Goal: Contribute content: Contribute content

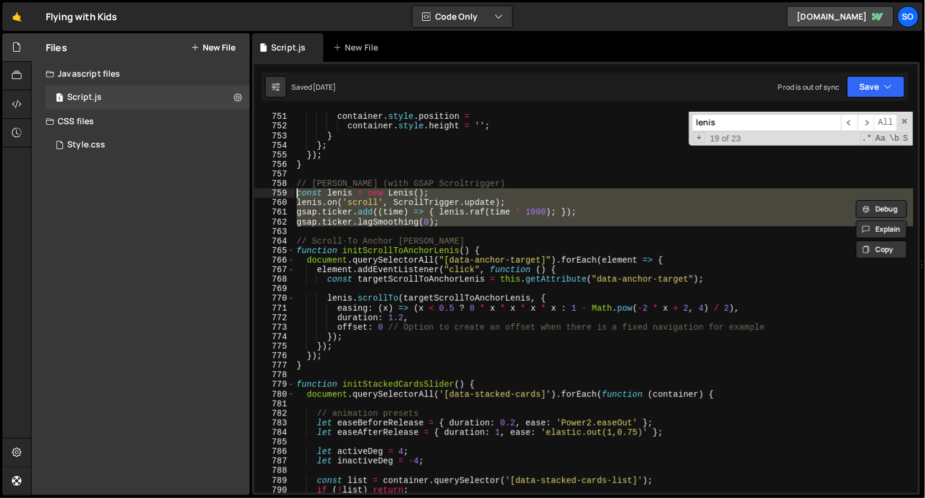
scroll to position [7185, 0]
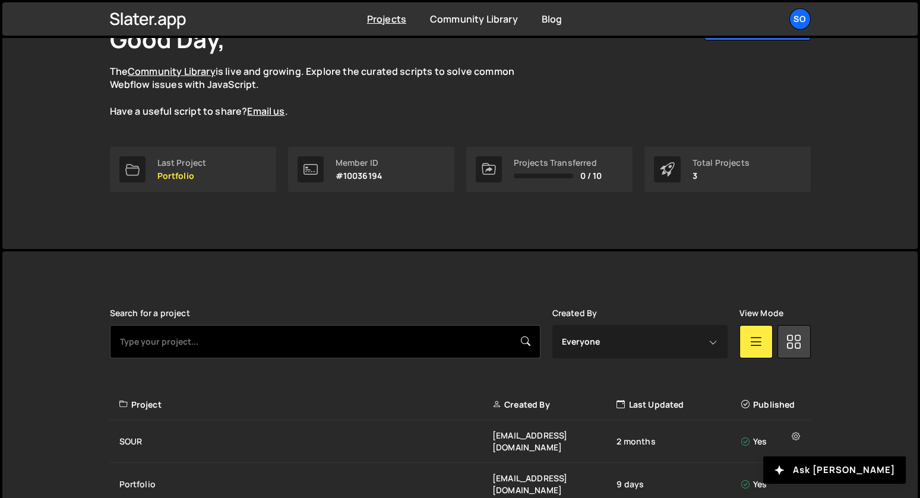
scroll to position [122, 0]
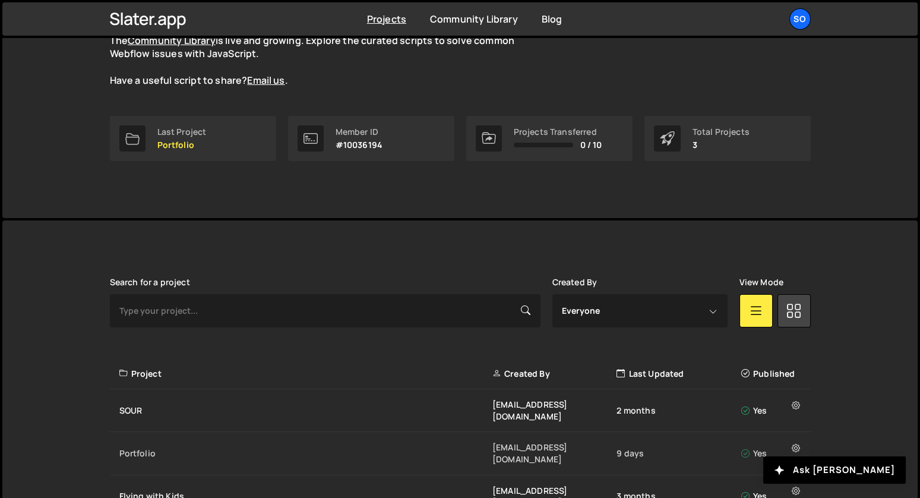
click at [138, 447] on div "Portfolio" at bounding box center [305, 453] width 373 height 12
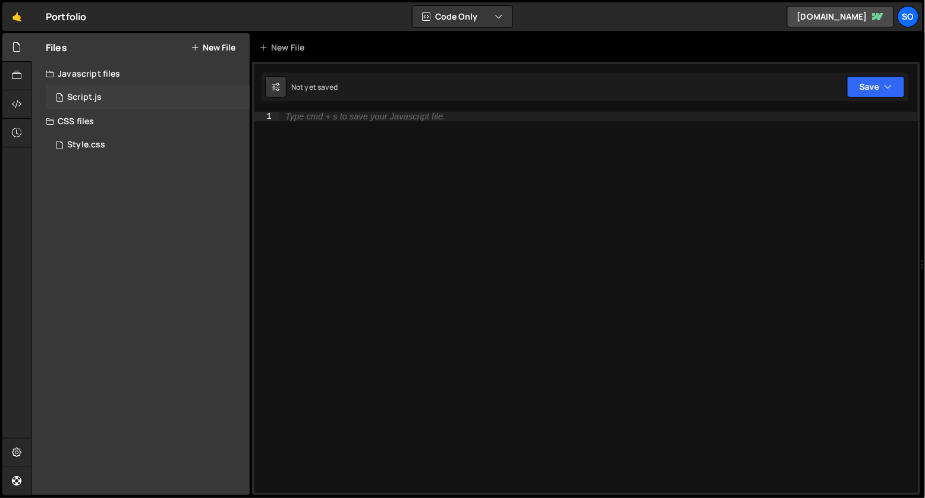
click at [145, 97] on div "1 Script.js 0" at bounding box center [148, 98] width 204 height 24
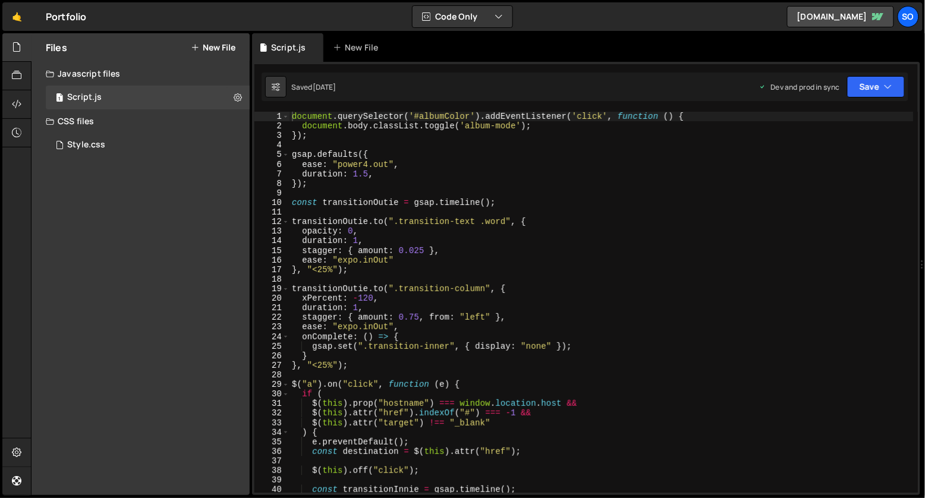
click at [231, 48] on button "New File" at bounding box center [213, 48] width 45 height 10
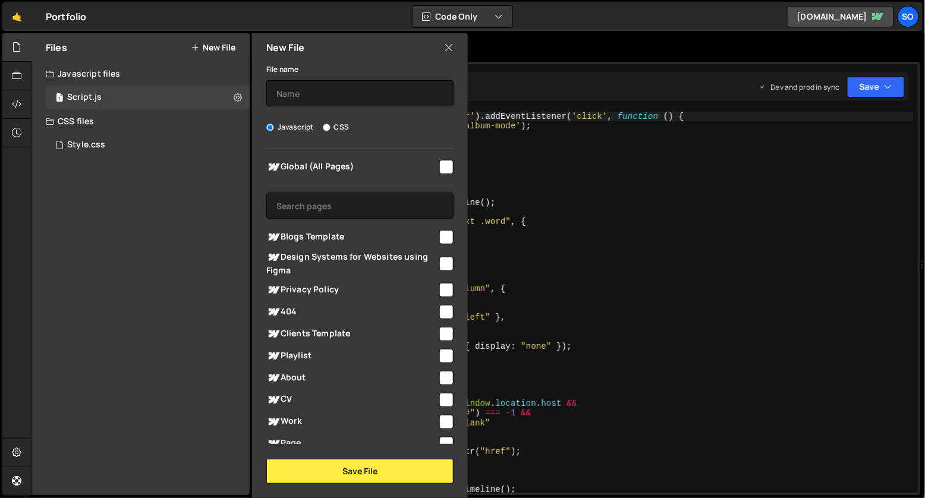
type textarea "});"
click at [550, 134] on div "document . querySelector ( '#albumColor' ) . addEventListener ( 'click' , funct…" at bounding box center [601, 312] width 624 height 400
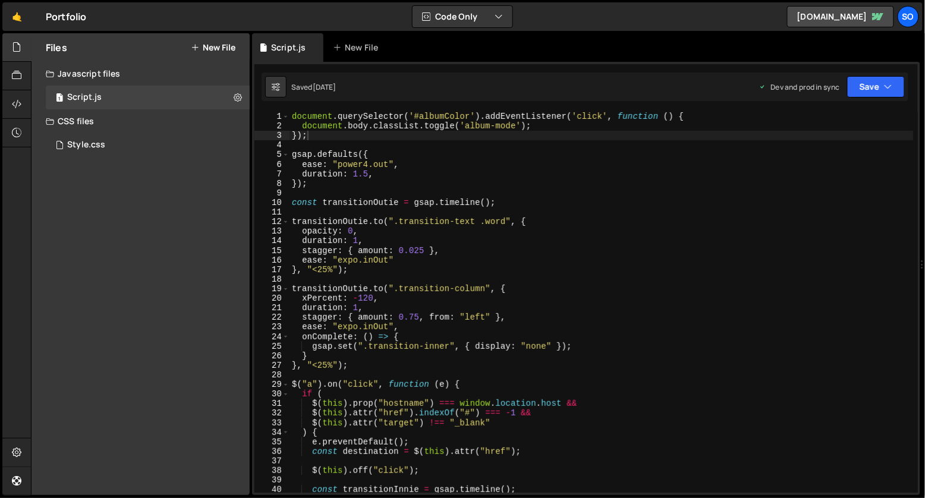
click at [212, 52] on button "New File" at bounding box center [213, 48] width 45 height 10
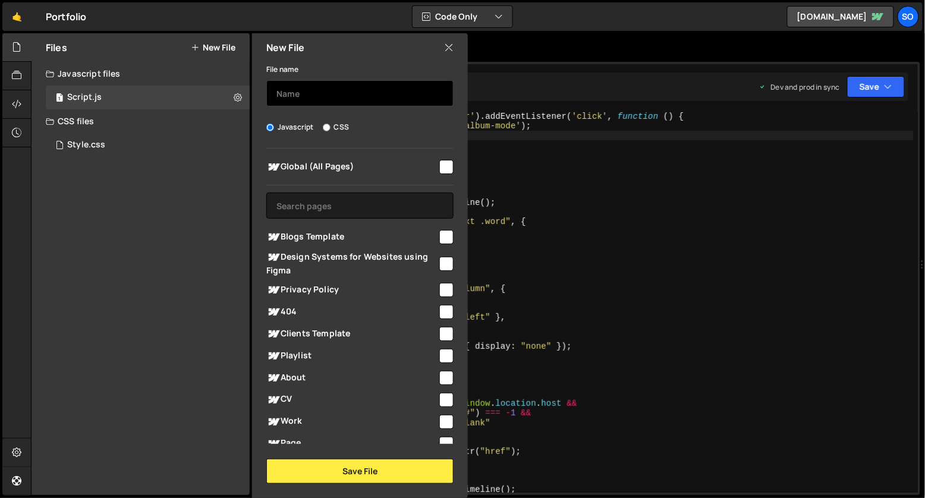
click at [295, 94] on input "text" at bounding box center [359, 93] width 187 height 26
type input "Cleanup"
click at [362, 455] on div "File name Cleanup Javascript CSS Global (All Pages)" at bounding box center [360, 273] width 216 height 422
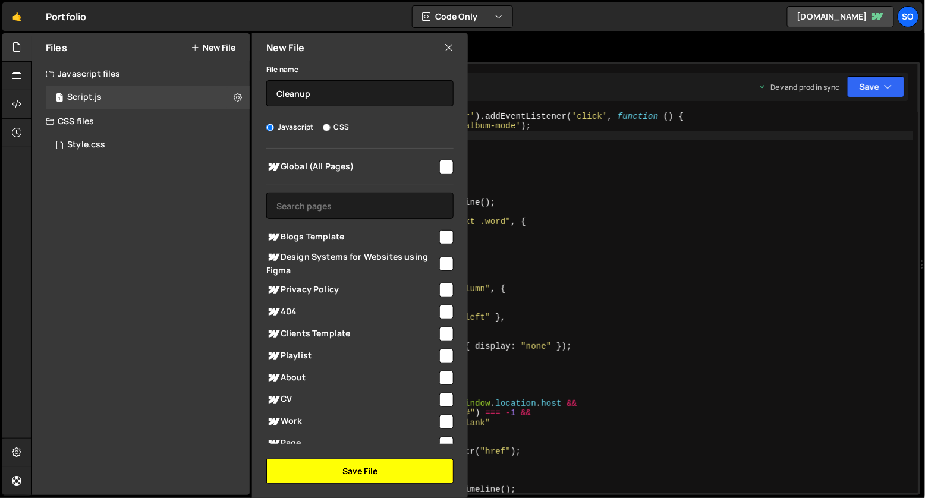
click at [358, 465] on button "Save File" at bounding box center [359, 471] width 187 height 25
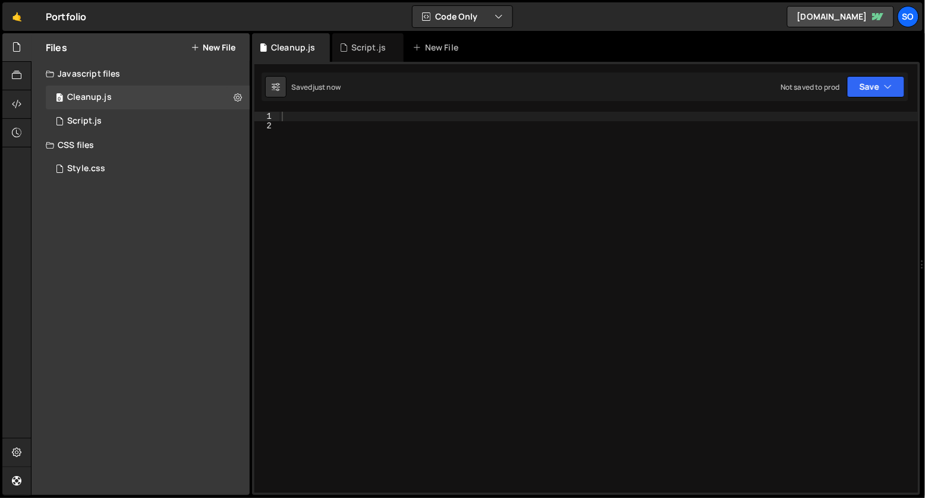
click at [491, 220] on div at bounding box center [598, 312] width 639 height 400
click at [418, 146] on div at bounding box center [598, 312] width 639 height 400
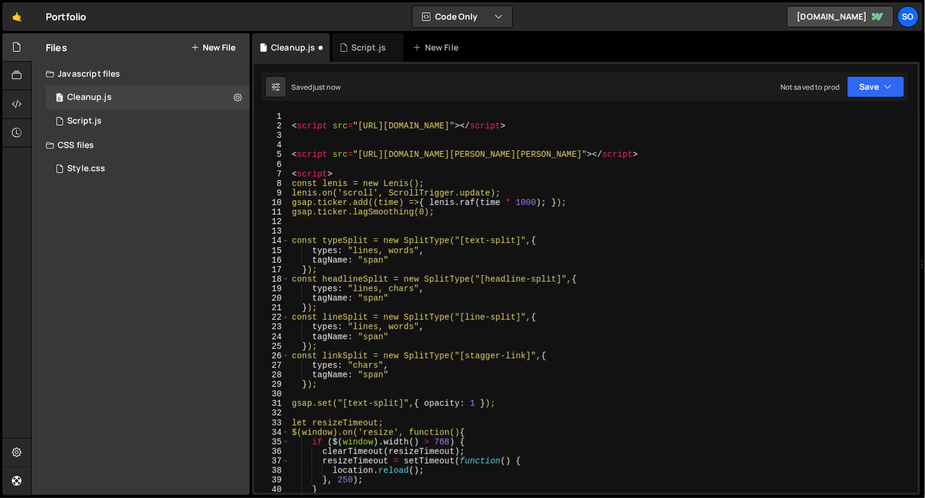
click at [418, 222] on div "< script src = "https://unpkg.com/split-type" > </ script > < script src = "htt…" at bounding box center [601, 312] width 624 height 400
click at [386, 176] on div "< script src = "https://unpkg.com/split-type" > </ script > < script src = "htt…" at bounding box center [601, 312] width 624 height 400
click at [453, 216] on div "< script src = "https://unpkg.com/split-type" > </ script > < script src = "htt…" at bounding box center [601, 312] width 624 height 400
type textarea "gsap.ticker.lagSmoothing(0);"
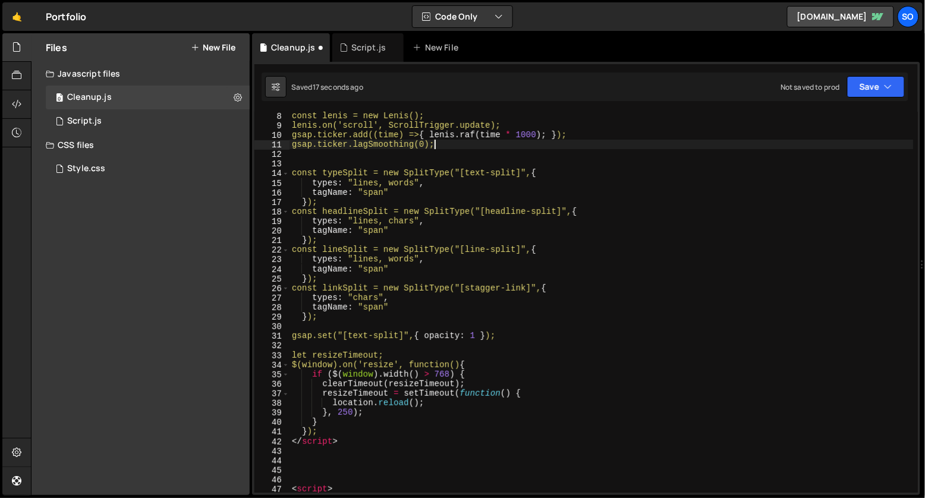
scroll to position [67, 0]
click at [377, 449] on div "const lenis = new Lenis(); lenis.on('scroll', ScrollTrigger.update); gsap.ticke…" at bounding box center [601, 311] width 624 height 400
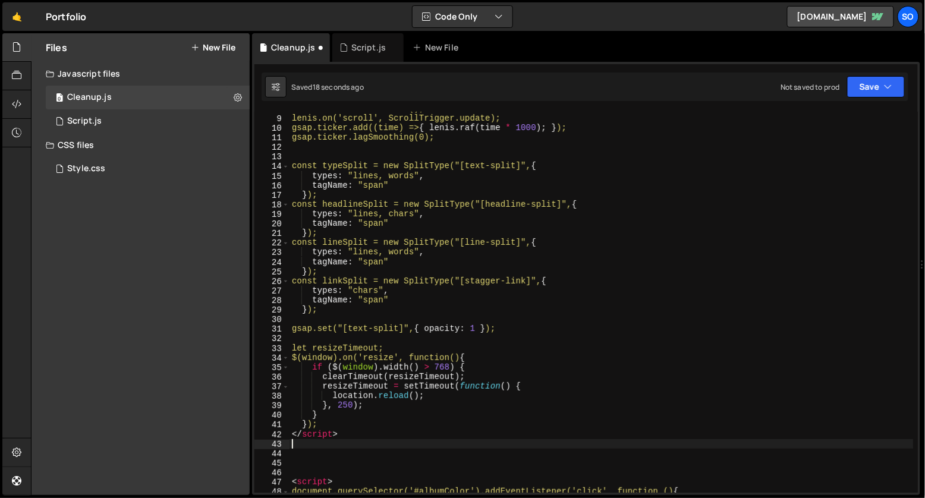
scroll to position [110, 0]
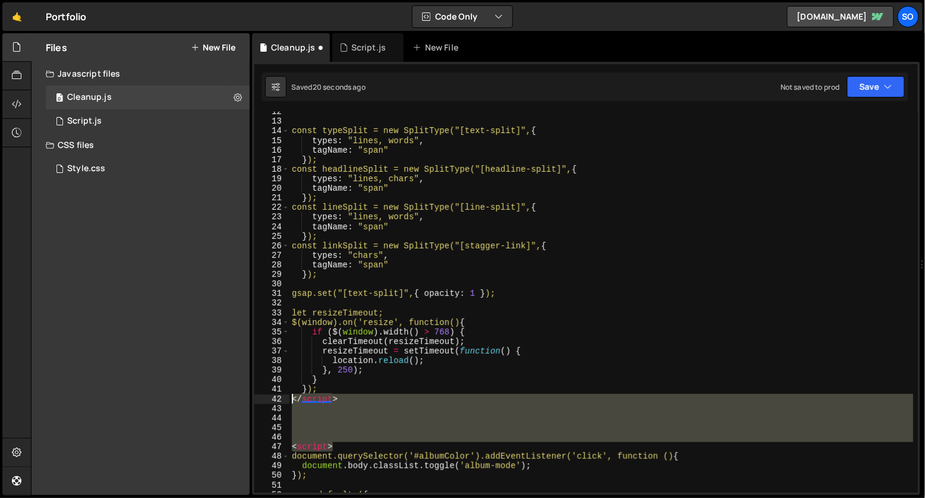
drag, startPoint x: 370, startPoint y: 444, endPoint x: 258, endPoint y: 397, distance: 121.4
click at [258, 397] on div "12 13 14 15 16 17 18 19 20 21 22 23 24 25 26 27 28 29 30 31 32 33 34 35 36 37 3…" at bounding box center [585, 302] width 663 height 381
type textarea "</script>"
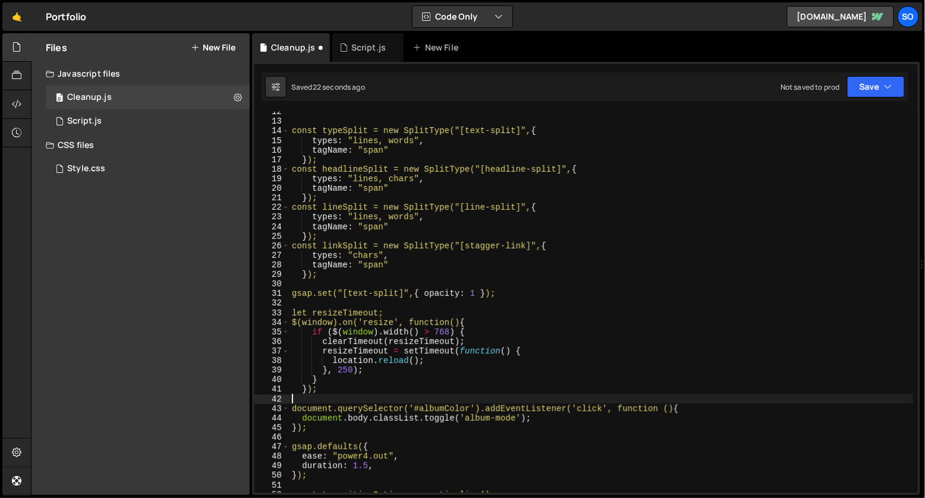
click at [300, 407] on div "const typeSplit = new SplitType("[text-split]", { types : "lines, words" , tagN…" at bounding box center [601, 307] width 624 height 400
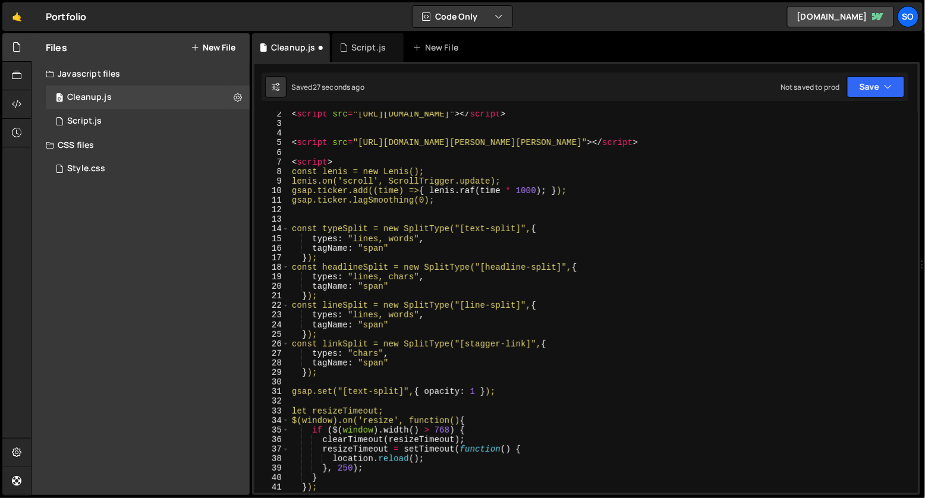
scroll to position [12, 0]
click at [443, 193] on div "< script src = "https://unpkg.com/split-type" > </ script > < script src = "htt…" at bounding box center [601, 309] width 624 height 400
type textarea "gsap.ticker.add((time) => { lenis.raf(time * 1000); });"
click at [449, 207] on div "< script src = "https://unpkg.com/split-type" > </ script > < script src = "htt…" at bounding box center [601, 309] width 624 height 400
click at [293, 171] on div "< script src = "https://unpkg.com/split-type" > </ script > < script src = "htt…" at bounding box center [601, 309] width 624 height 400
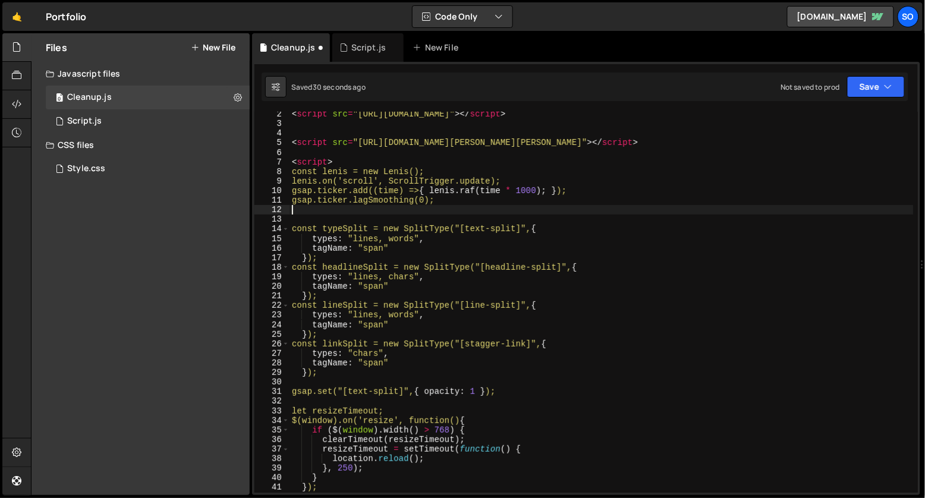
type textarea "const [PERSON_NAME] = new [PERSON_NAME](); [PERSON_NAME].on('scroll', ScrollTri…"
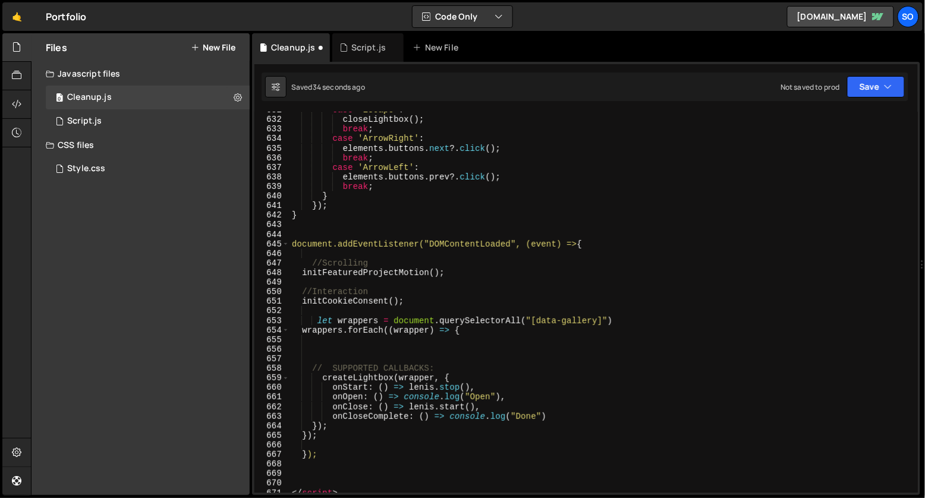
scroll to position [6047, 0]
click at [626, 248] on div "case 'Escape' : closeLightbox ( ) ; break ; case 'ArrowRight' : elements . butt…" at bounding box center [601, 305] width 624 height 400
type textarea "document.addEventListener("DOMContentLoaded", (event) => {"
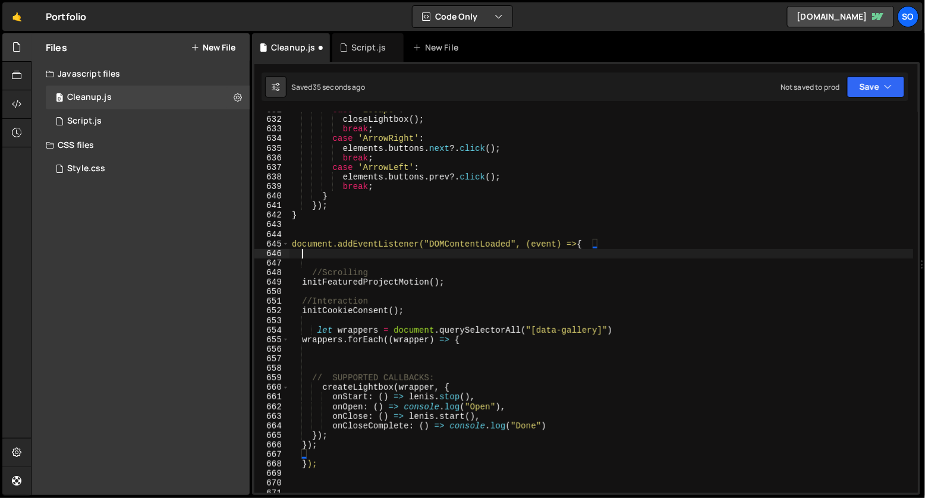
paste textarea
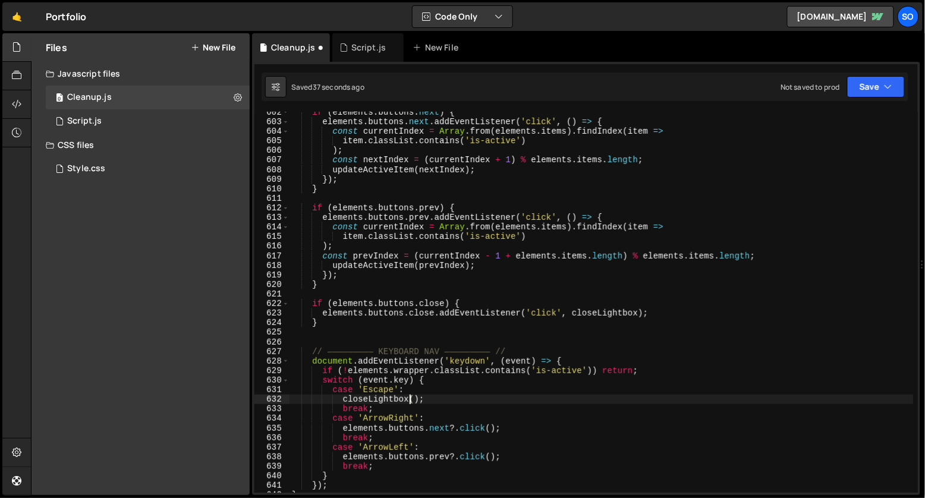
click at [409, 401] on div "if ( elements . buttons . next ) { elements . buttons . next . addEventListener…" at bounding box center [601, 308] width 624 height 400
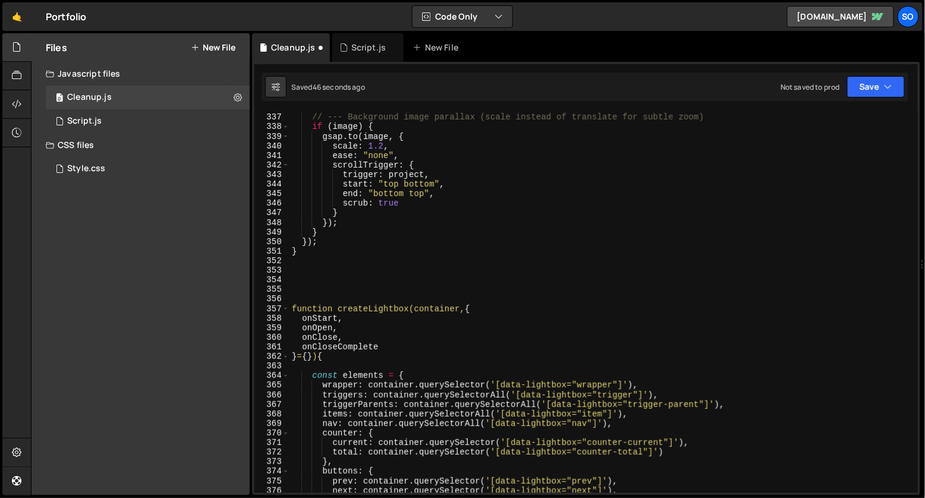
scroll to position [3180, 0]
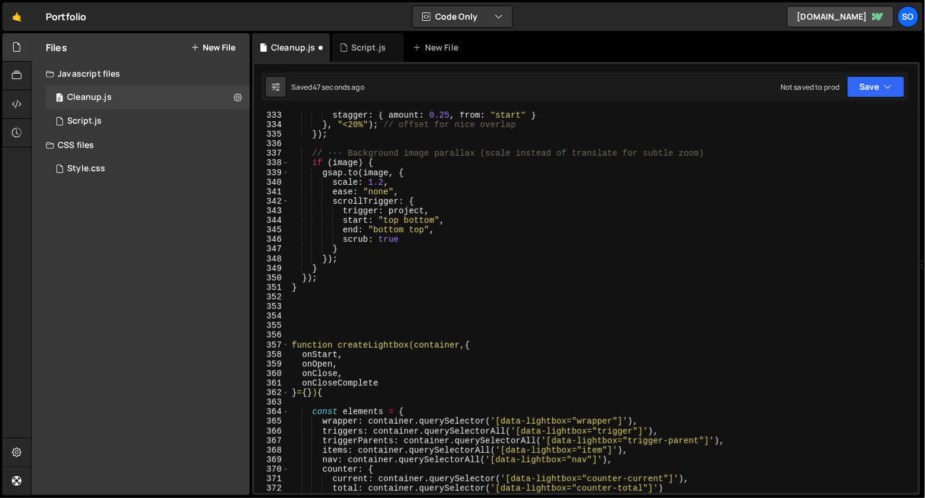
click at [280, 345] on div "357" at bounding box center [271, 345] width 35 height 10
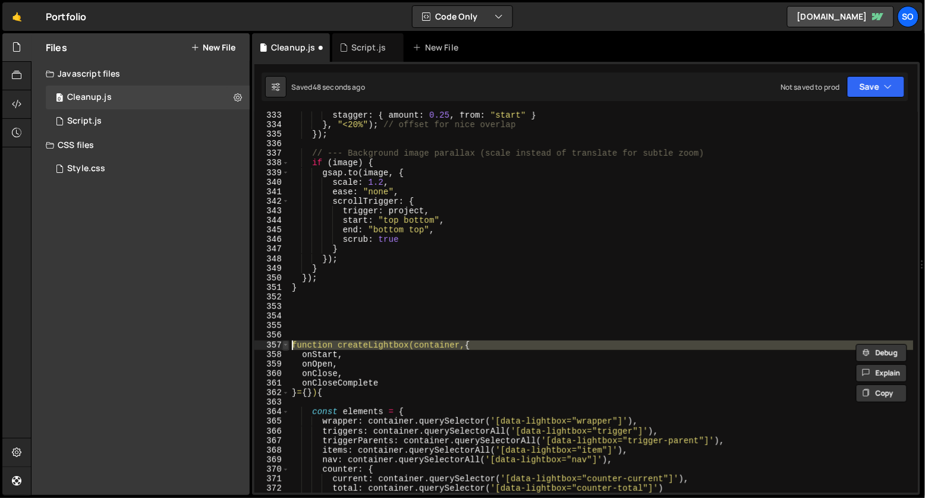
type textarea "function createLightbox(container, { onStart,"
click at [285, 345] on span at bounding box center [285, 345] width 7 height 10
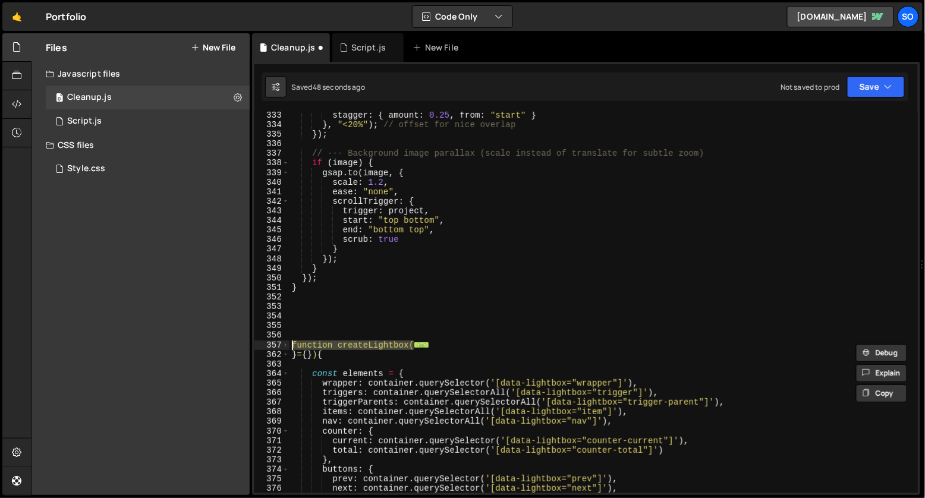
click at [307, 333] on div "stagger : { amount : 0.25 , from : "start" } } , "<20%" ) ; // offset for nice …" at bounding box center [601, 311] width 624 height 400
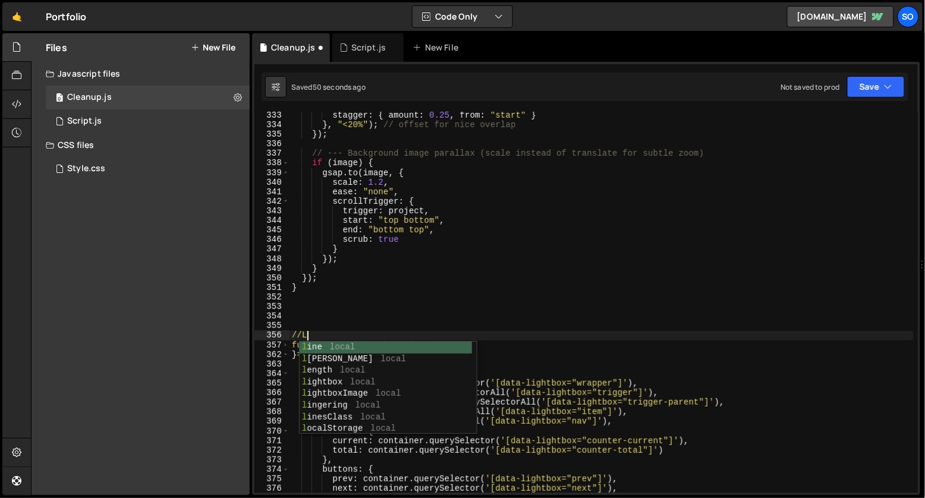
scroll to position [0, 0]
type textarea "//Lightbox"
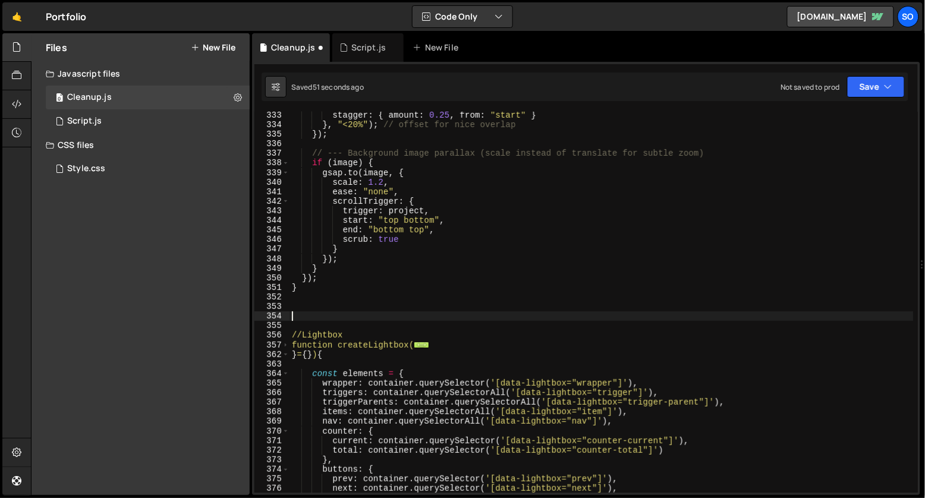
click at [331, 314] on div "stagger : { amount : 0.25 , from : "start" } } , "<20%" ) ; // offset for nice …" at bounding box center [601, 311] width 624 height 400
click at [351, 339] on div "stagger : { amount : 0.25 , from : "start" } } , "<20%" ) ; // offset for nice …" at bounding box center [601, 311] width 624 height 400
type textarea "//Lightbox"
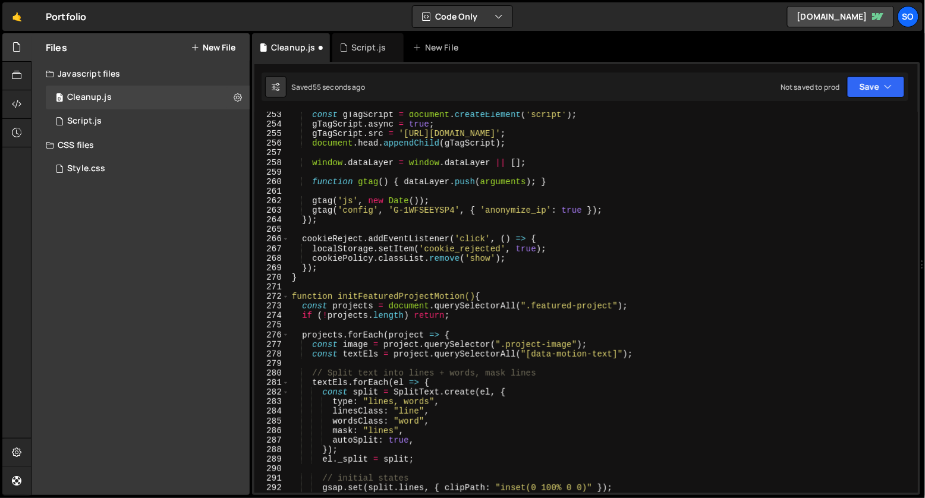
scroll to position [2414, 0]
click at [286, 297] on span at bounding box center [285, 297] width 7 height 10
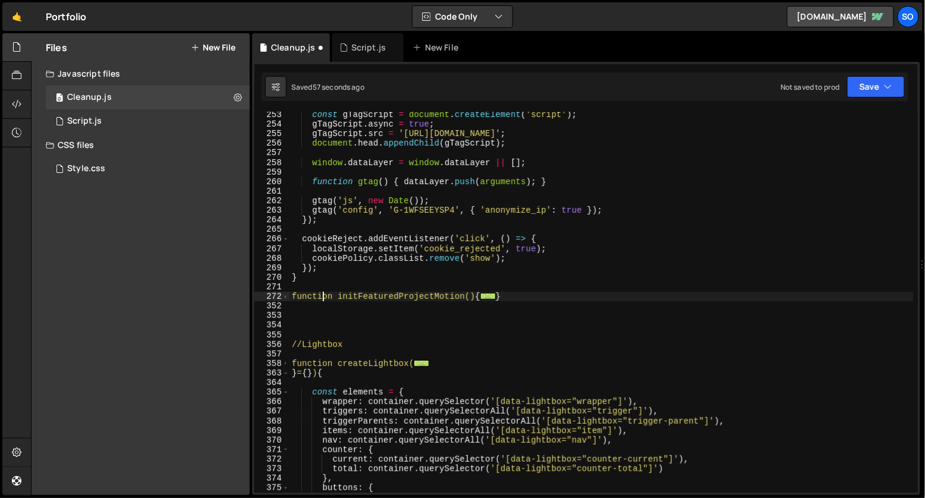
click at [322, 294] on div "const gTagScript = document . createElement ( 'script' ) ; gTagScript . async =…" at bounding box center [601, 310] width 624 height 400
type textarea "function initFeaturedProjectMotion() {"
click at [322, 289] on div "const gTagScript = document . createElement ( 'script' ) ; gTagScript . async =…" at bounding box center [601, 310] width 624 height 400
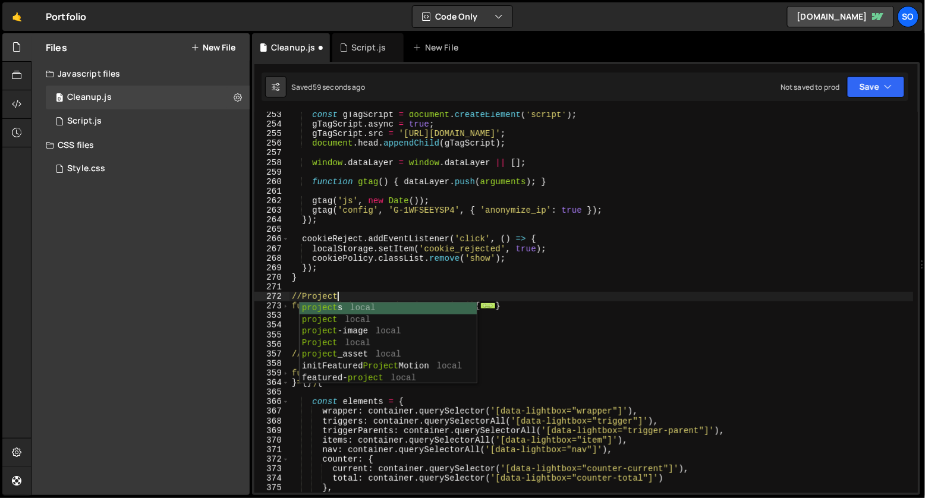
scroll to position [0, 3]
type textarea "//projects"
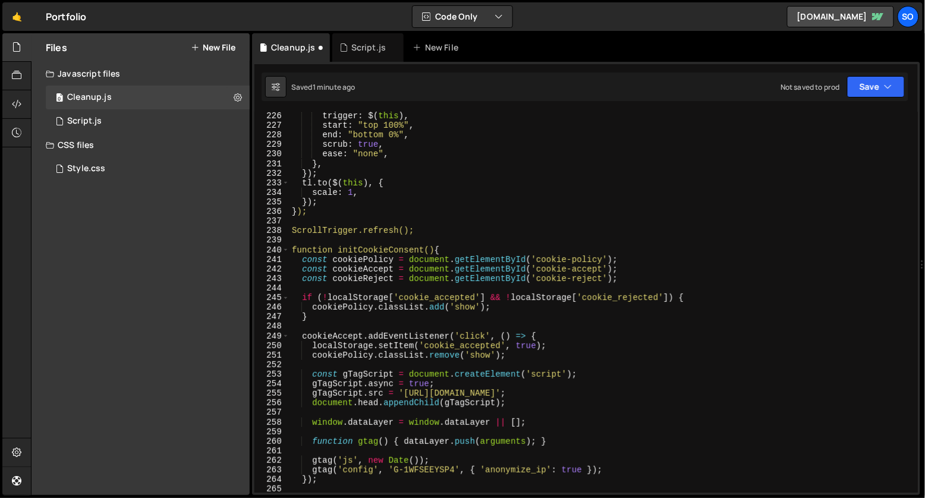
scroll to position [2154, 0]
click at [358, 237] on div "trigger : $ ( this ) , start : "top 100%" , end : "bottom 0%" , scrub : true , …" at bounding box center [601, 311] width 624 height 400
drag, startPoint x: 430, startPoint y: 226, endPoint x: 217, endPoint y: 226, distance: 213.3
click at [217, 226] on div "Files New File Javascript files 0 Cleanup.js 0 0 Script.js 0 CSS files Style.cs…" at bounding box center [478, 264] width 894 height 462
click at [441, 234] on div "trigger : $ ( this ) , start : "top 100%" , end : "bottom 0%" , scrub : true , …" at bounding box center [601, 311] width 624 height 400
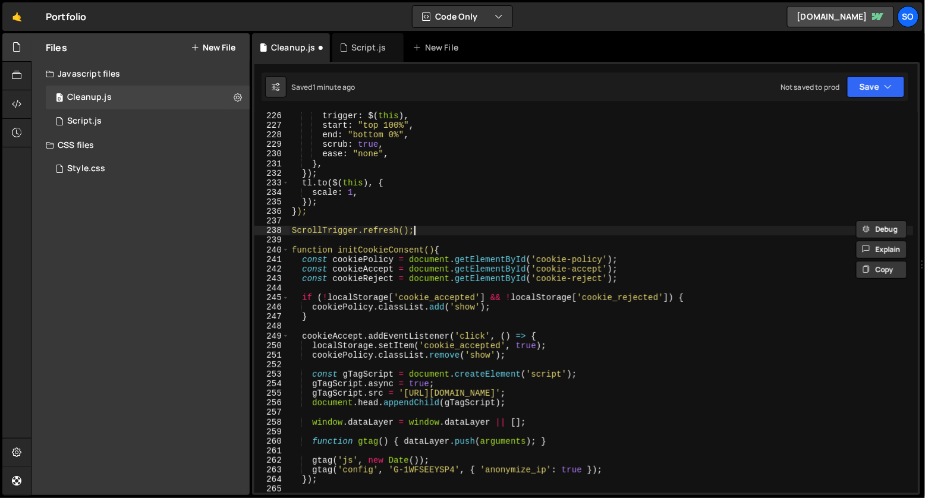
type textarea "ScrollTrigger.refresh();"
click at [290, 227] on div "trigger : $ ( this ) , start : "top 100%" , end : "bottom 0%" , scrub : true , …" at bounding box center [601, 311] width 624 height 400
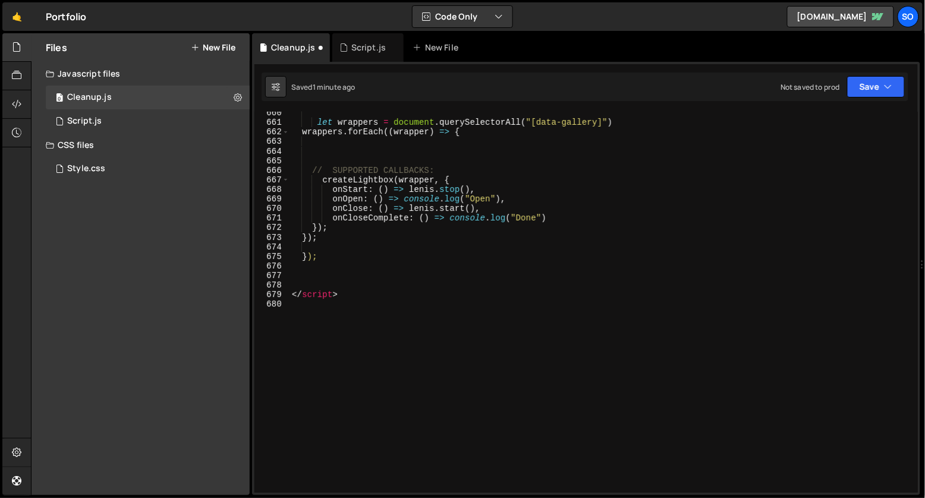
click at [406, 255] on div "let wrappers = document . querySelectorAll ( "[data-gallery]" ) wrappers . forE…" at bounding box center [601, 308] width 624 height 400
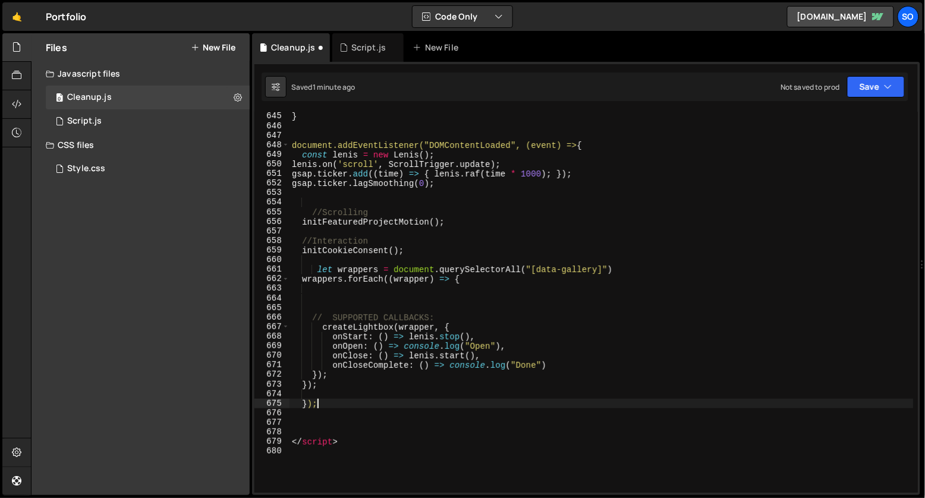
scroll to position [5363, 0]
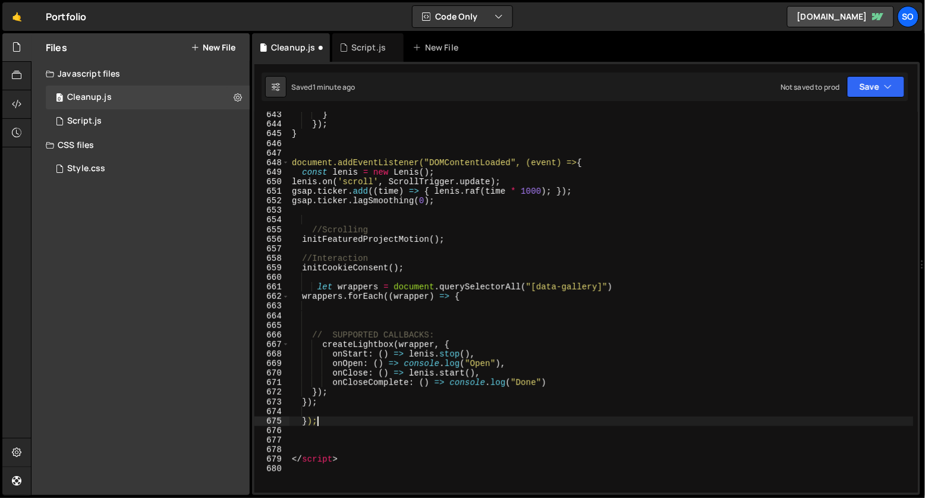
click at [474, 200] on div "} }) ; } document.addEventListener("DOMContentLoaded", (event) => { const lenis…" at bounding box center [601, 310] width 624 height 400
type textarea "gsap.ticker.lagSmoothing(0);"
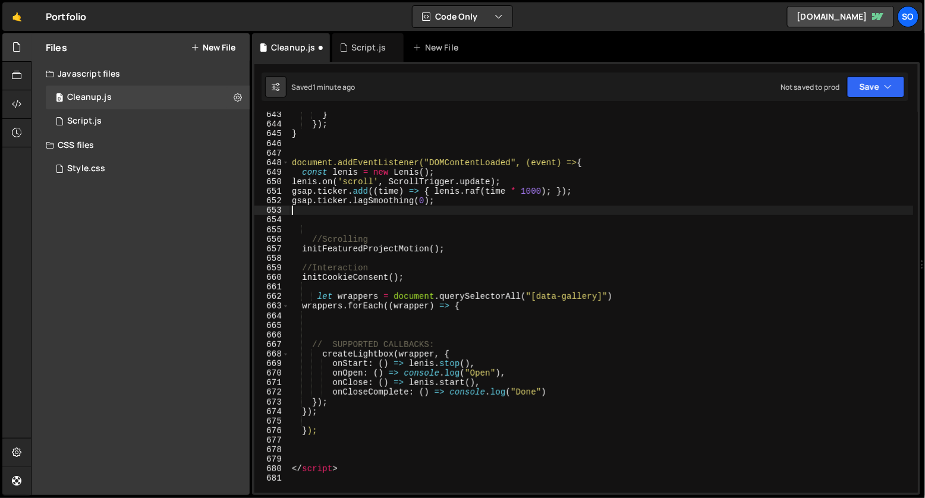
paste textarea "ScrollTrigger.refresh();"
type textarea "ScrollTrigger.refresh();"
click at [415, 405] on div "} }) ; } document.addEventListener("DOMContentLoaded", (event) => { const lenis…" at bounding box center [601, 310] width 624 height 400
type textarea "});"
click at [406, 420] on div "} }) ; } document.addEventListener("DOMContentLoaded", (event) => { const lenis…" at bounding box center [601, 310] width 624 height 400
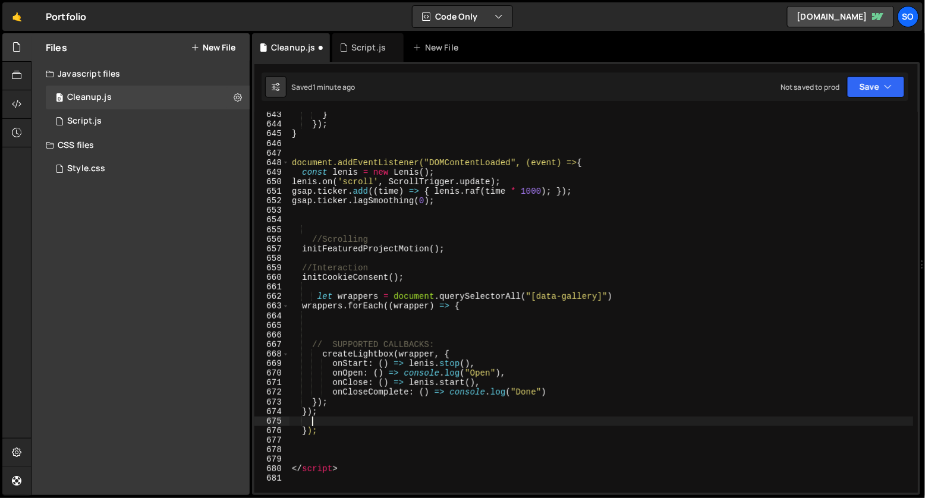
click at [406, 413] on div "} }) ; } document.addEventListener("DOMContentLoaded", (event) => { const lenis…" at bounding box center [601, 310] width 624 height 400
type textarea "});"
paste textarea "ScrollTrigger.refresh();"
type textarea "ScrollTrigger.refresh();"
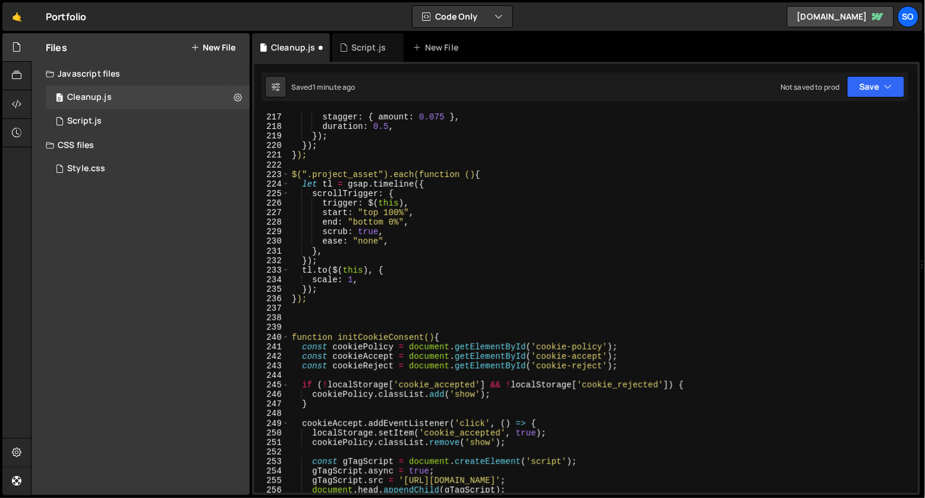
scroll to position [2066, 0]
click at [321, 329] on div "yPercent : 0 , stagger : { amount : 0.075 } , duration : 0.5 , }) ; }) ; } ); $…" at bounding box center [601, 305] width 624 height 400
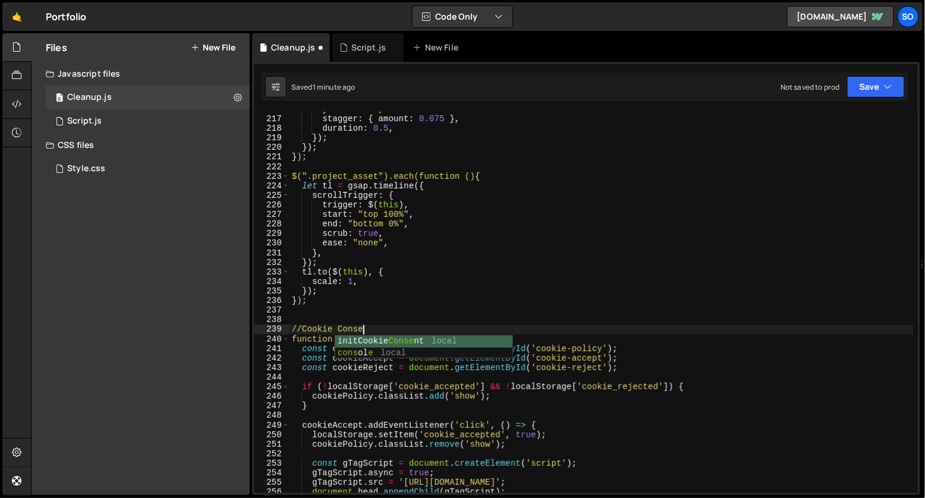
type textarea "//Cookie Consent"
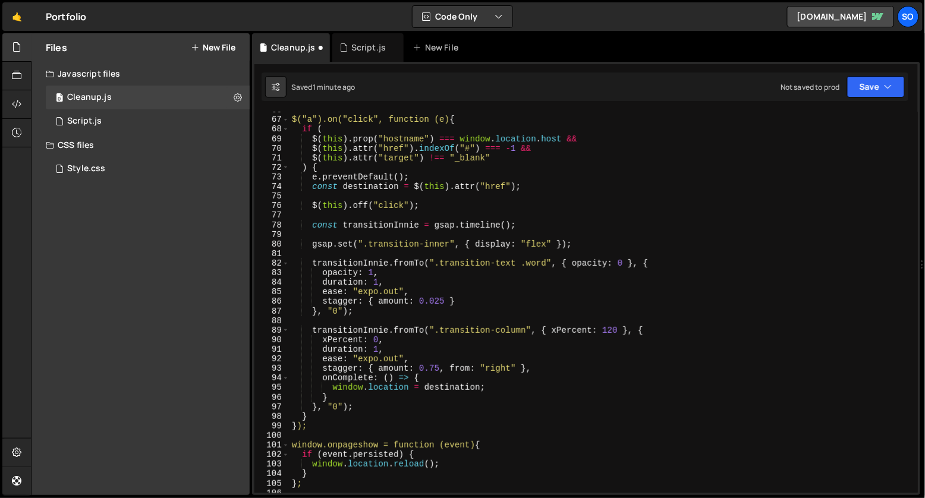
scroll to position [616, 0]
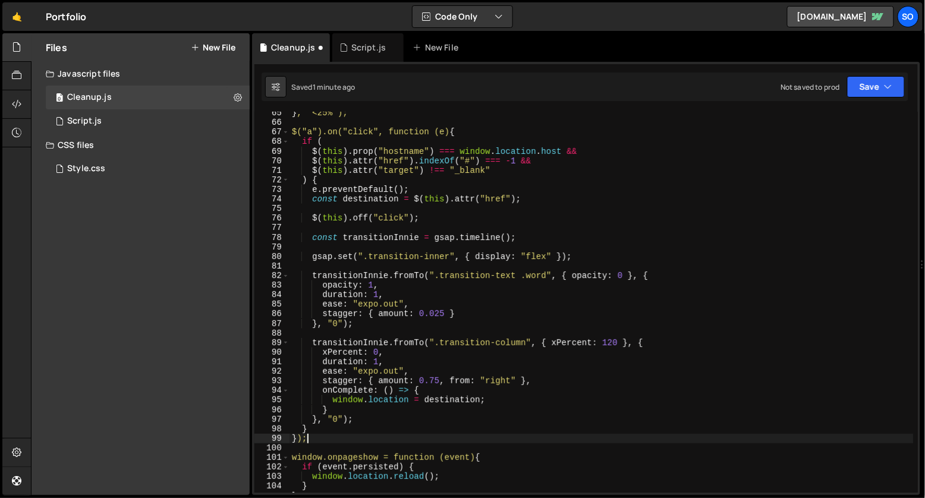
click at [339, 434] on div "} , "<25%"); $("a").on("click", function (e) { if ( $ ( this ) . prop ( "hostna…" at bounding box center [601, 308] width 624 height 400
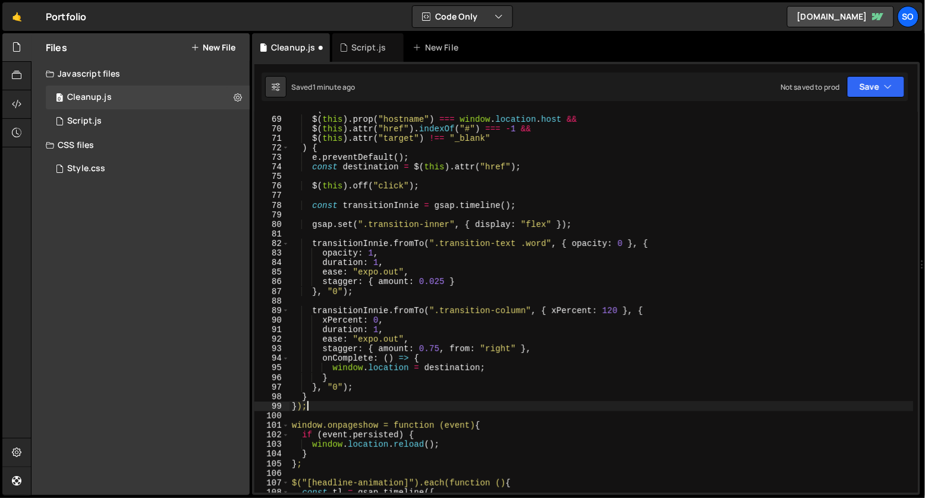
click at [311, 465] on div "if ( $ ( this ) . prop ( "hostname" ) === window . location . host && $ ( this …" at bounding box center [601, 305] width 624 height 400
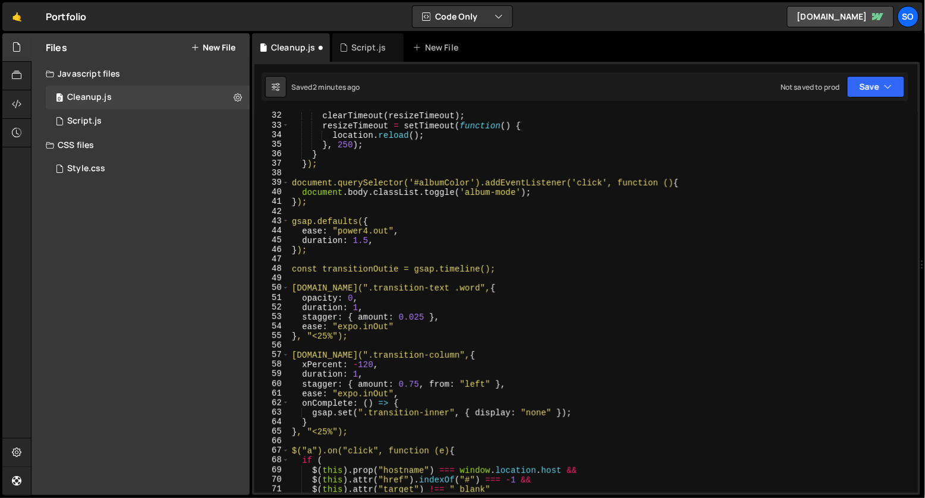
scroll to position [297, 0]
click at [292, 258] on div "clearTimeout ( resizeTimeout ) ; resizeTimeout = setTimeout ( function ( ) { lo…" at bounding box center [601, 311] width 624 height 400
type textarea "const transitionOutie = gsap.timeline();"
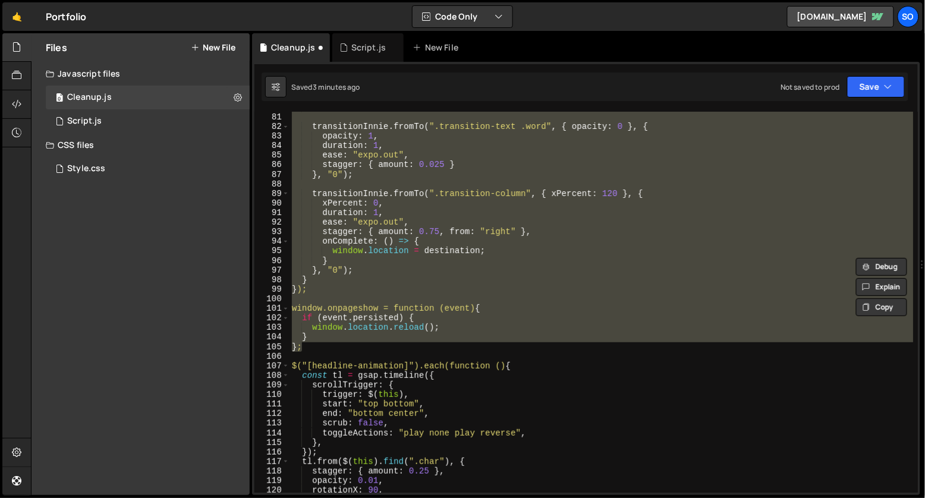
paste textarea
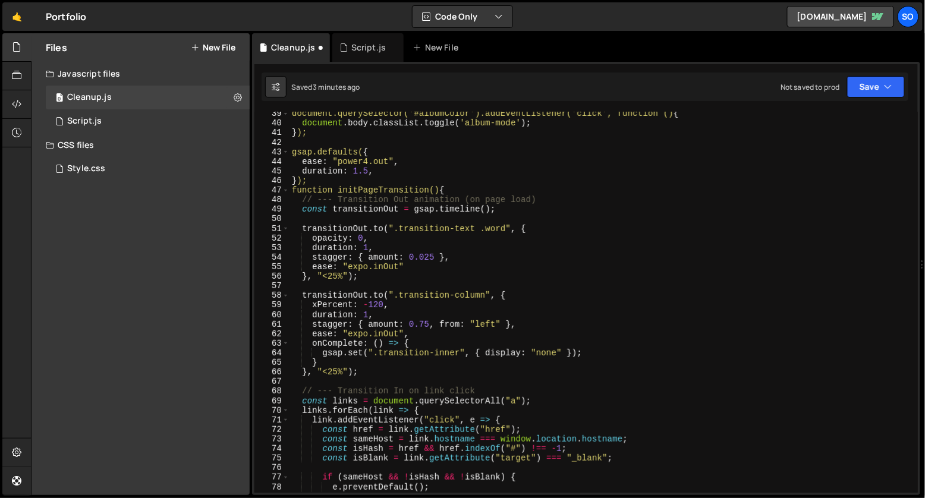
scroll to position [352, 0]
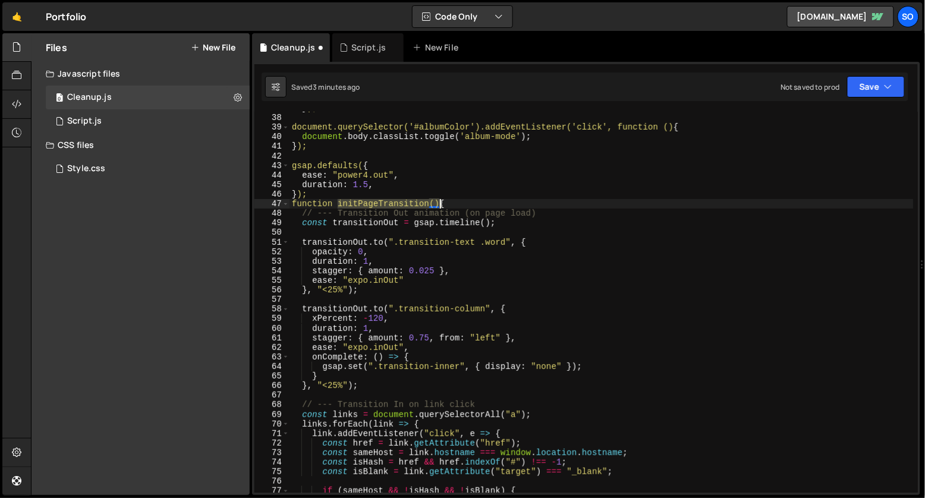
drag, startPoint x: 338, startPoint y: 202, endPoint x: 439, endPoint y: 202, distance: 101.0
click at [439, 202] on div "} ); document.querySelector('#albumColor').addEventListener('click', function (…" at bounding box center [601, 303] width 624 height 400
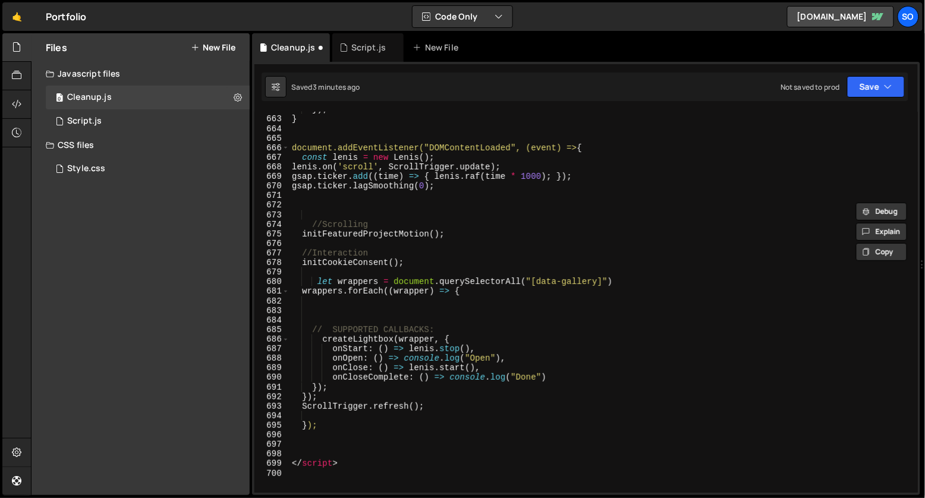
scroll to position [5549, 0]
click at [457, 234] on div "}) ; } document.addEventListener("DOMContentLoaded", (event) => { const lenis =…" at bounding box center [601, 306] width 624 height 400
type textarea "initFeaturedProjectMotion();"
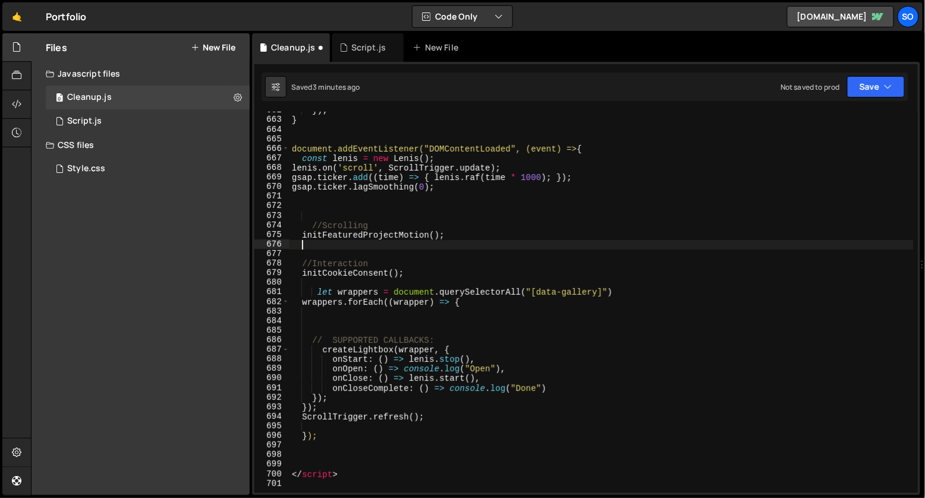
scroll to position [0, 2]
paste textarea "initPageTransition()"
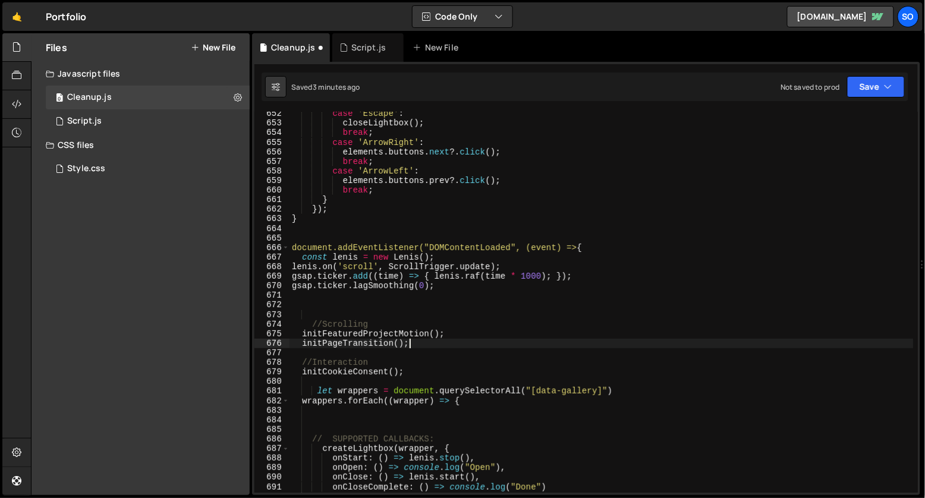
scroll to position [5448, 0]
click at [506, 346] on div "case 'Escape' : closeLightbox ( ) ; break ; case 'ArrowRight' : elements . butt…" at bounding box center [601, 311] width 624 height 400
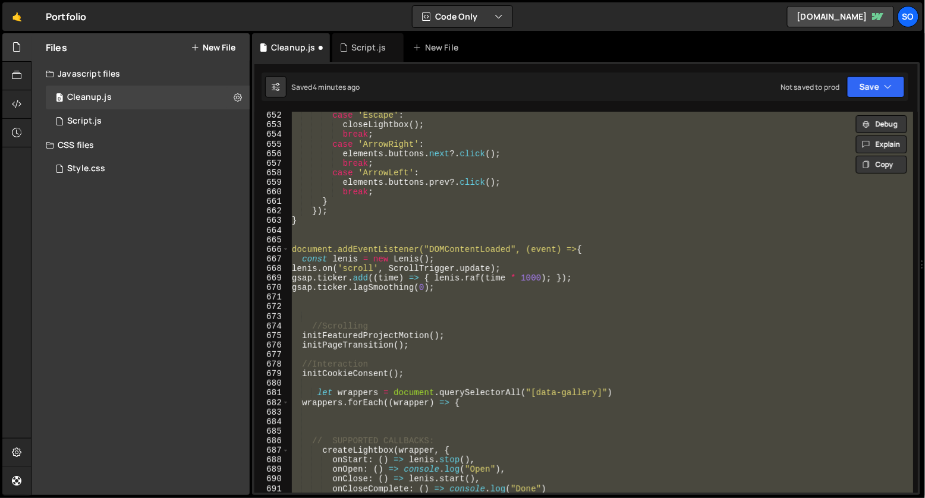
click at [591, 253] on div "case 'Escape' : closeLightbox ( ) ; break ; case 'ArrowRight' : elements . butt…" at bounding box center [600, 302] width 623 height 381
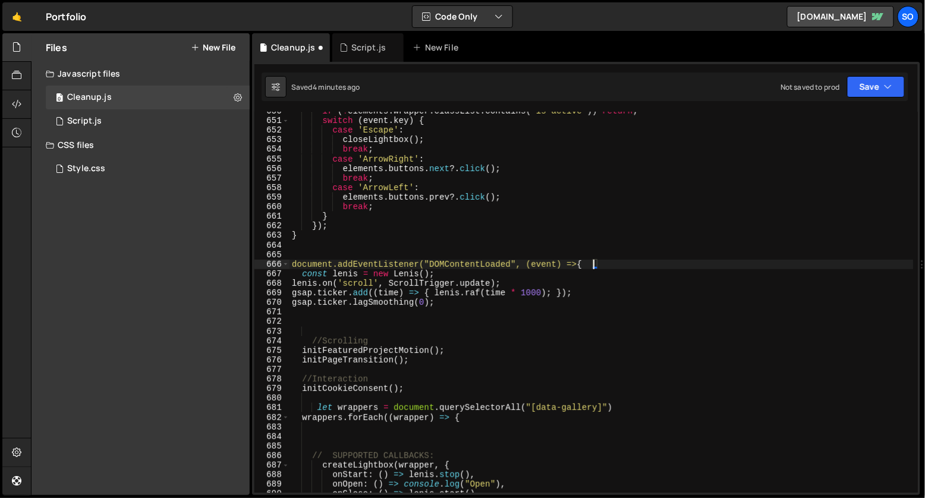
scroll to position [5432, 0]
click at [302, 261] on div "if ( ! elements . wrapper . classList . contains ( 'is-active' )) return ; swit…" at bounding box center [601, 308] width 624 height 400
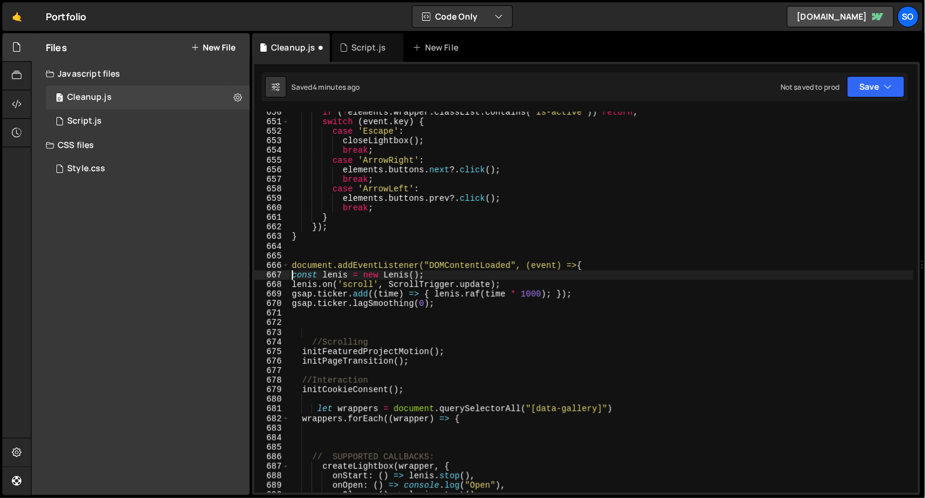
type textarea "const lenis = new Lenis();"
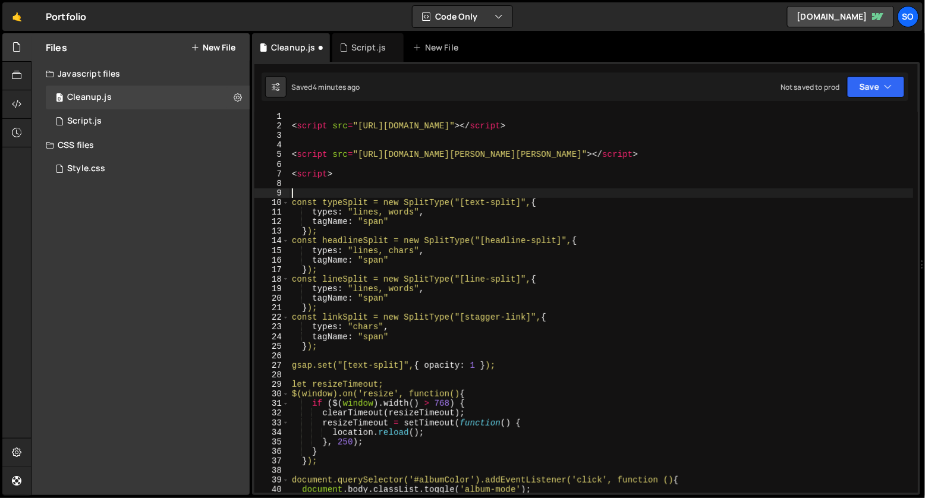
click at [292, 192] on div "< script src = "https://unpkg.com/split-type" > </ script > < script src = "htt…" at bounding box center [601, 312] width 624 height 400
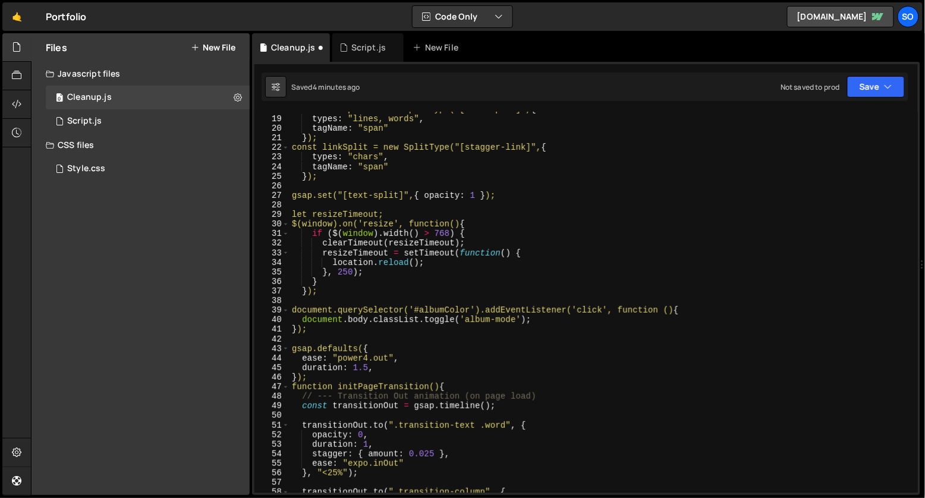
scroll to position [171, 0]
click at [341, 324] on div "const lineSplit = new SplitType("[line-split]", { types : "lines, words" , tagN…" at bounding box center [601, 303] width 624 height 400
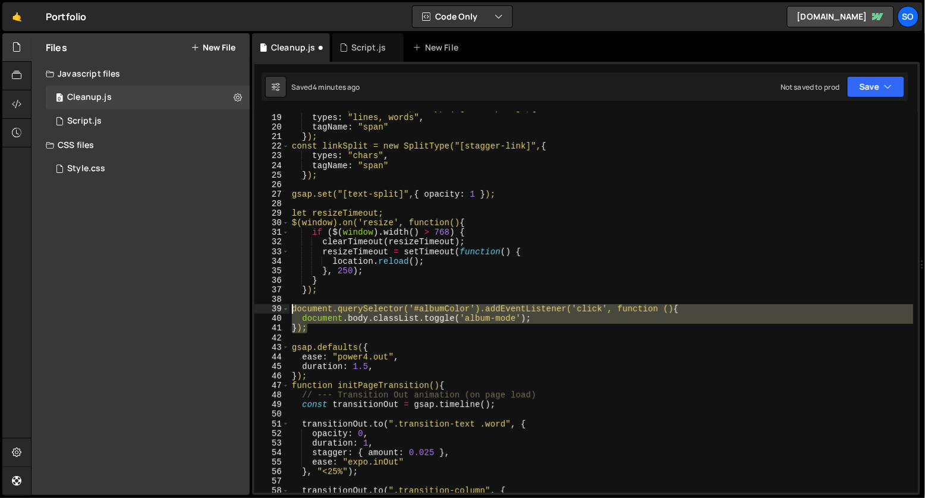
click at [291, 307] on div "const lineSplit = new SplitType("[line-split]", { types : "lines, words" , tagN…" at bounding box center [601, 303] width 624 height 400
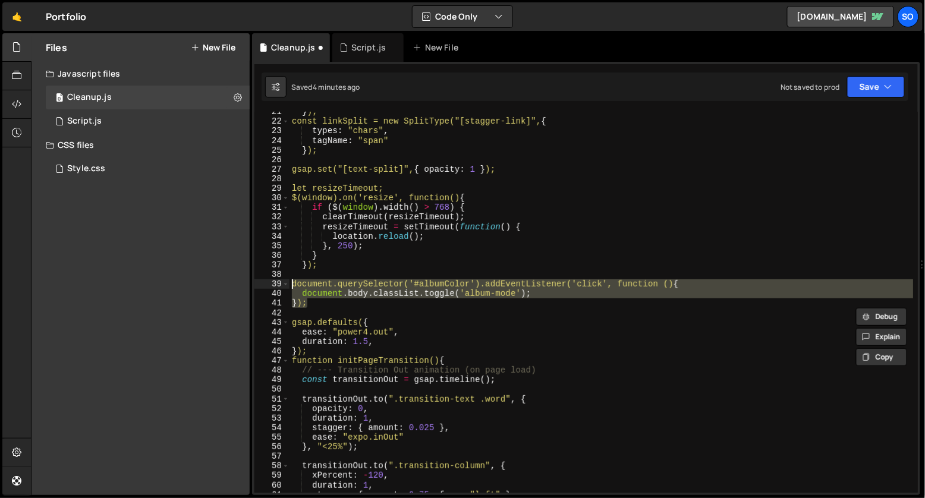
scroll to position [196, 0]
click at [369, 349] on div "} ); const linkSplit = new SplitType("[stagger-link]", { types : "chars" , tagN…" at bounding box center [601, 307] width 624 height 400
type textarea "});"
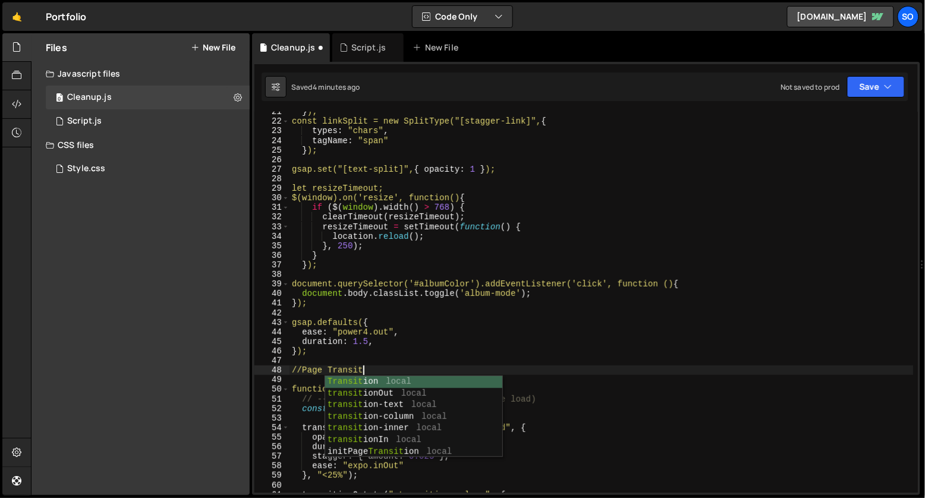
type textarea "//Page Transition"
click at [325, 311] on div "} ); const linkSplit = new SplitType("[stagger-link]", { types : "chars" , tagN…" at bounding box center [601, 307] width 624 height 400
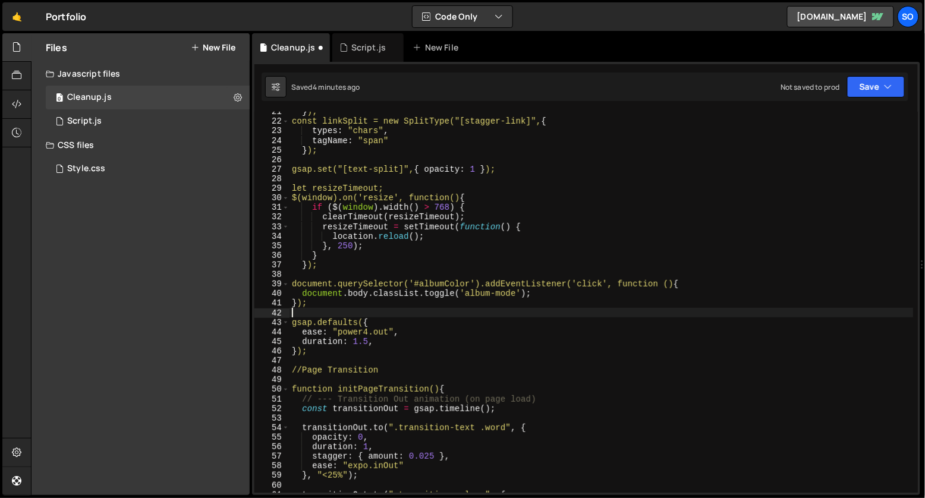
scroll to position [0, 0]
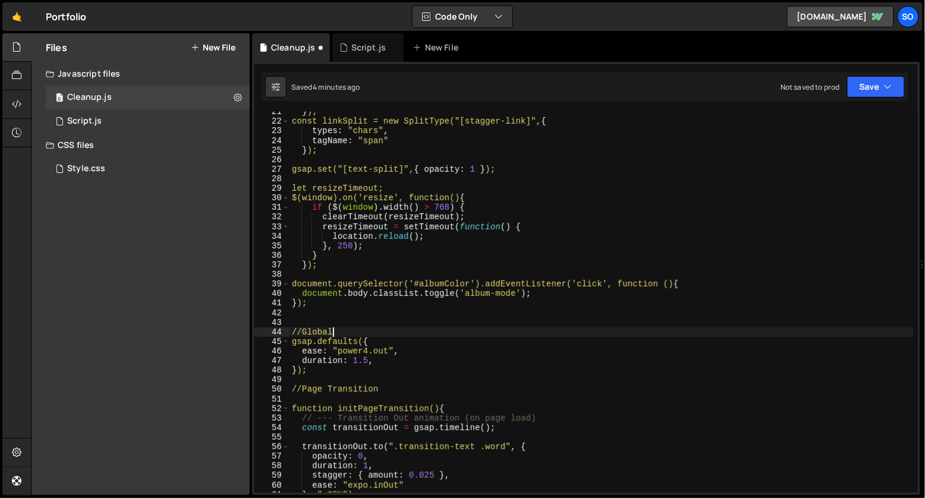
type textarea "//Globals"
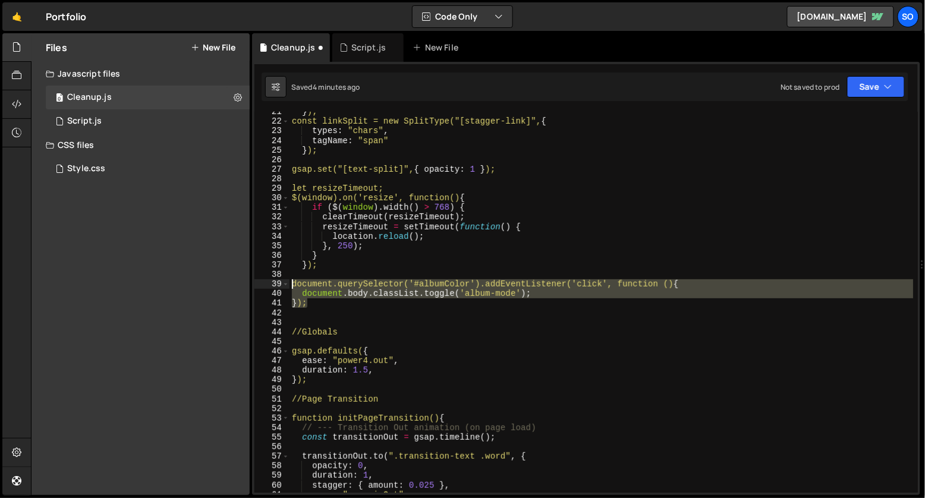
drag, startPoint x: 325, startPoint y: 305, endPoint x: 267, endPoint y: 283, distance: 61.7
click at [267, 283] on div "21 22 23 24 25 26 27 28 29 30 31 32 33 34 35 36 37 38 39 40 41 42 43 44 45 46 4…" at bounding box center [585, 302] width 663 height 381
type textarea "document.querySelector('#albumColor').addEventListener('click', function () { d…"
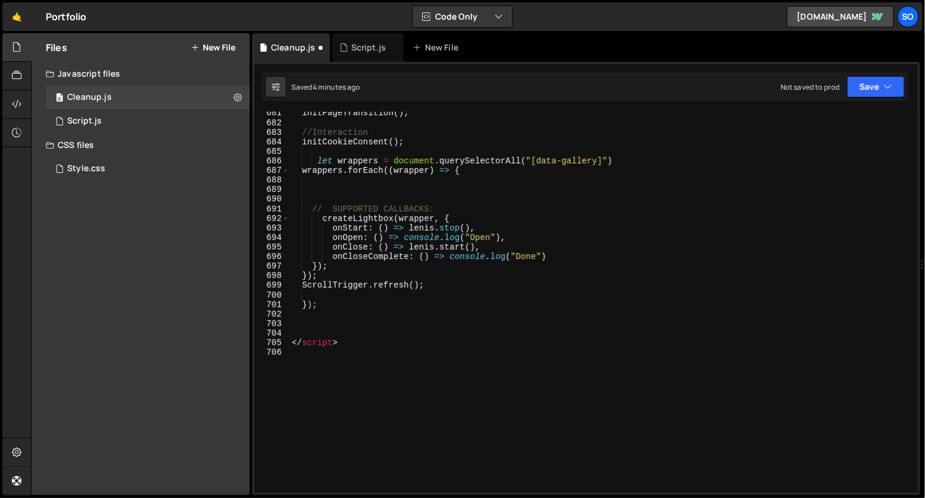
scroll to position [5778, 0]
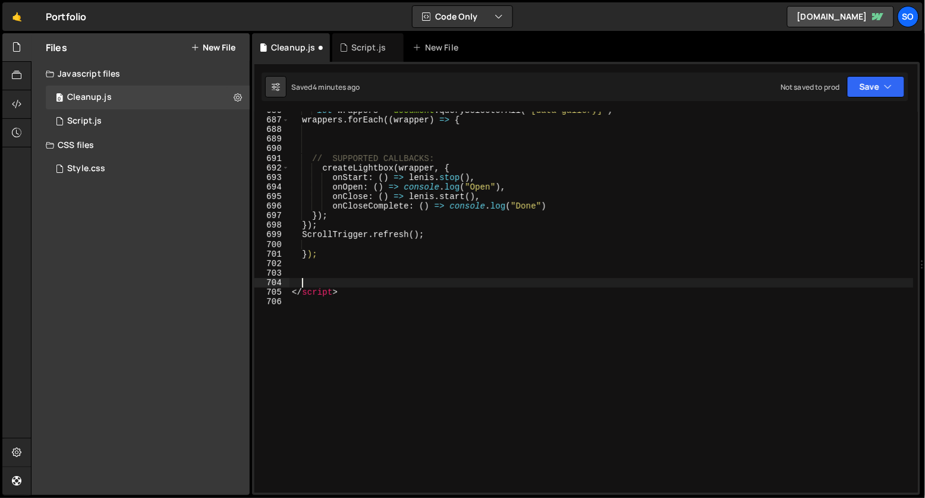
click at [442, 280] on div "let wrappers = document . querySelectorAll ( "[data-gallery]" ) wrappers . forE…" at bounding box center [601, 306] width 624 height 400
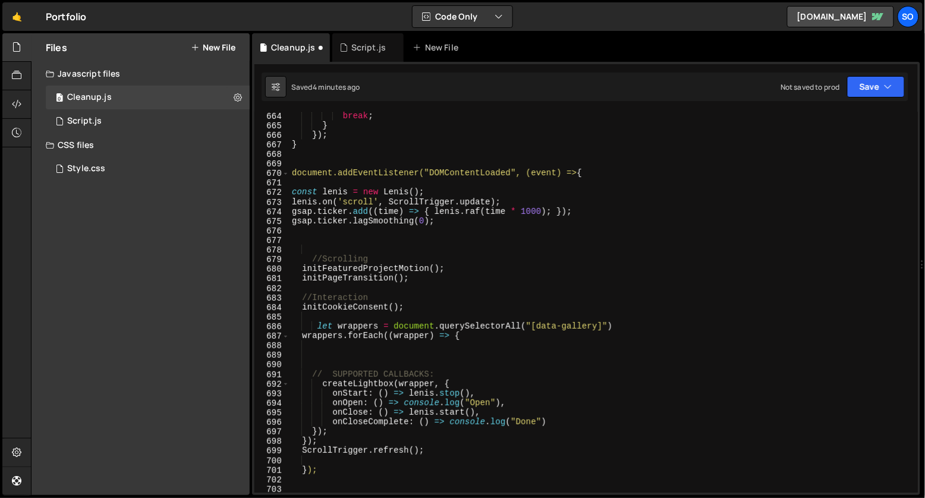
scroll to position [5539, 0]
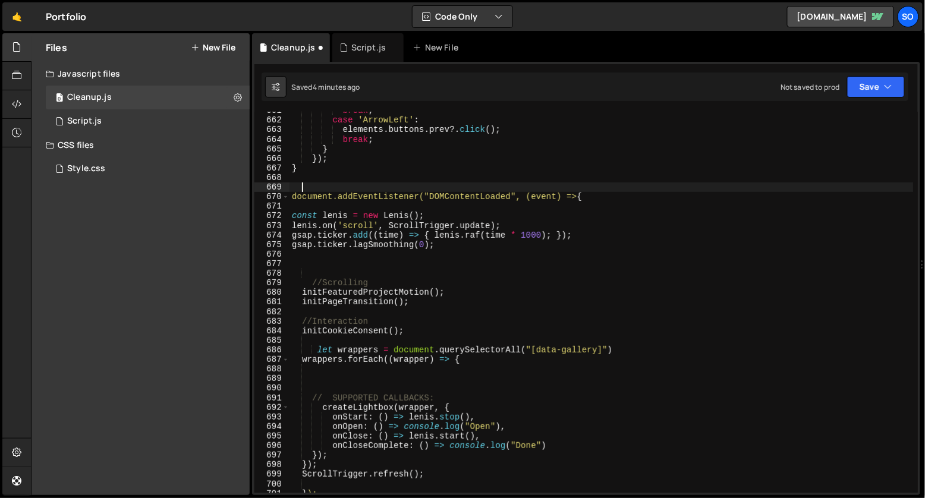
click at [376, 188] on div "break ; case 'ArrowLeft' : elements . buttons . prev ?. click ( ) ; break ; } }…" at bounding box center [601, 306] width 624 height 400
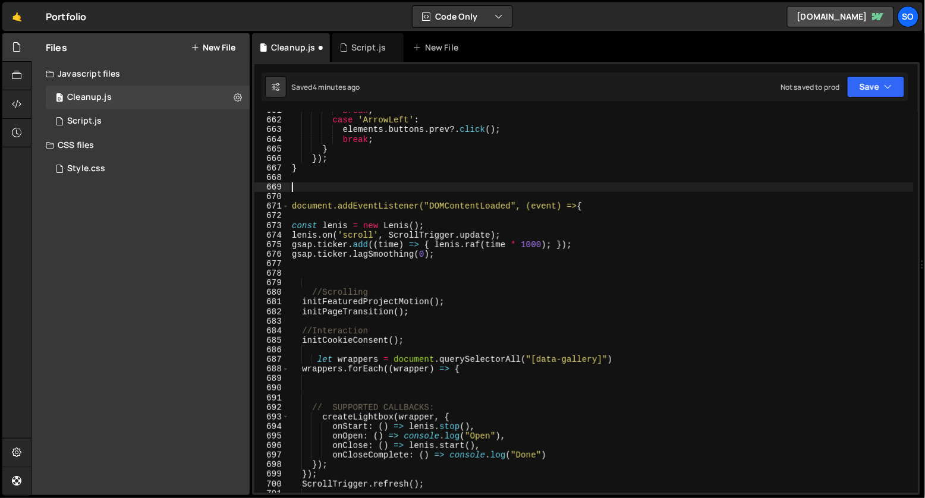
paste textarea "});"
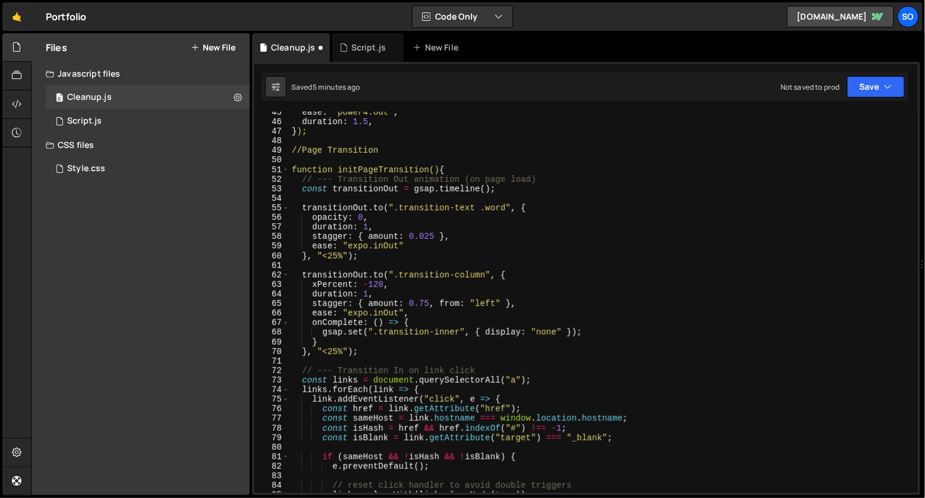
scroll to position [425, 0]
type textarea "});"
click at [288, 171] on span at bounding box center [285, 170] width 7 height 10
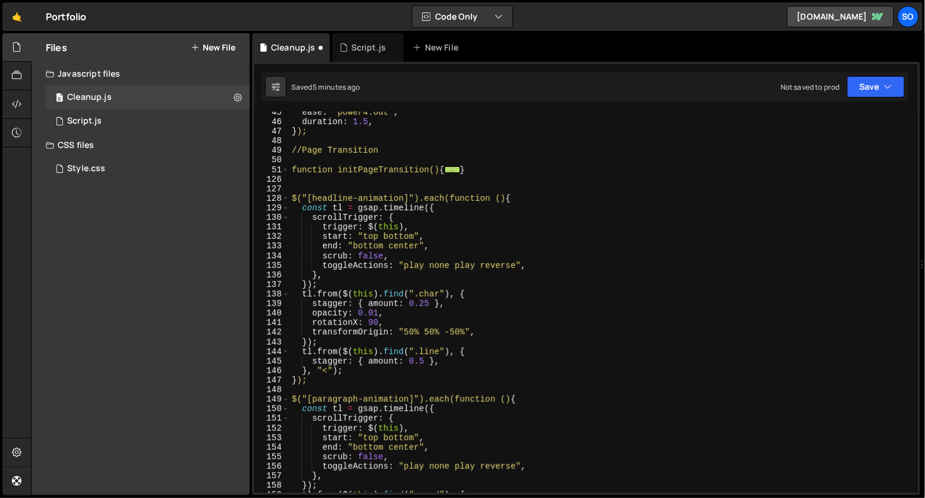
click at [316, 191] on div "ease : "power4.out" , duration : 1.5 , } ); //Page Transition function initPage…" at bounding box center [601, 308] width 624 height 400
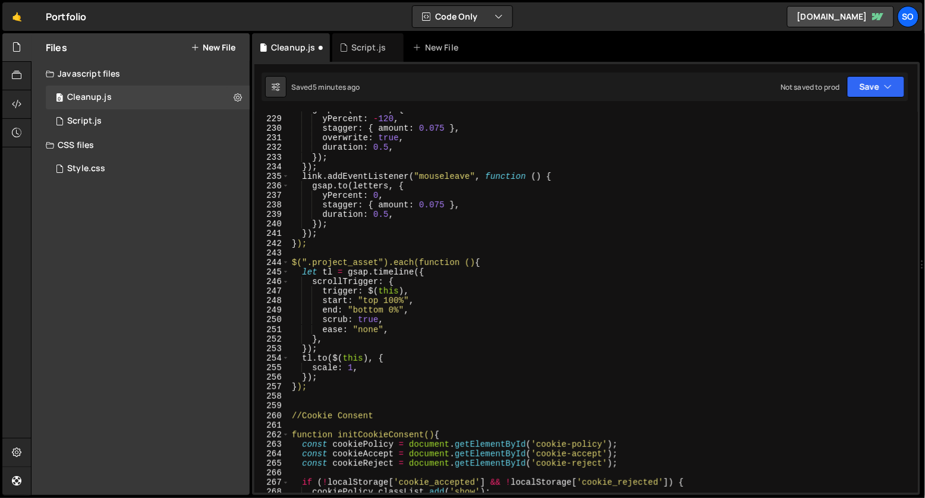
scroll to position [1471, 0]
click at [346, 264] on div "gsap . to ( letters , { yPercent : - 120 , stagger : { amount : 0.075 } , overw…" at bounding box center [601, 305] width 624 height 400
click at [370, 379] on div "gsap . to ( letters , { yPercent : - 120 , stagger : { amount : 0.075 } , overw…" at bounding box center [601, 305] width 624 height 400
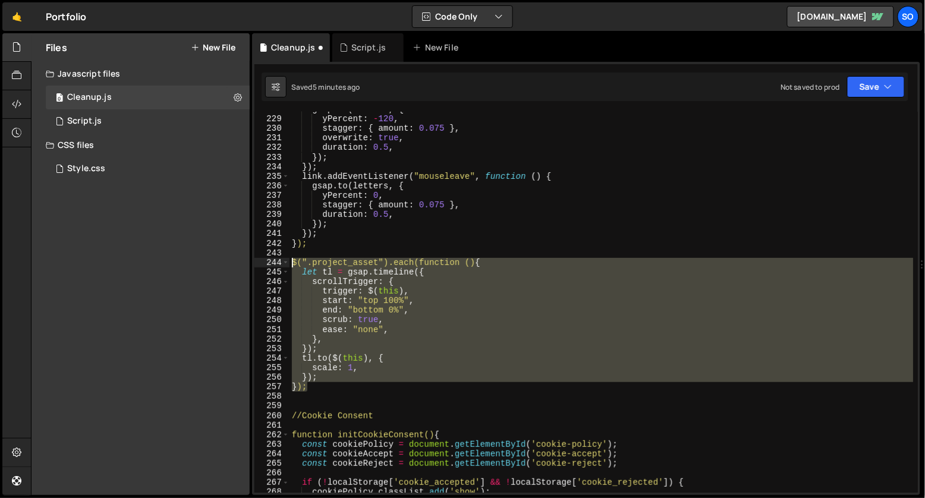
drag, startPoint x: 355, startPoint y: 390, endPoint x: 238, endPoint y: 260, distance: 174.6
click at [238, 260] on div "Files New File Javascript files 0 Cleanup.js 0 0 Script.js 0 CSS files Style.cs…" at bounding box center [478, 264] width 894 height 462
type textarea "$(".project_asset").each(function () { let tl = gsap.timeline({"
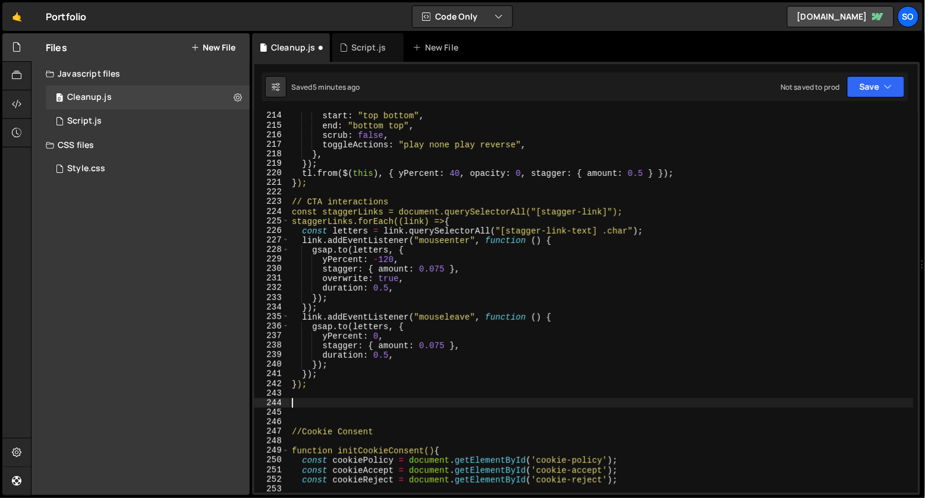
scroll to position [1332, 0]
click at [343, 386] on div "start : "top bottom" , end : "bottom top" , scrub : false , toggleActions : "pl…" at bounding box center [601, 310] width 624 height 400
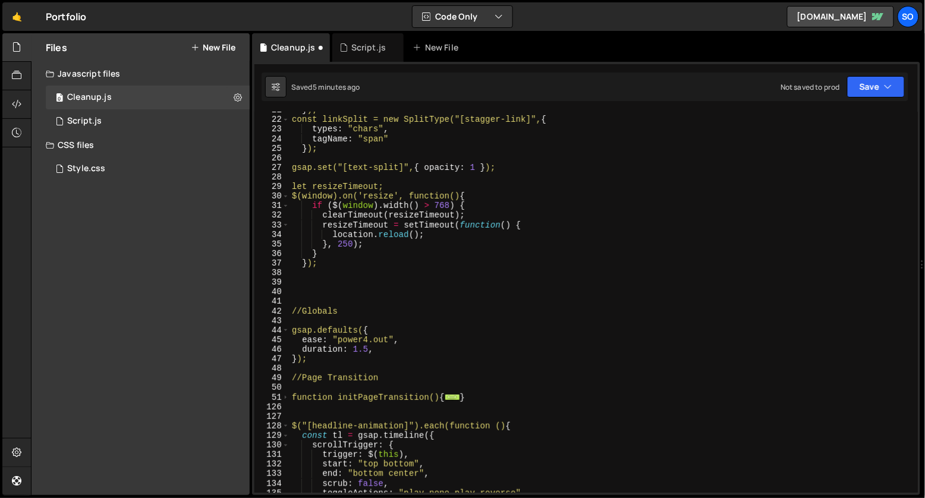
scroll to position [198, 0]
click at [343, 262] on div "} ); const linkSplit = new SplitType("[stagger-link]", { types : "chars" , tagN…" at bounding box center [601, 305] width 624 height 400
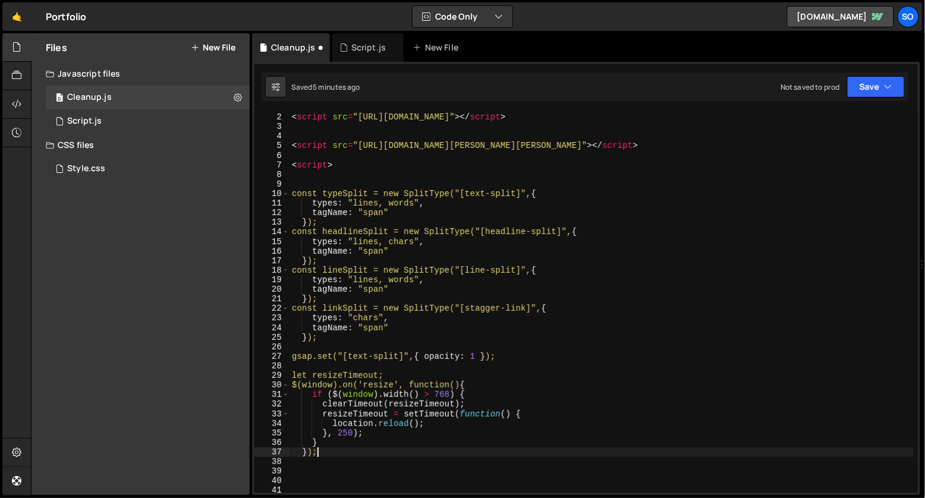
scroll to position [0, 0]
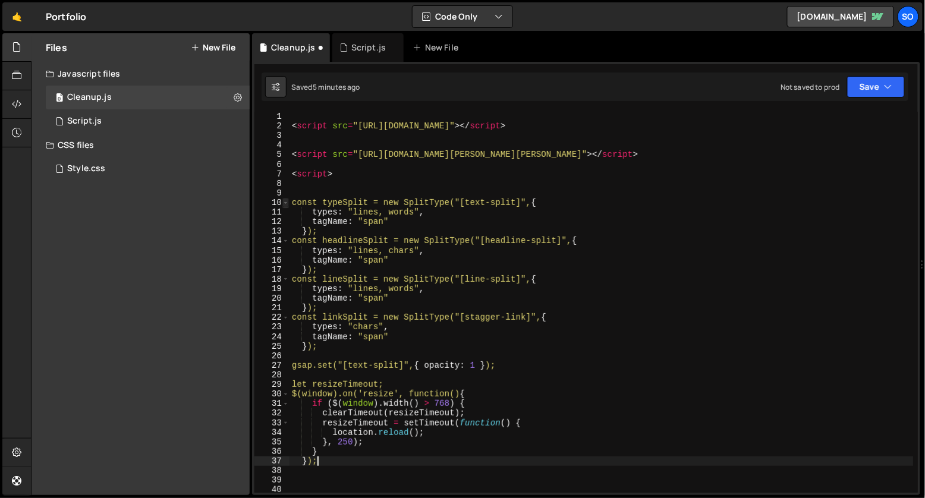
click at [288, 203] on div "10" at bounding box center [271, 203] width 35 height 10
click at [293, 194] on div "< script src = "https://unpkg.com/split-type" > </ script > < script src = "htt…" at bounding box center [601, 312] width 624 height 400
type textarea "const typeSplit = new SplitType("[text-split]", {"
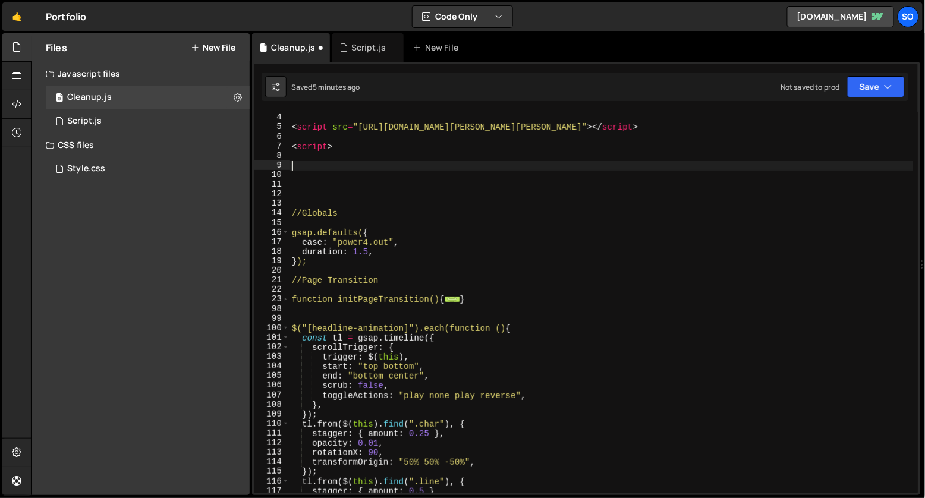
scroll to position [86, 0]
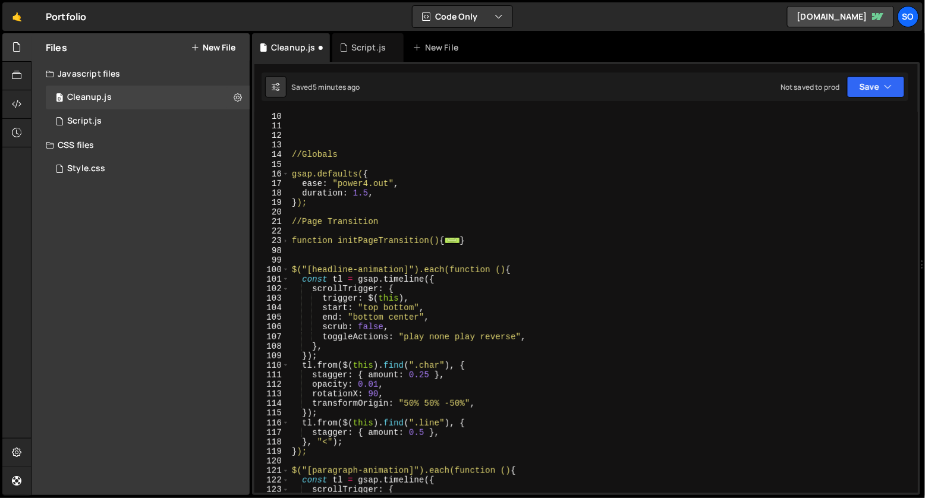
click at [490, 237] on div "//Globals gsap.defaults( { ease : "power4.out" , duration : 1.5 , } ); //Page T…" at bounding box center [601, 312] width 624 height 400
type textarea "}"
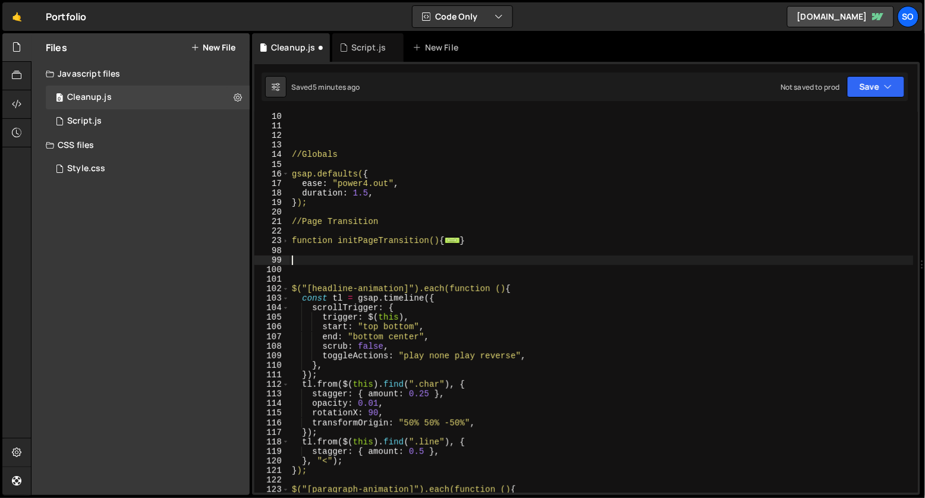
paste textarea "});"
type textarea "});"
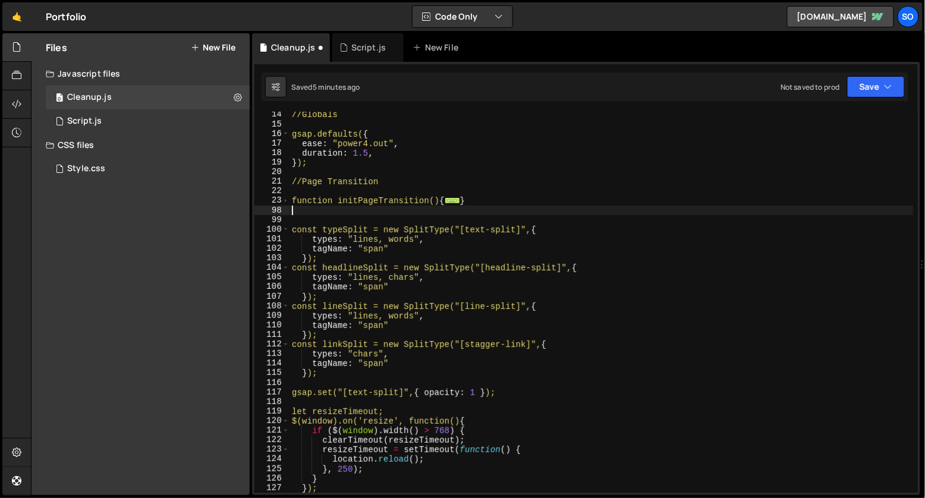
click at [294, 212] on div "//Globals gsap.defaults( { ease : "power4.out" , duration : 1.5 , } ); //Page T…" at bounding box center [601, 310] width 624 height 400
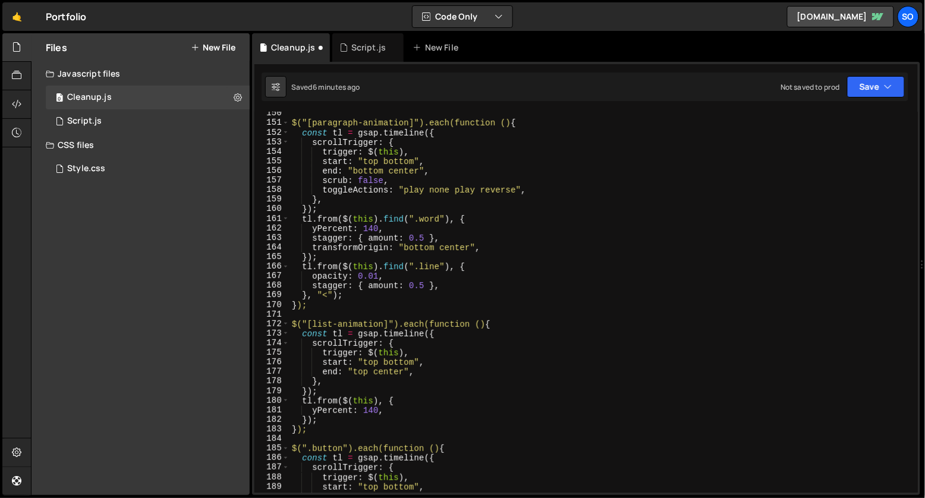
scroll to position [721, 0]
click at [349, 428] on div "$("[paragraph-animation]").each(function () { const tl = gsap . timeline ({ scr…" at bounding box center [601, 309] width 624 height 400
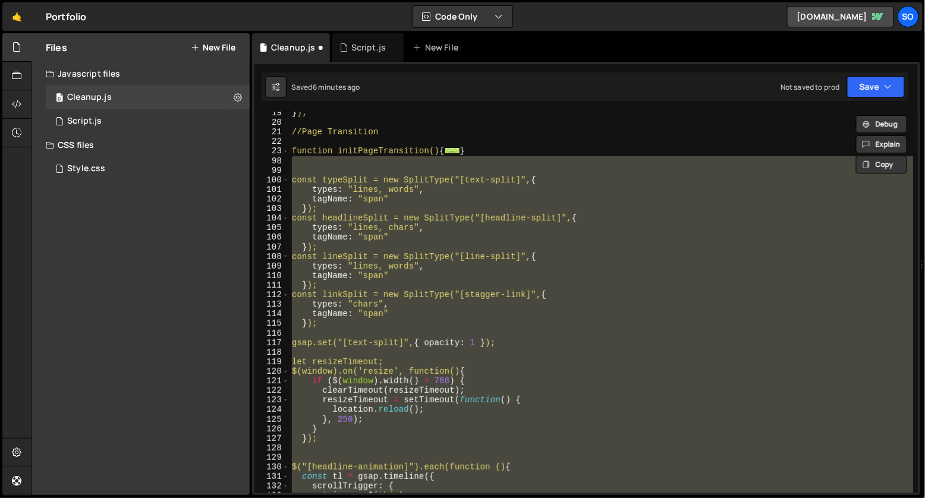
scroll to position [140, 0]
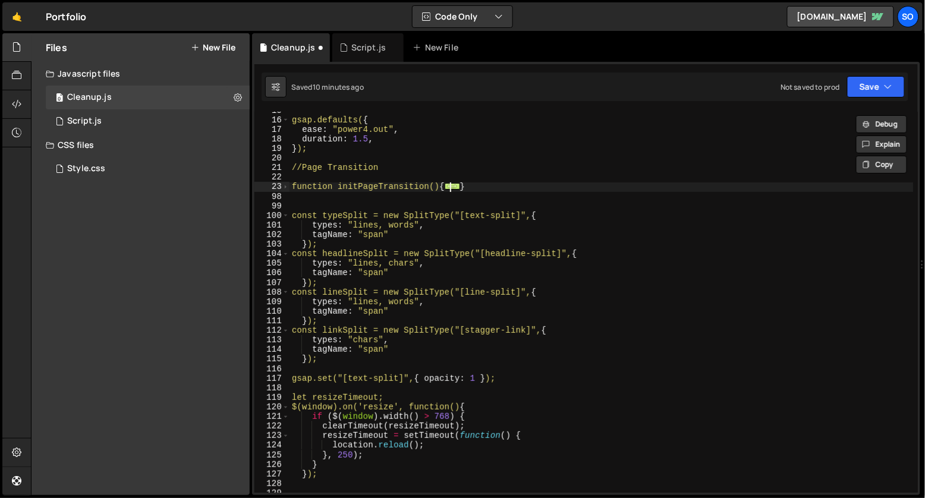
click at [456, 190] on span "..." at bounding box center [451, 186] width 15 height 7
type textarea "function initPageTransition() {"
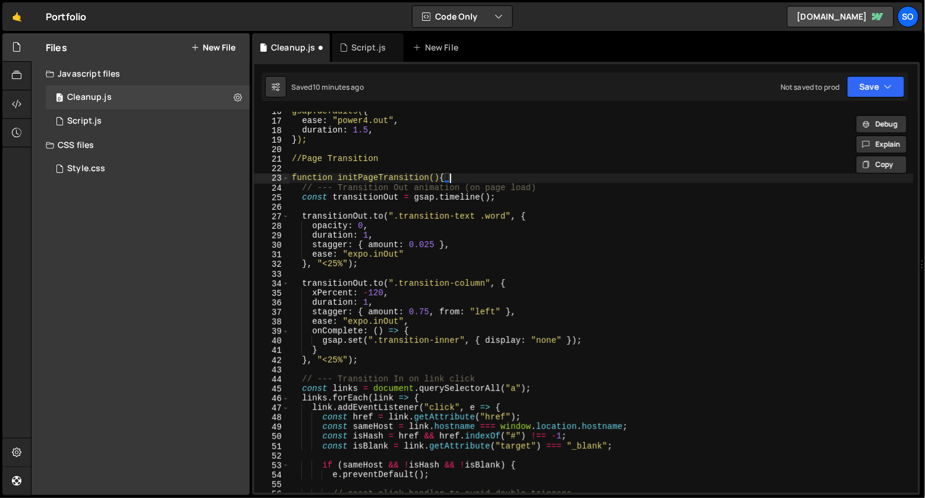
scroll to position [149, 0]
click at [286, 176] on span at bounding box center [285, 179] width 7 height 10
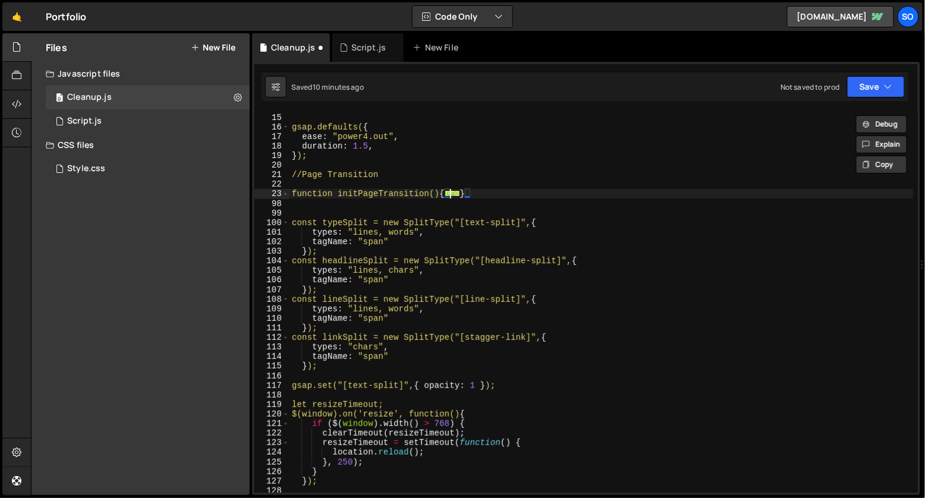
scroll to position [133, 0]
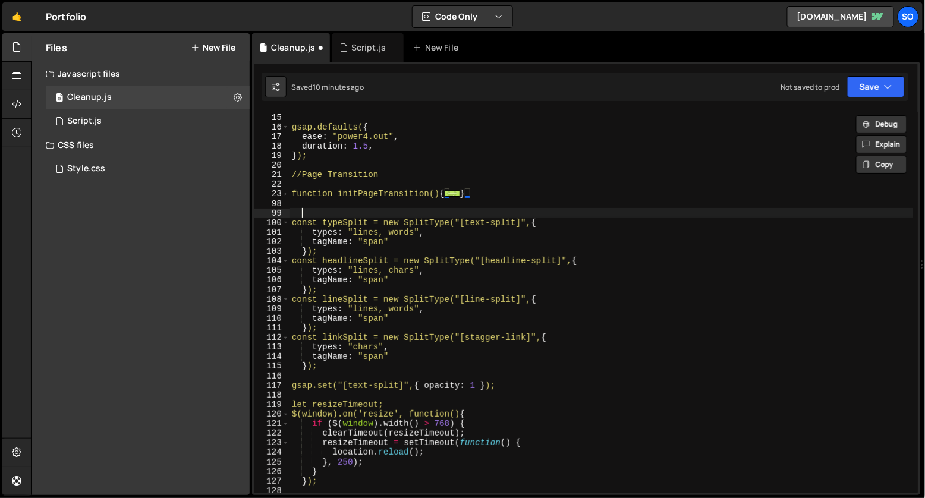
click at [325, 212] on div "//Globals gsap.defaults( { ease : "power4.out" , duration : 1.5 , } ); //Page T…" at bounding box center [601, 303] width 624 height 400
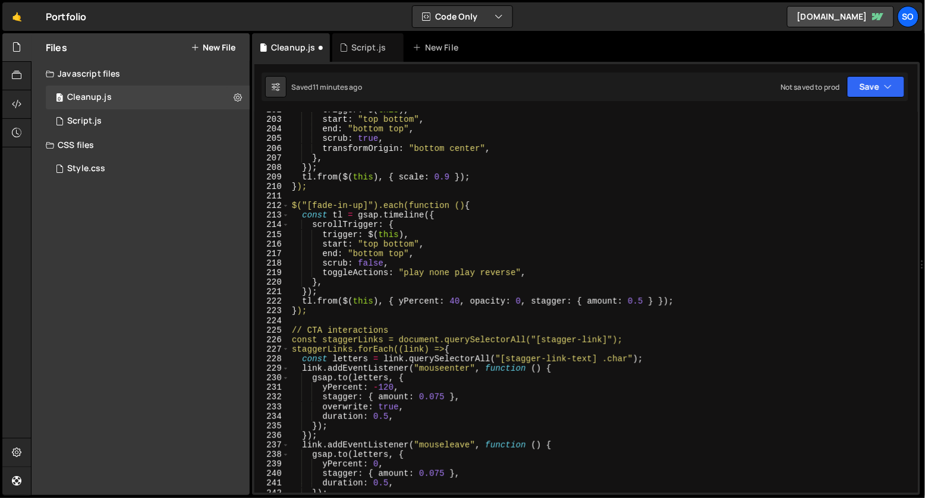
scroll to position [1443, 0]
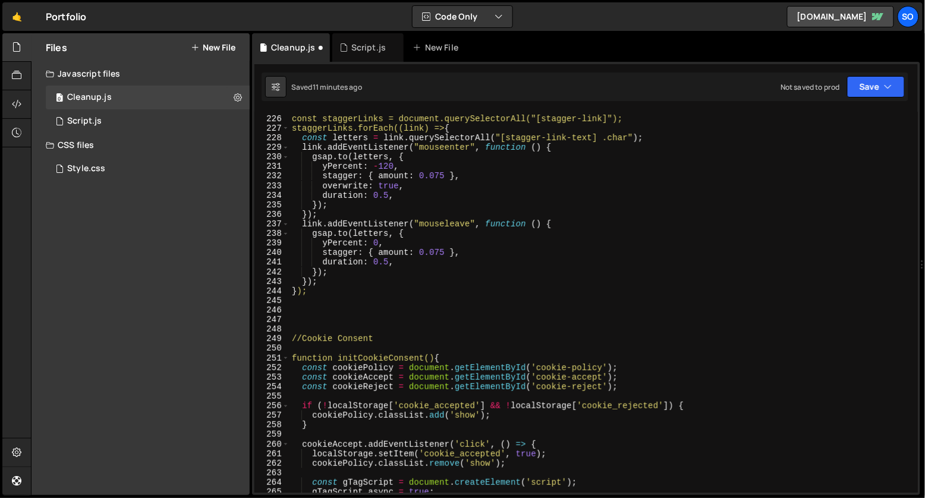
click at [380, 306] on div "// CTA interactions const staggerLinks = document.querySelectorAll("[stagger-li…" at bounding box center [601, 305] width 624 height 400
click at [379, 304] on div "// CTA interactions const staggerLinks = document.querySelectorAll("[stagger-li…" at bounding box center [601, 305] width 624 height 400
click at [370, 290] on div "// CTA interactions const staggerLinks = document.querySelectorAll("[stagger-li…" at bounding box center [601, 305] width 624 height 400
type textarea "});"
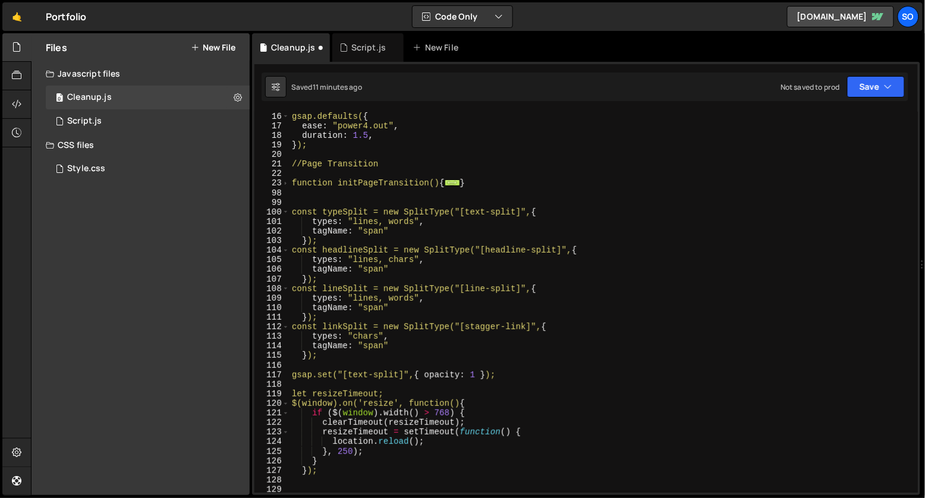
scroll to position [143, 0]
click at [291, 197] on div "gsap.defaults( { ease : "power4.out" , duration : 1.5 , } ); //Page Transition …" at bounding box center [601, 302] width 624 height 400
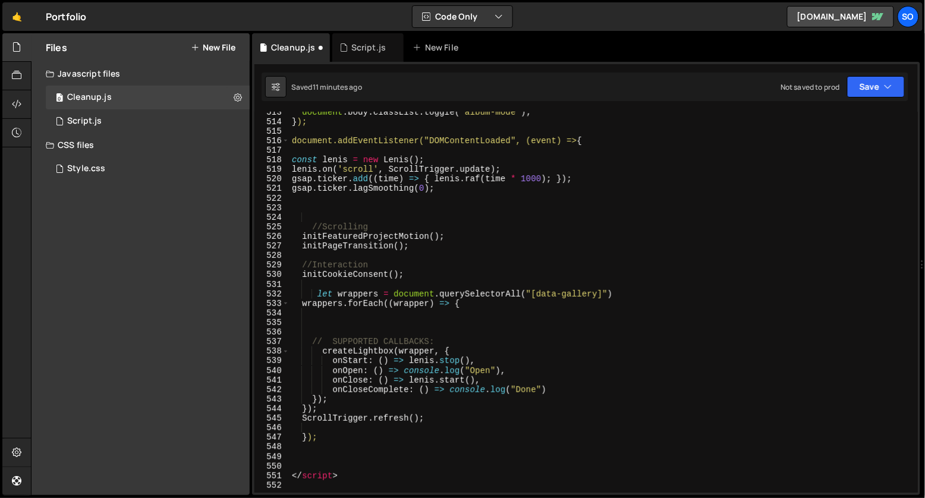
scroll to position [3409, 0]
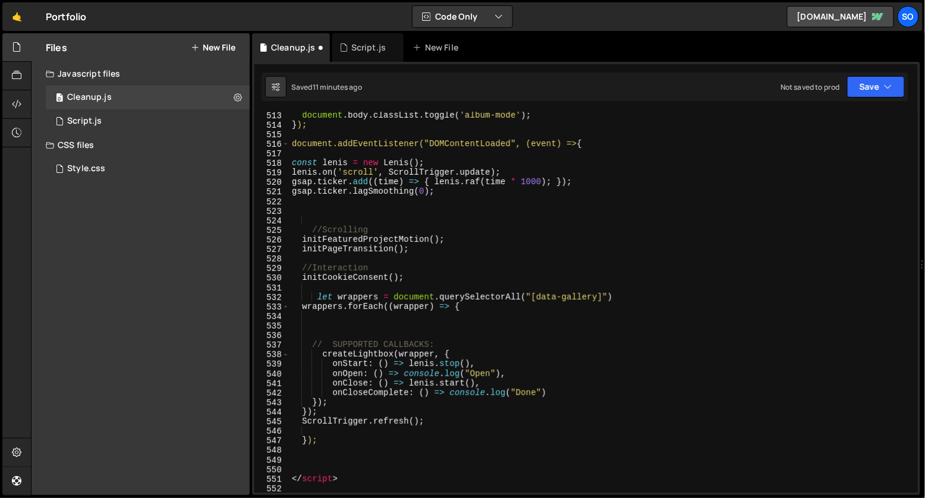
click at [499, 207] on div "document . body . classList . toggle ( 'album-mode' ) ; } ); document.addEventL…" at bounding box center [601, 311] width 624 height 400
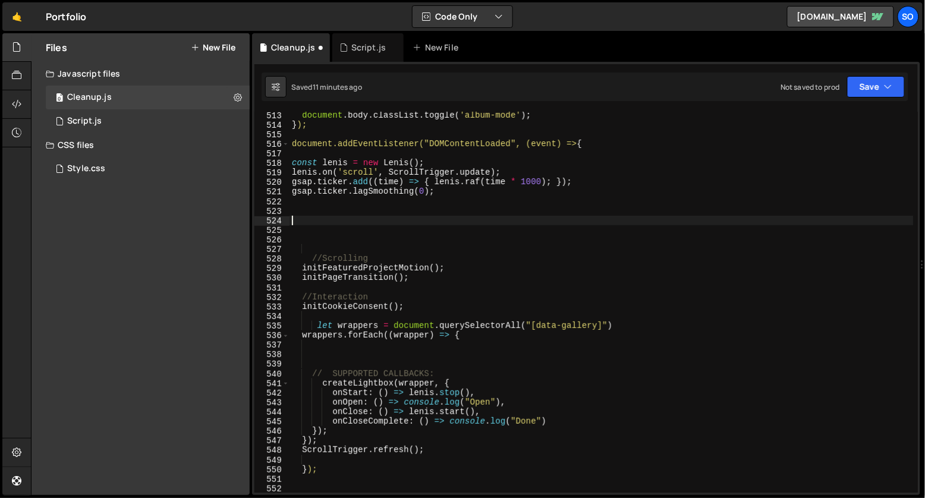
paste textarea "});"
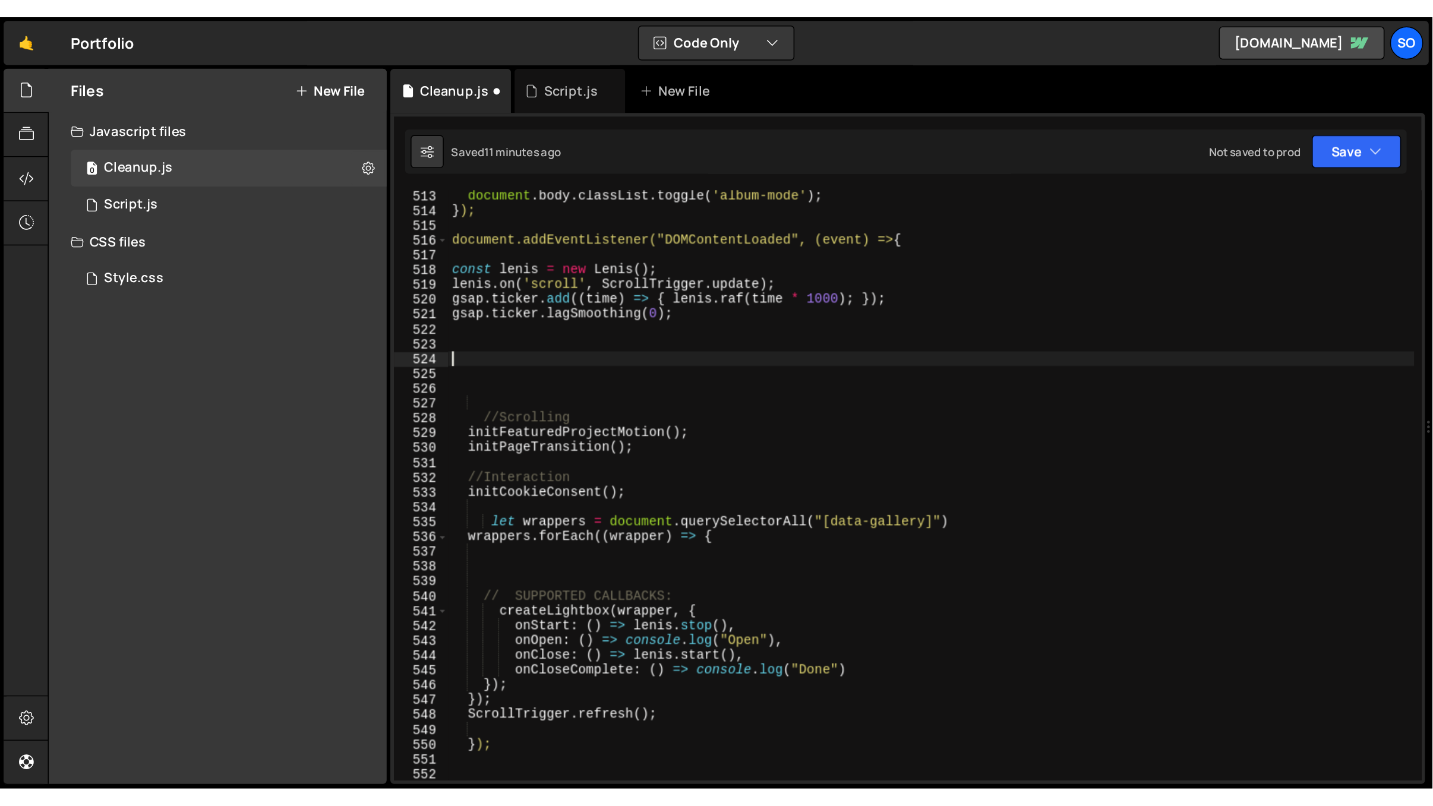
scroll to position [4540, 0]
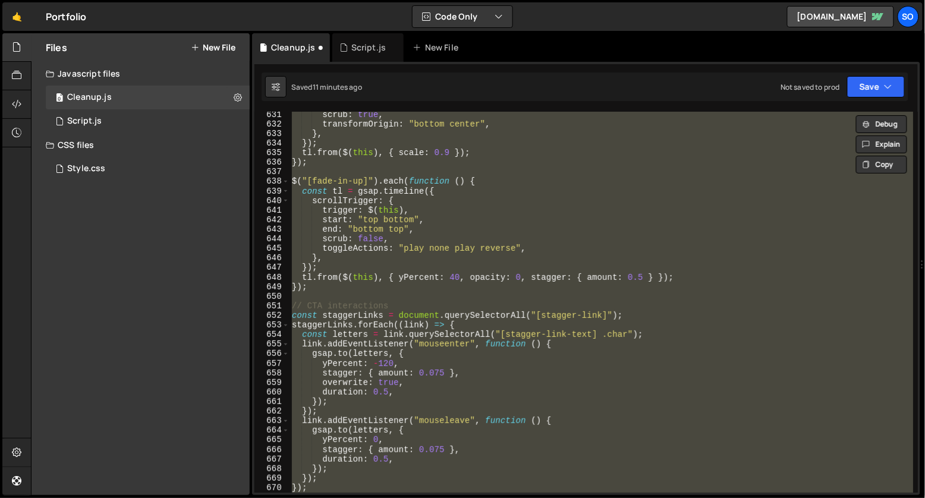
type textarea "</script>"
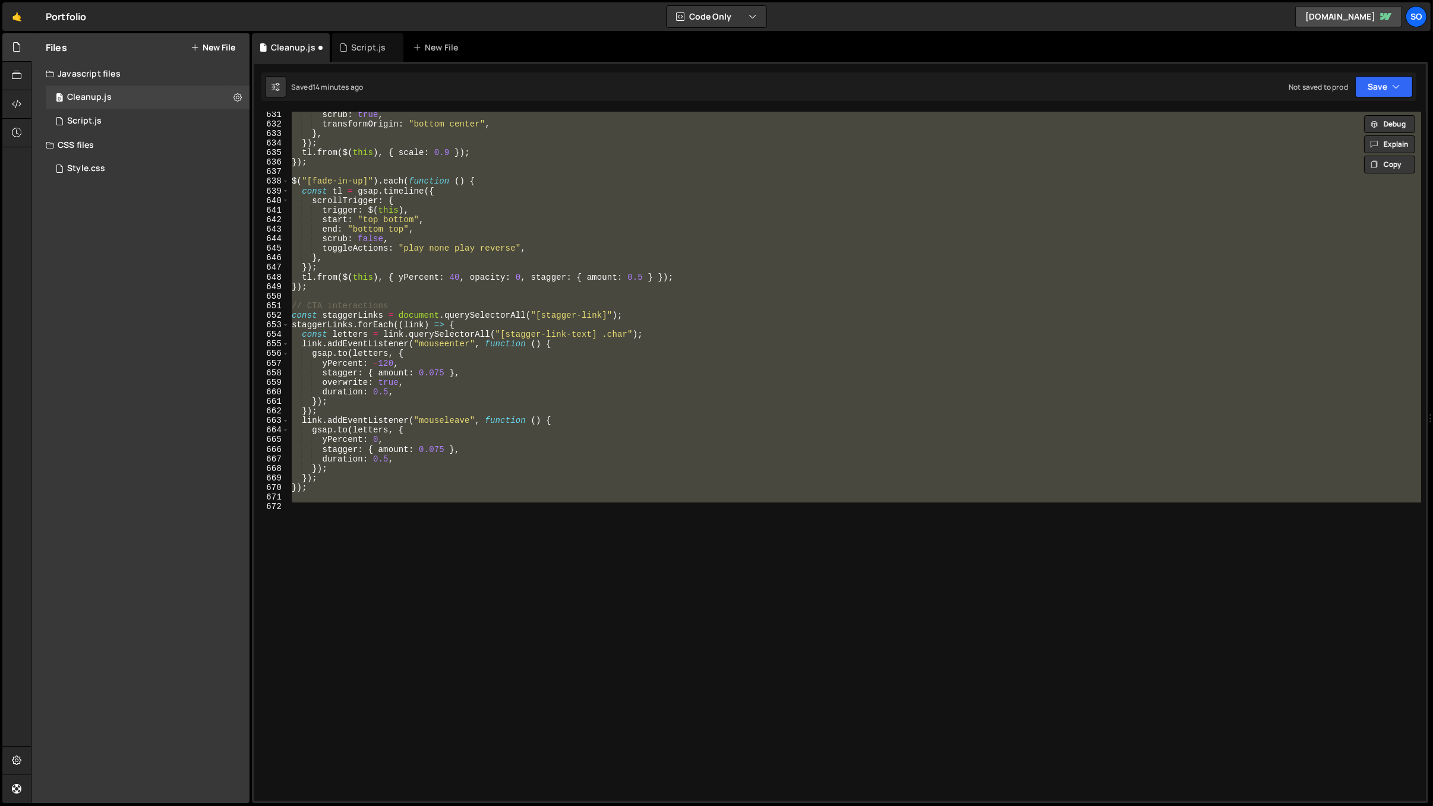
scroll to position [4527, 0]
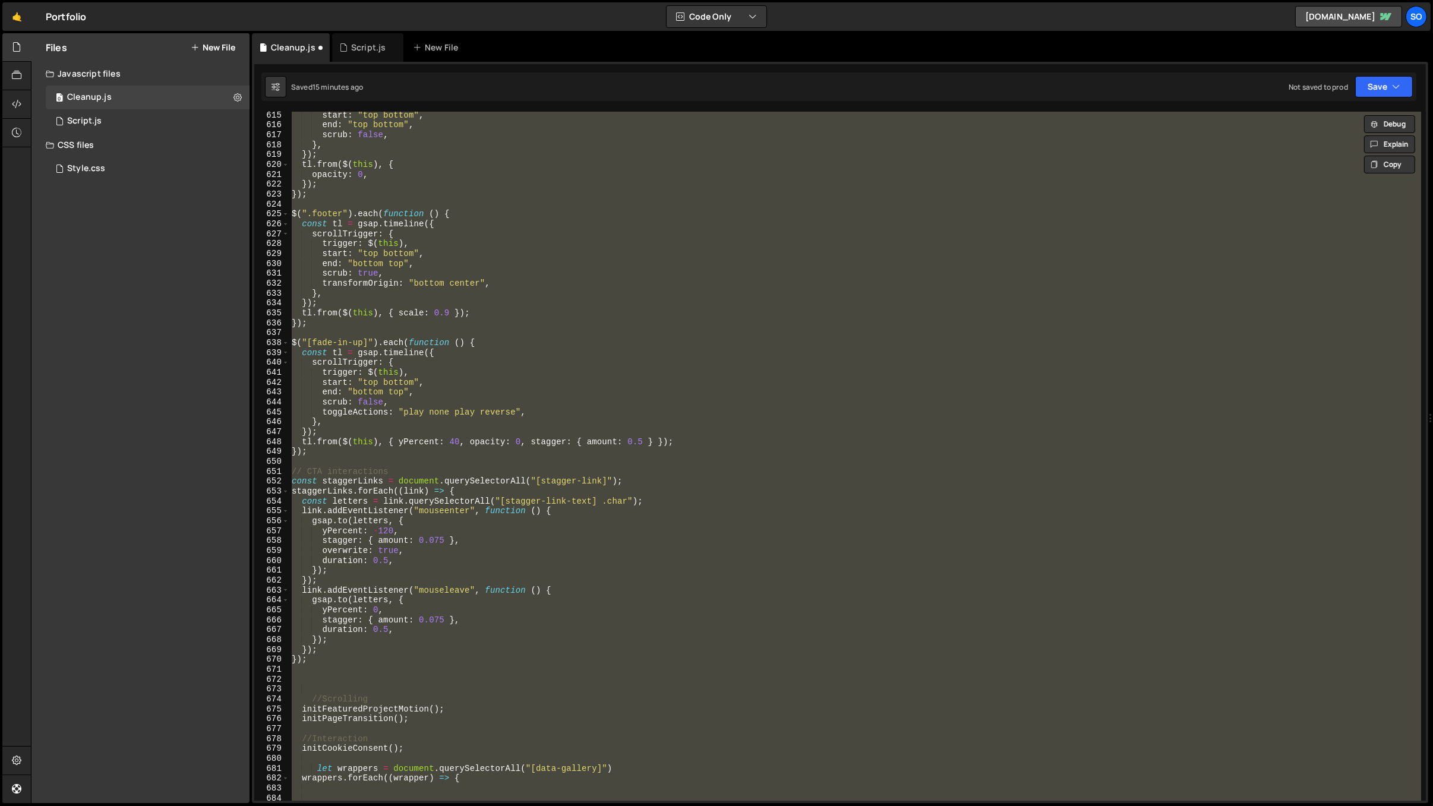
click at [516, 332] on div "start : "top bottom" , end : "top bottom" , scrub : false , } , }) ; tl . from …" at bounding box center [855, 456] width 1132 height 689
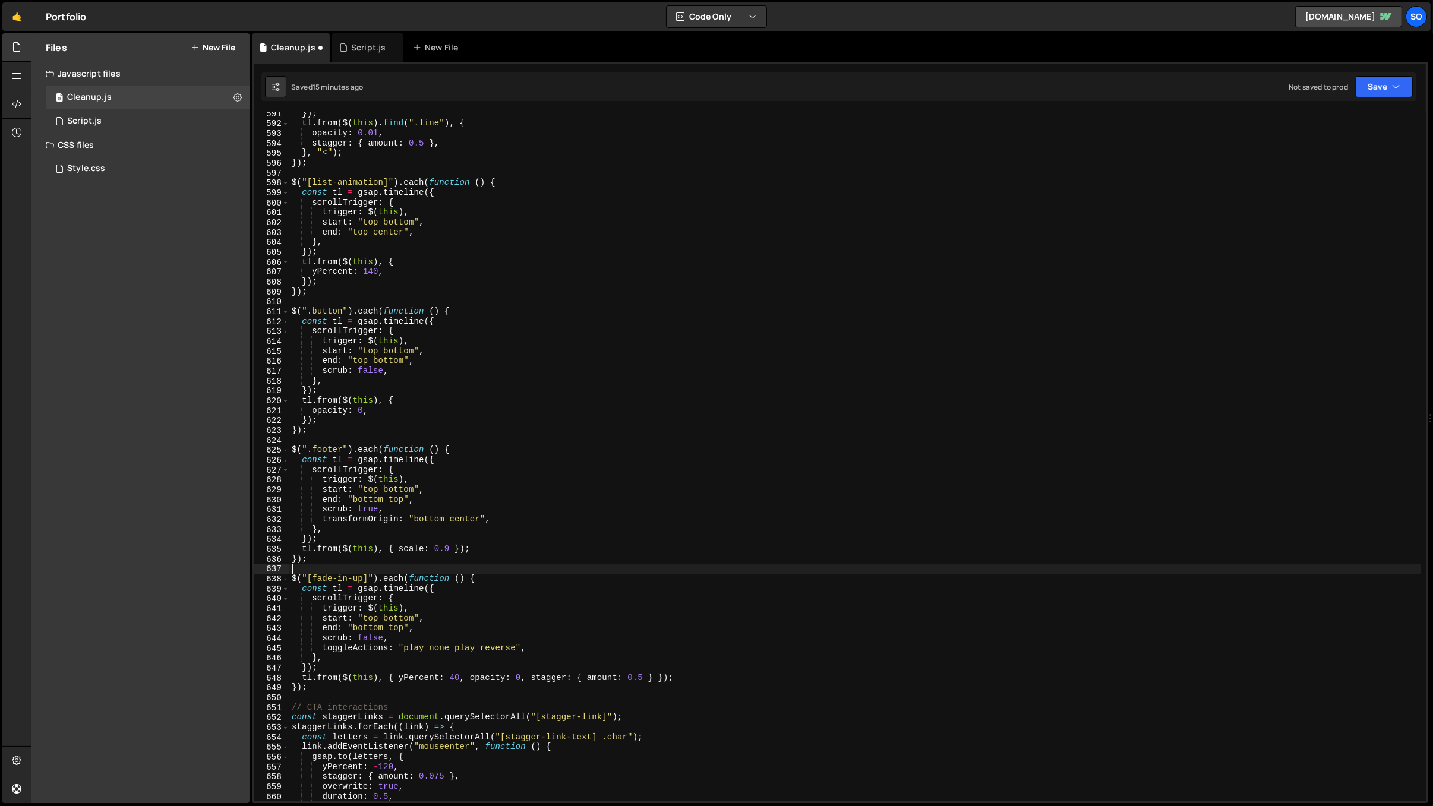
scroll to position [4607, 0]
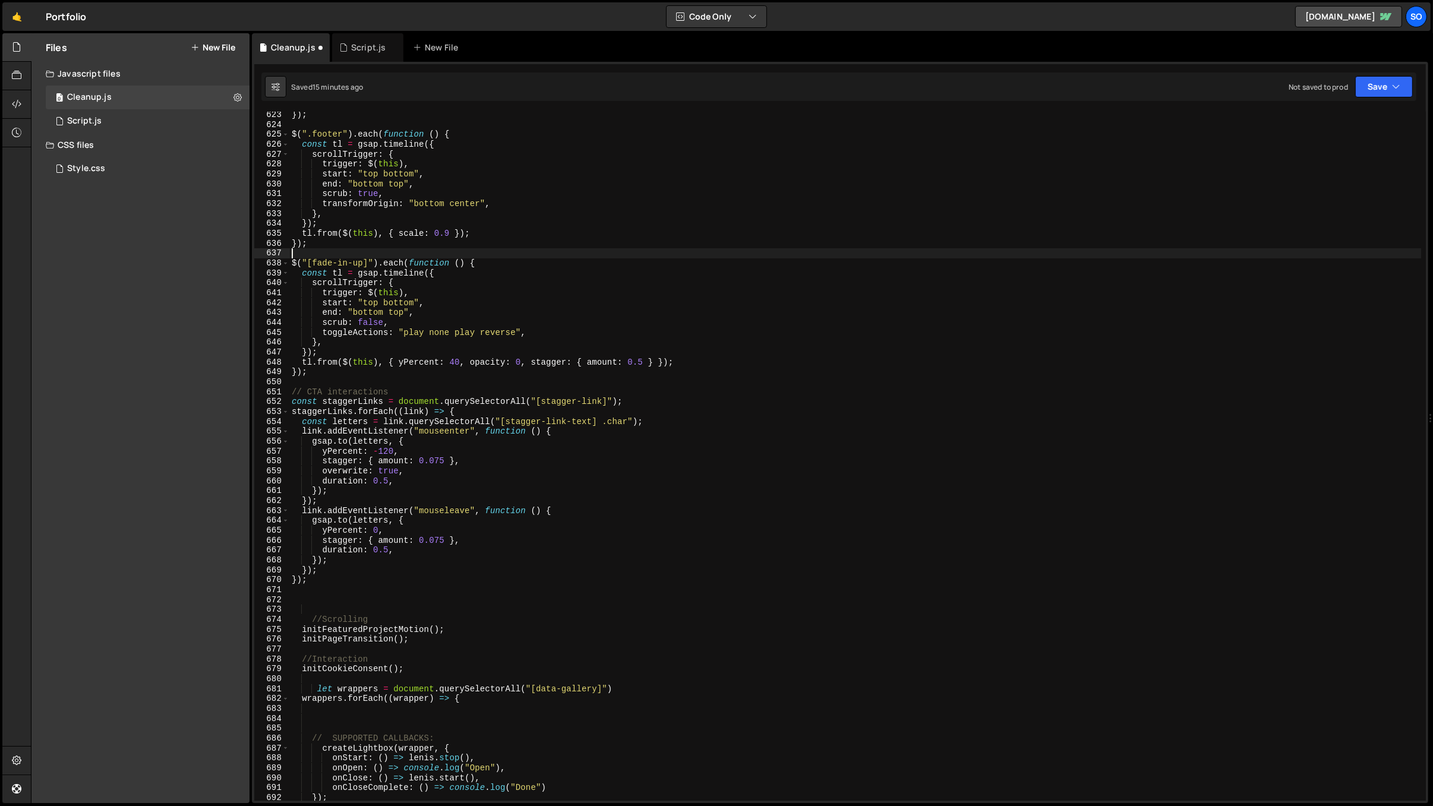
click at [389, 497] on div "}) ; $ ( ".footer" ) . each ( function ( ) { const tl = gsap . timeline ({ scro…" at bounding box center [855, 465] width 1133 height 710
click at [390, 497] on div "}) ; $ ( ".footer" ) . each ( function ( ) { const tl = gsap . timeline ({ scro…" at bounding box center [855, 465] width 1133 height 710
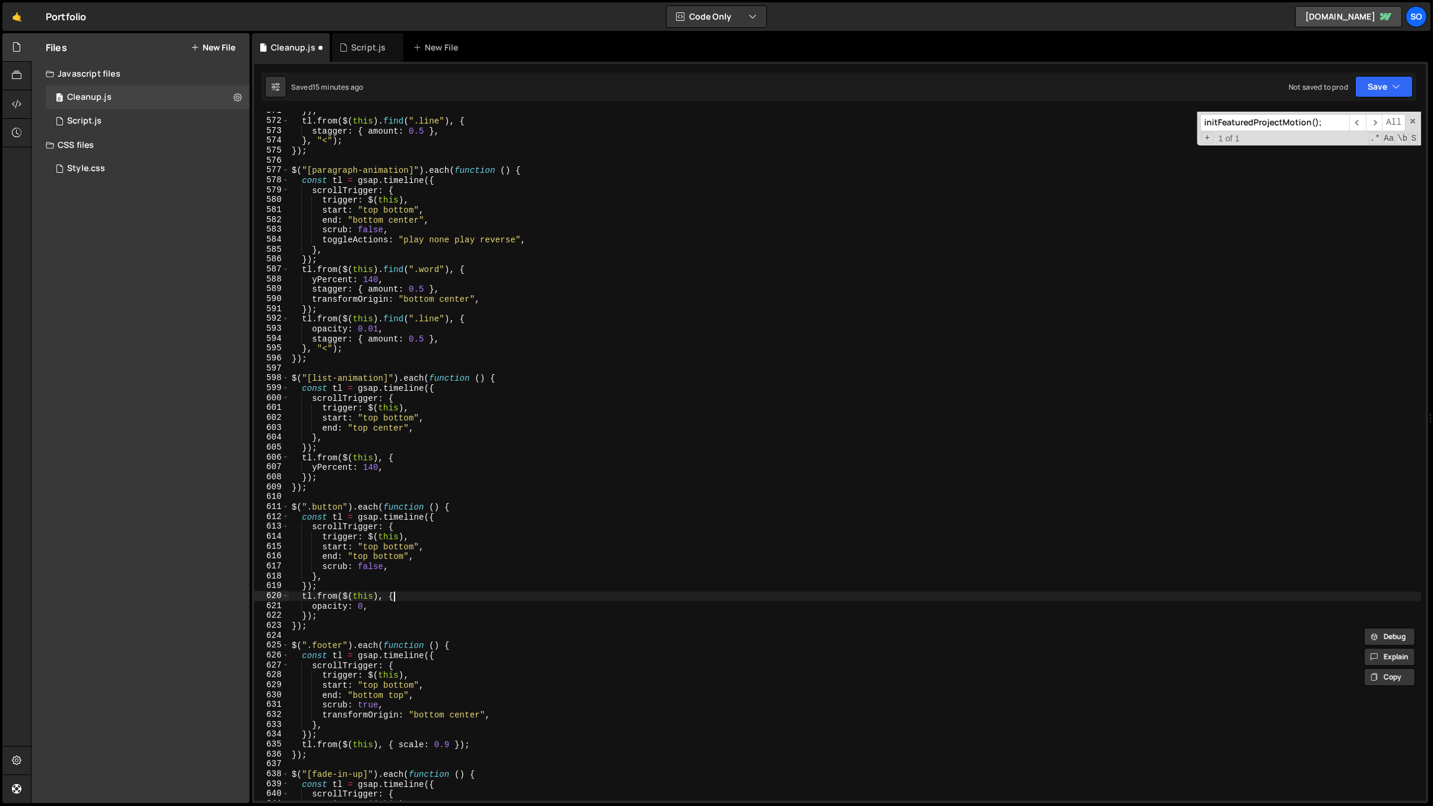
click at [495, 497] on div "}) ; tl . from ( $ ( this ) . find ( ".line" ) , { stagger : { amount : 0.5 } ,…" at bounding box center [855, 461] width 1133 height 710
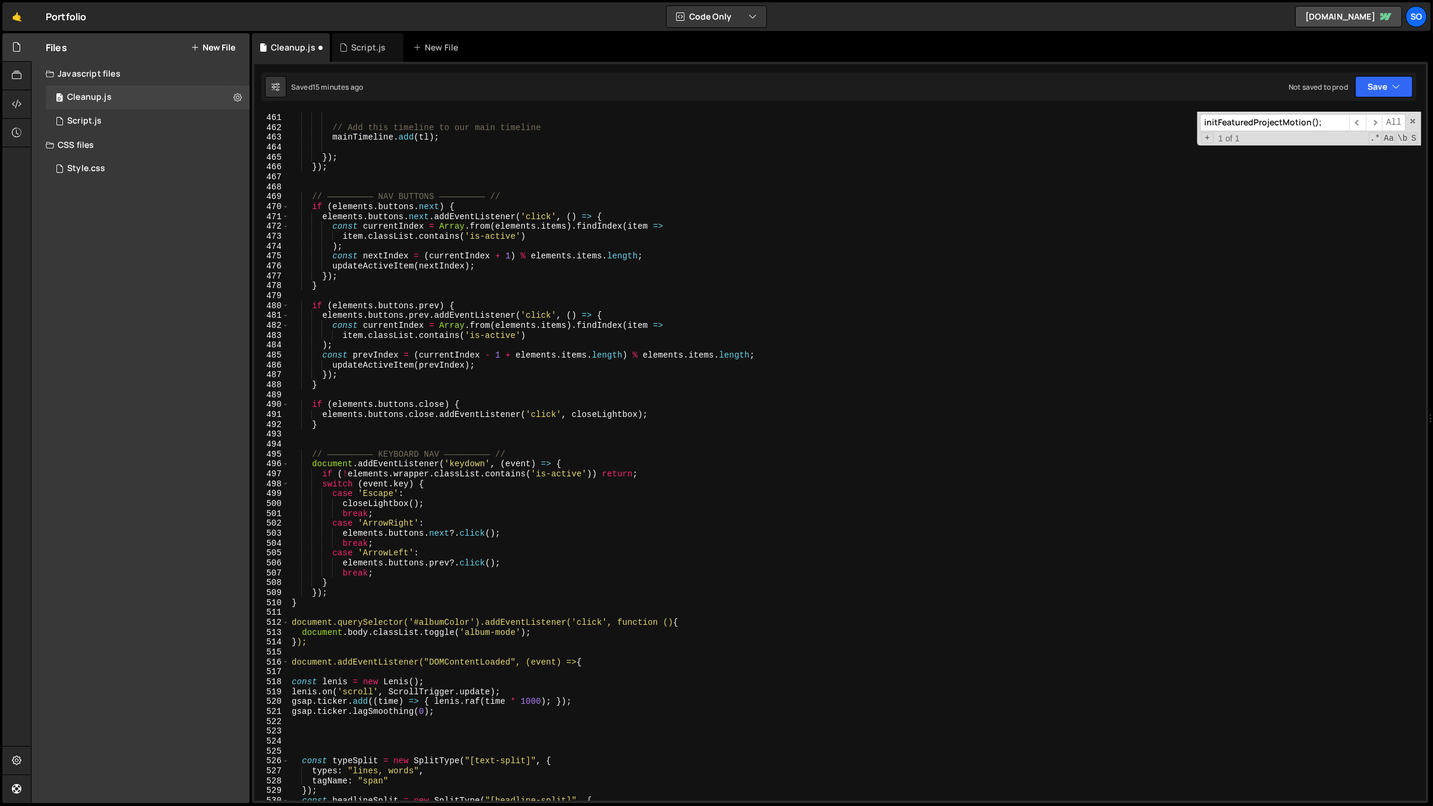
scroll to position [2842, 0]
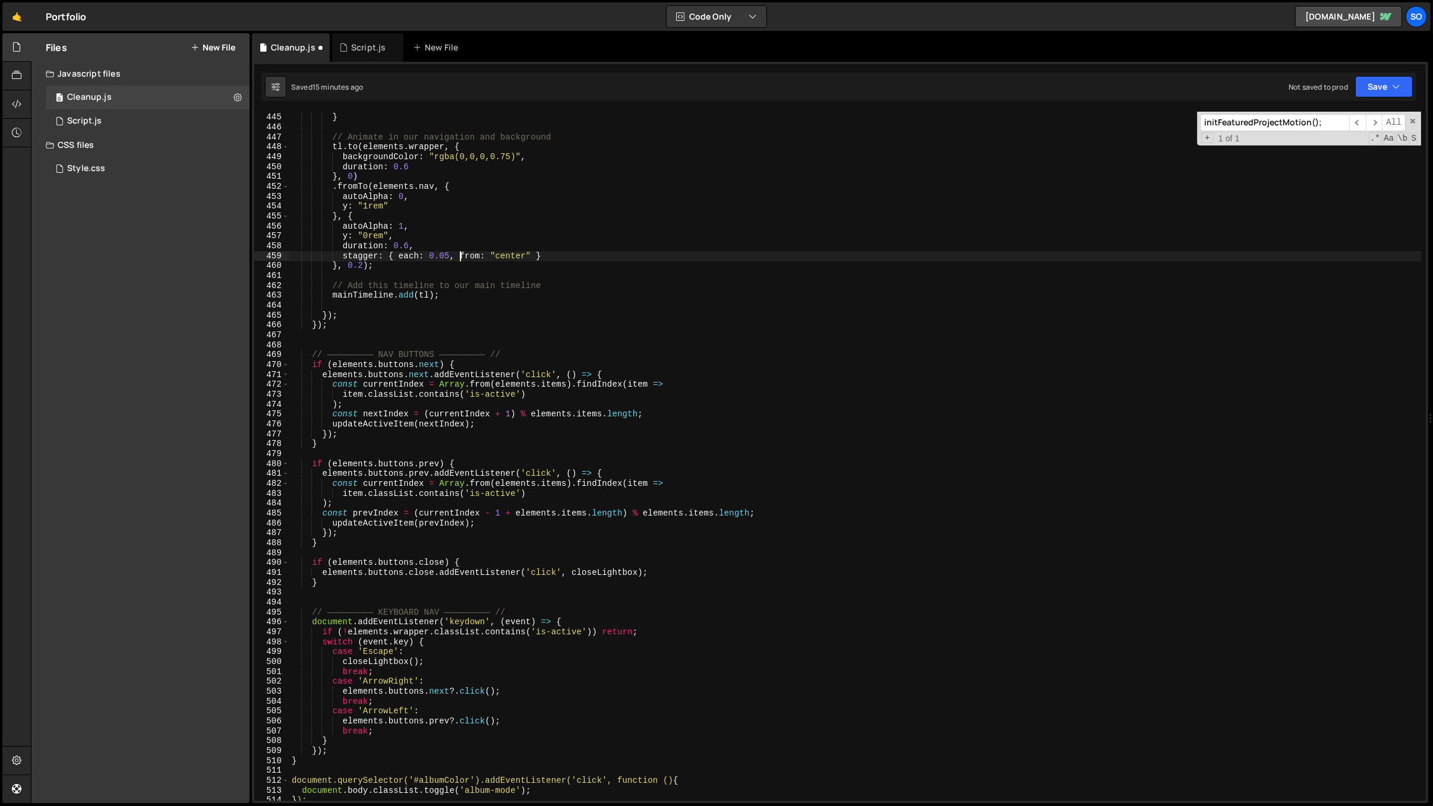
click at [461, 257] on div ") ; } // Animate in our navigation and background tl . to ( elements . wrapper …" at bounding box center [855, 458] width 1133 height 710
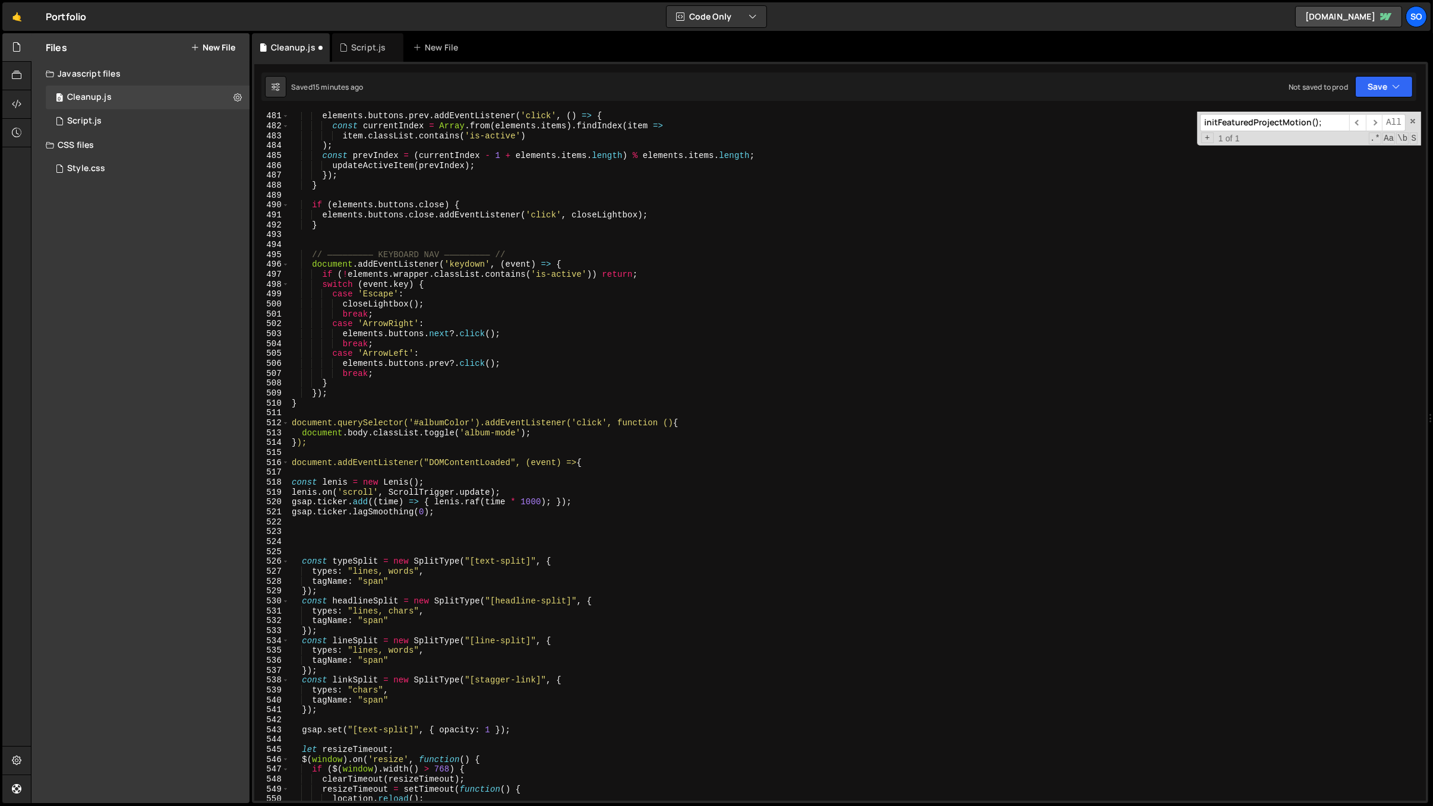
scroll to position [3199, 0]
click at [507, 349] on div "elements . buttons . prev . addEventListener ( 'click' , ( ) => { const current…" at bounding box center [855, 466] width 1133 height 710
drag, startPoint x: 1380, startPoint y: 120, endPoint x: 1373, endPoint y: 122, distance: 7.9
click at [924, 120] on span "​" at bounding box center [1374, 122] width 17 height 17
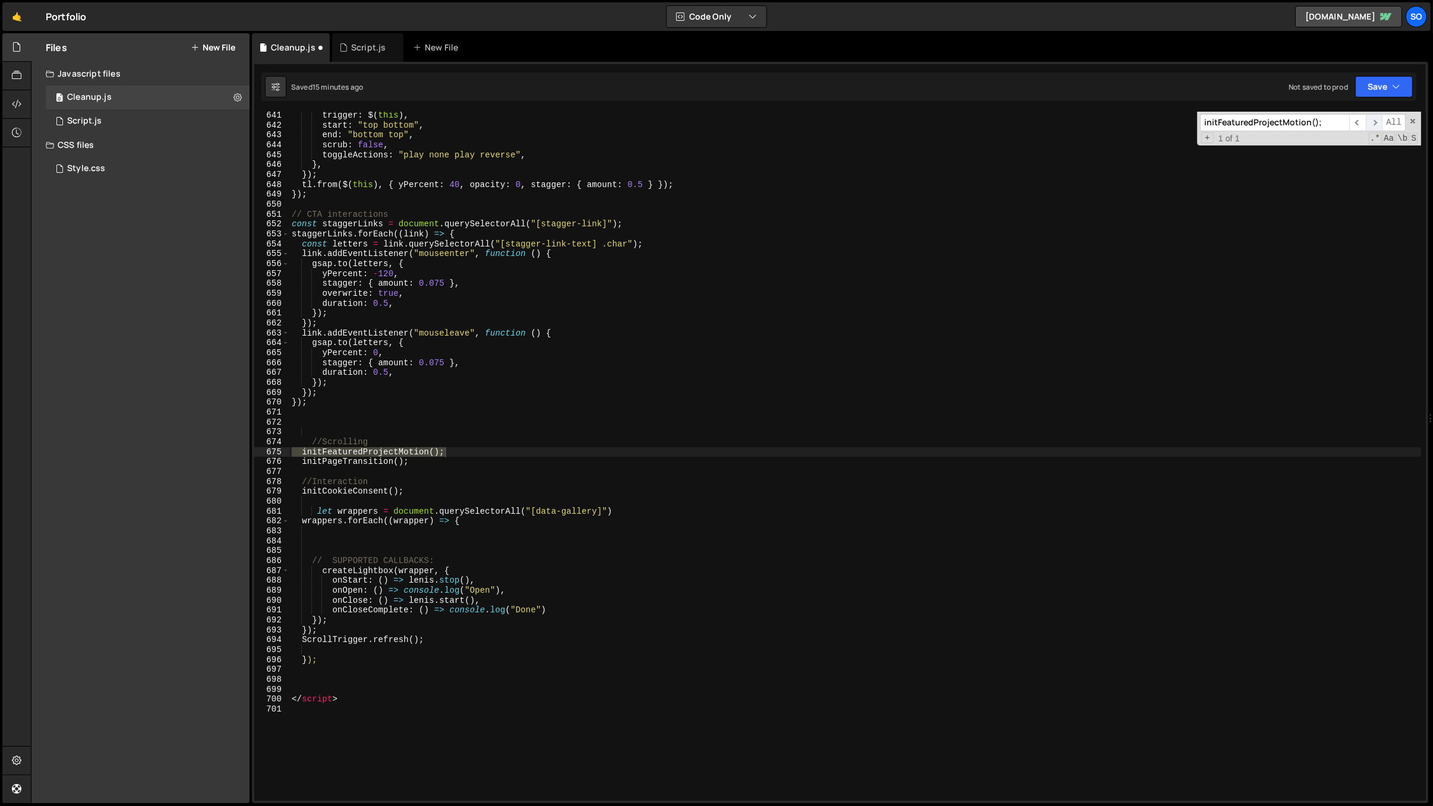
scroll to position [4785, 0]
click at [924, 121] on span "​" at bounding box center [1374, 122] width 17 height 17
click at [924, 119] on span "​" at bounding box center [1357, 122] width 17 height 17
click at [690, 346] on div "trigger : $ ( this ) , start : "top bottom" , end : "bottom top" , scrub : fals…" at bounding box center [855, 466] width 1133 height 710
click at [513, 354] on div "trigger : $ ( this ) , start : "top bottom" , end : "bottom top" , scrub : fals…" at bounding box center [855, 466] width 1133 height 710
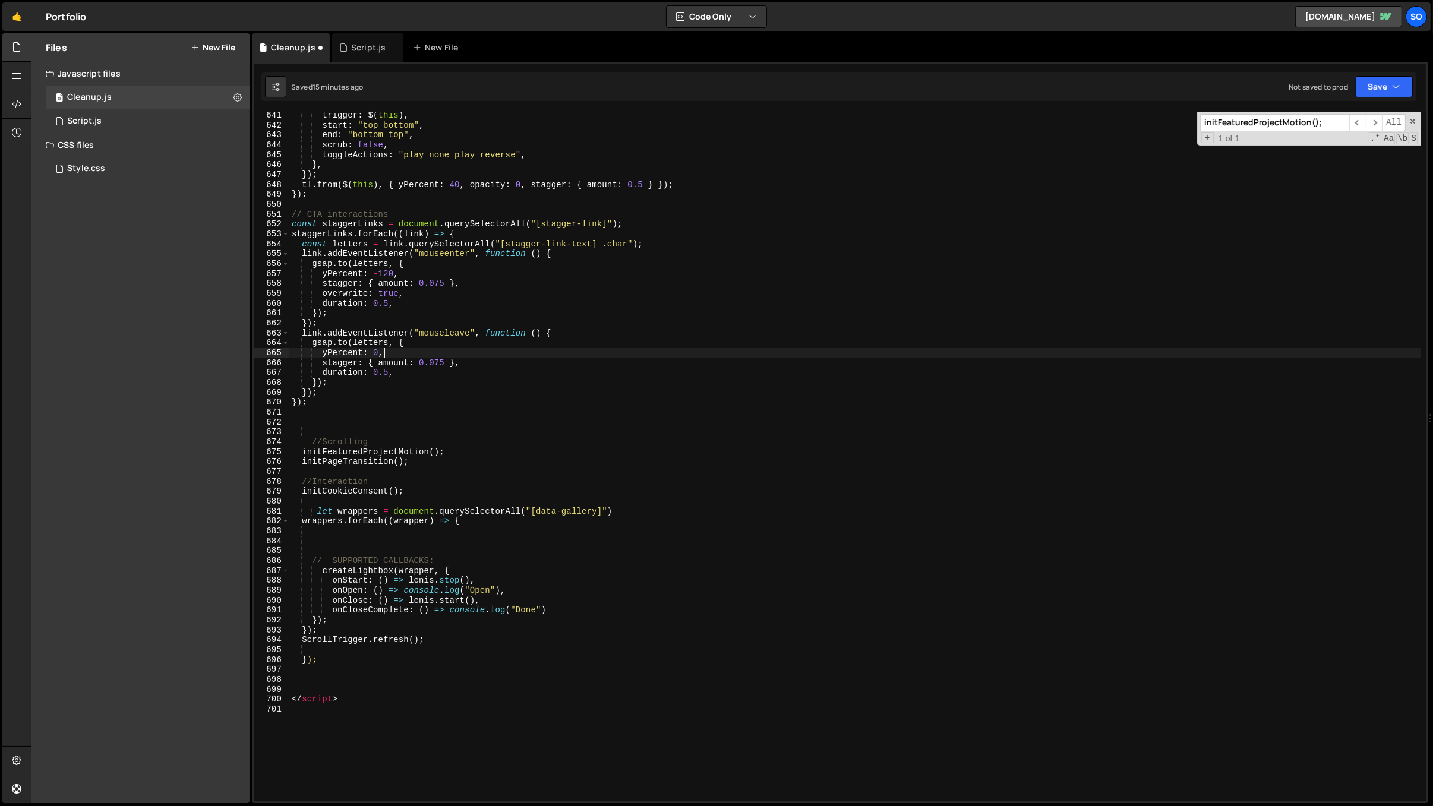
click at [369, 449] on div "trigger : $ ( this ) , start : "top bottom" , end : "bottom top" , scrub : fals…" at bounding box center [855, 466] width 1133 height 710
type textarea "initFeaturedProjectMotion(); initPageTransition();"
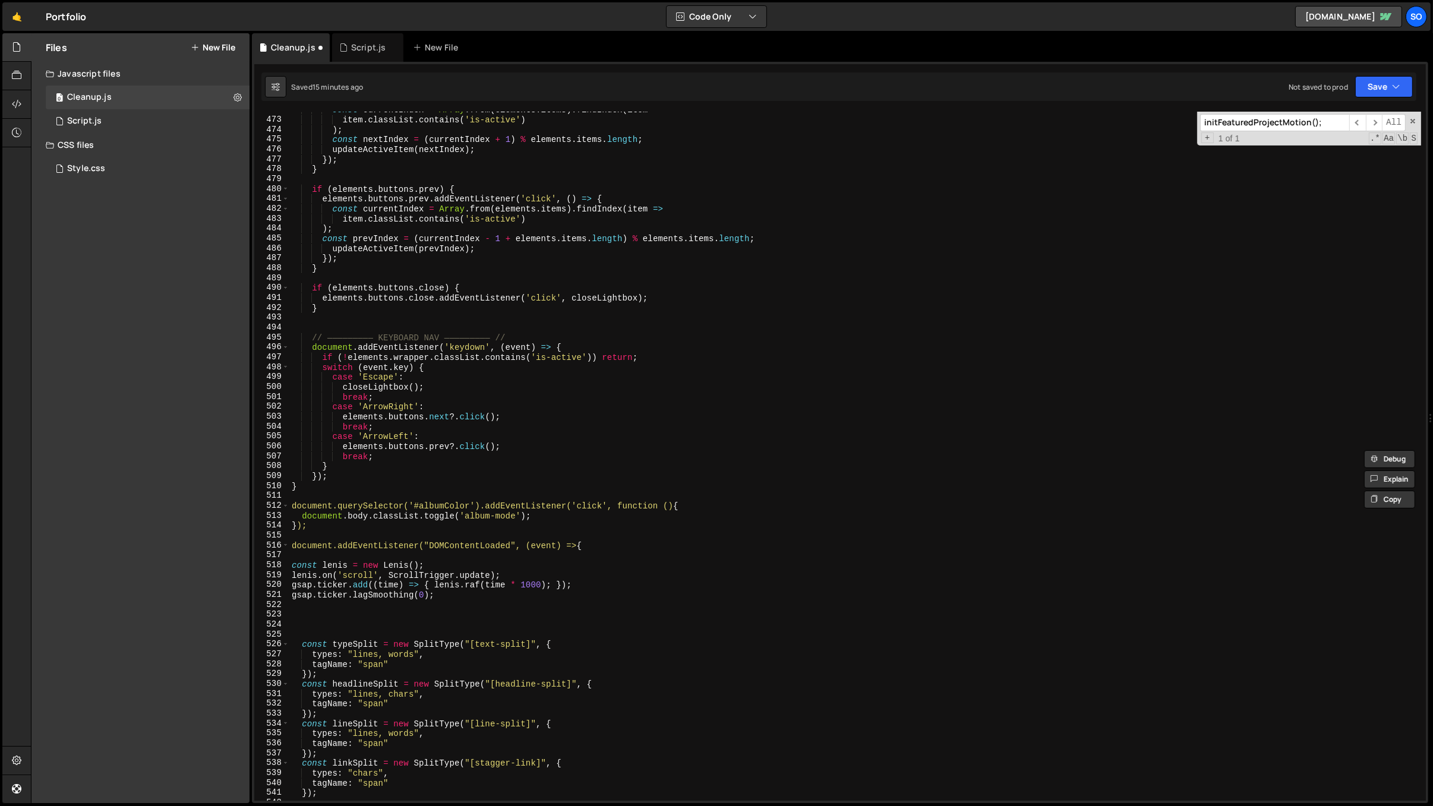
scroll to position [3116, 0]
click at [379, 497] on div "const currentIndex = Array . from ( elements . items ) . findIndex ( item => it…" at bounding box center [855, 460] width 1133 height 710
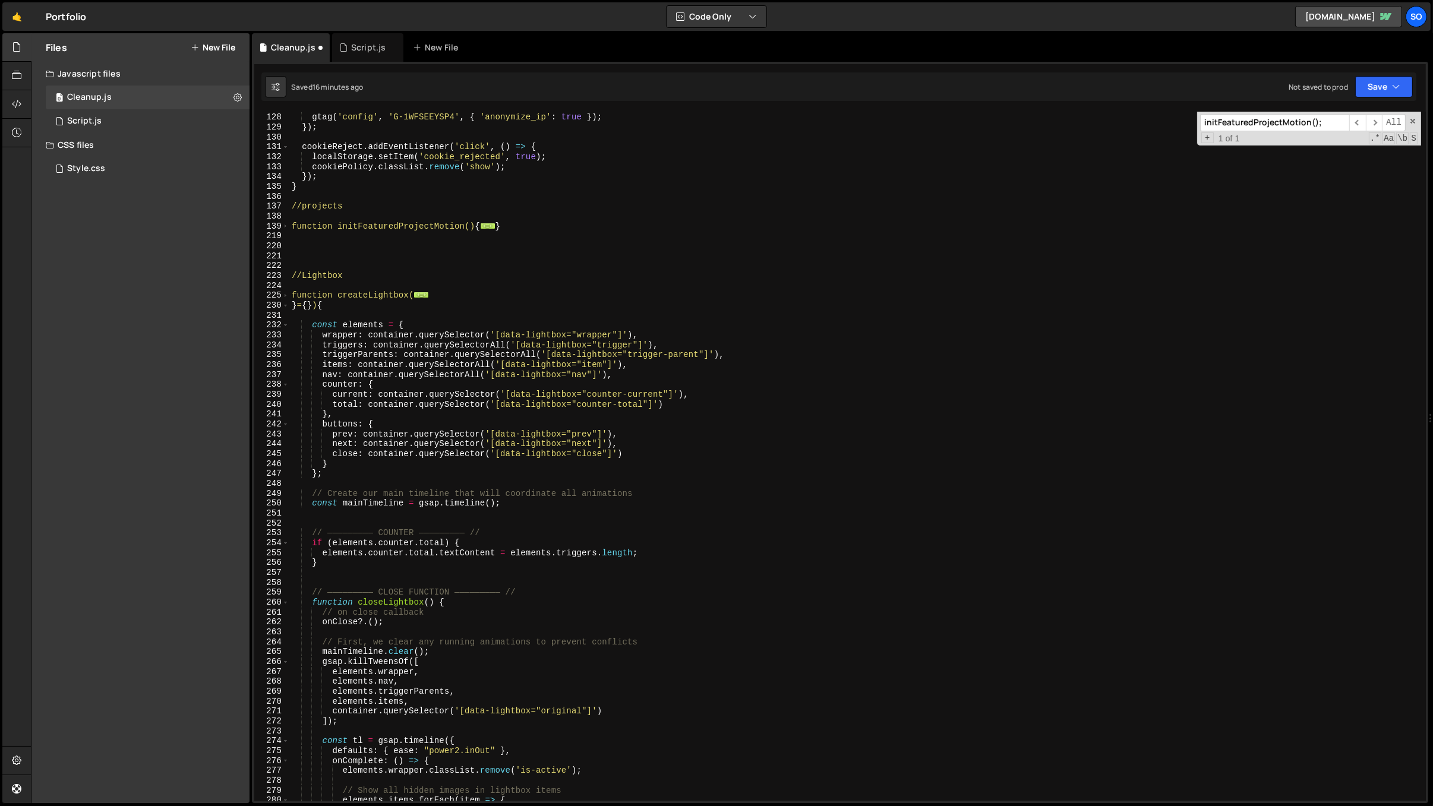
scroll to position [386, 0]
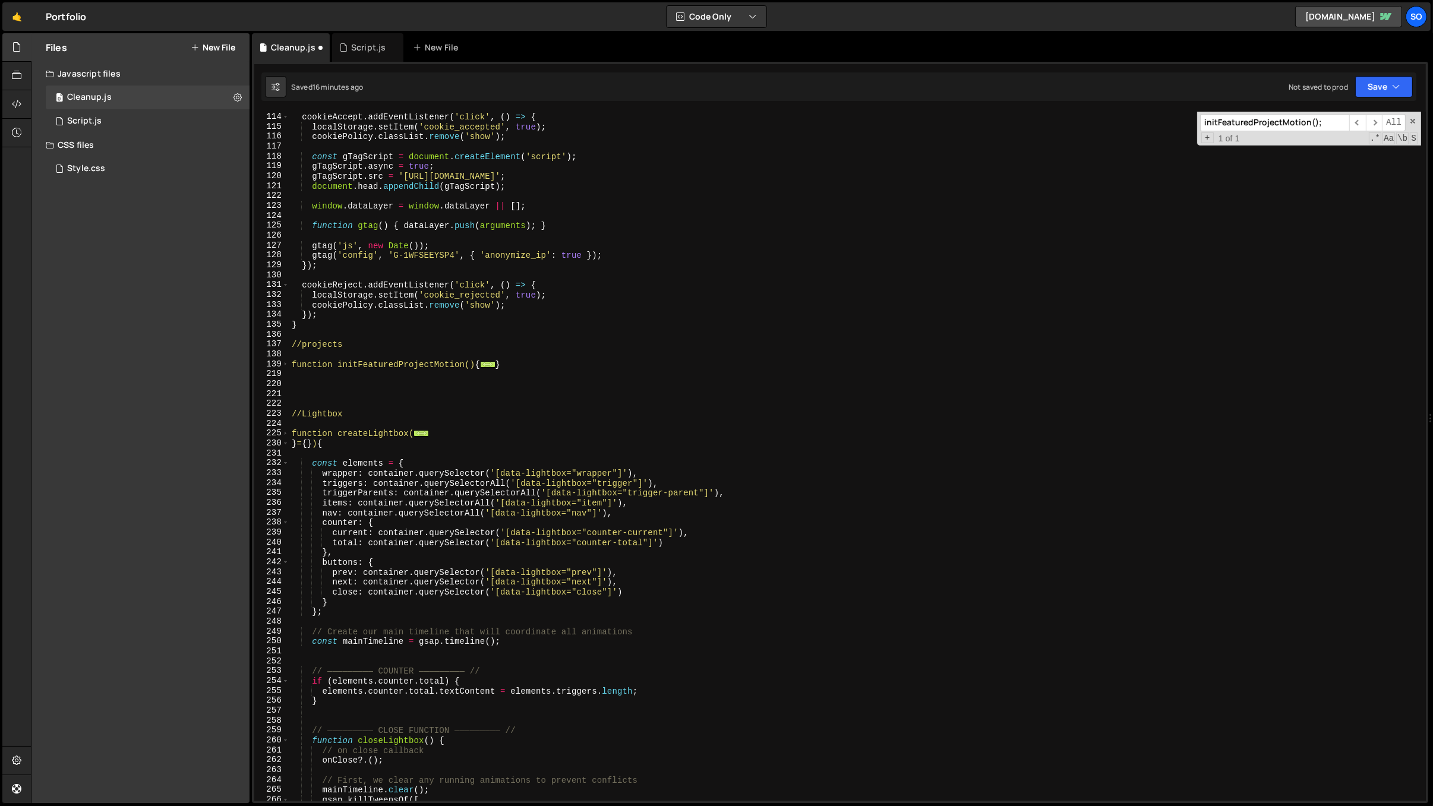
click at [329, 367] on div "cookieAccept . addEventListener ( 'click' , ( ) => { localStorage . setItem ( '…" at bounding box center [855, 457] width 1133 height 710
click at [285, 361] on span at bounding box center [285, 365] width 7 height 10
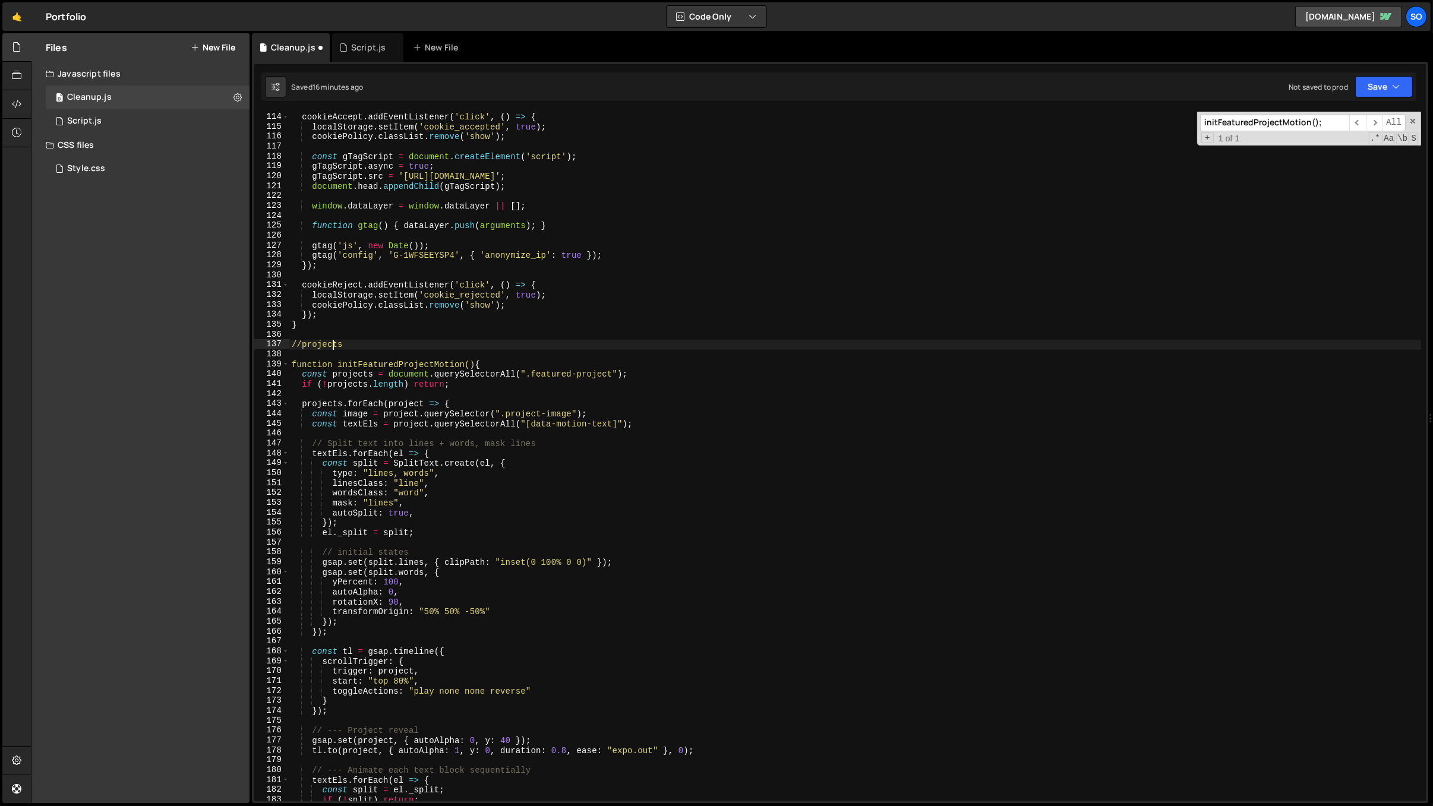
click at [332, 343] on div "cookieAccept . addEventListener ( 'click' , ( ) => { localStorage . setItem ( '…" at bounding box center [855, 457] width 1133 height 710
click at [360, 346] on div "cookieAccept . addEventListener ( 'click' , ( ) => { localStorage . setItem ( '…" at bounding box center [855, 457] width 1133 height 710
click at [354, 368] on div "cookieAccept . addEventListener ( 'click' , ( ) => { localStorage . setItem ( '…" at bounding box center [855, 457] width 1133 height 710
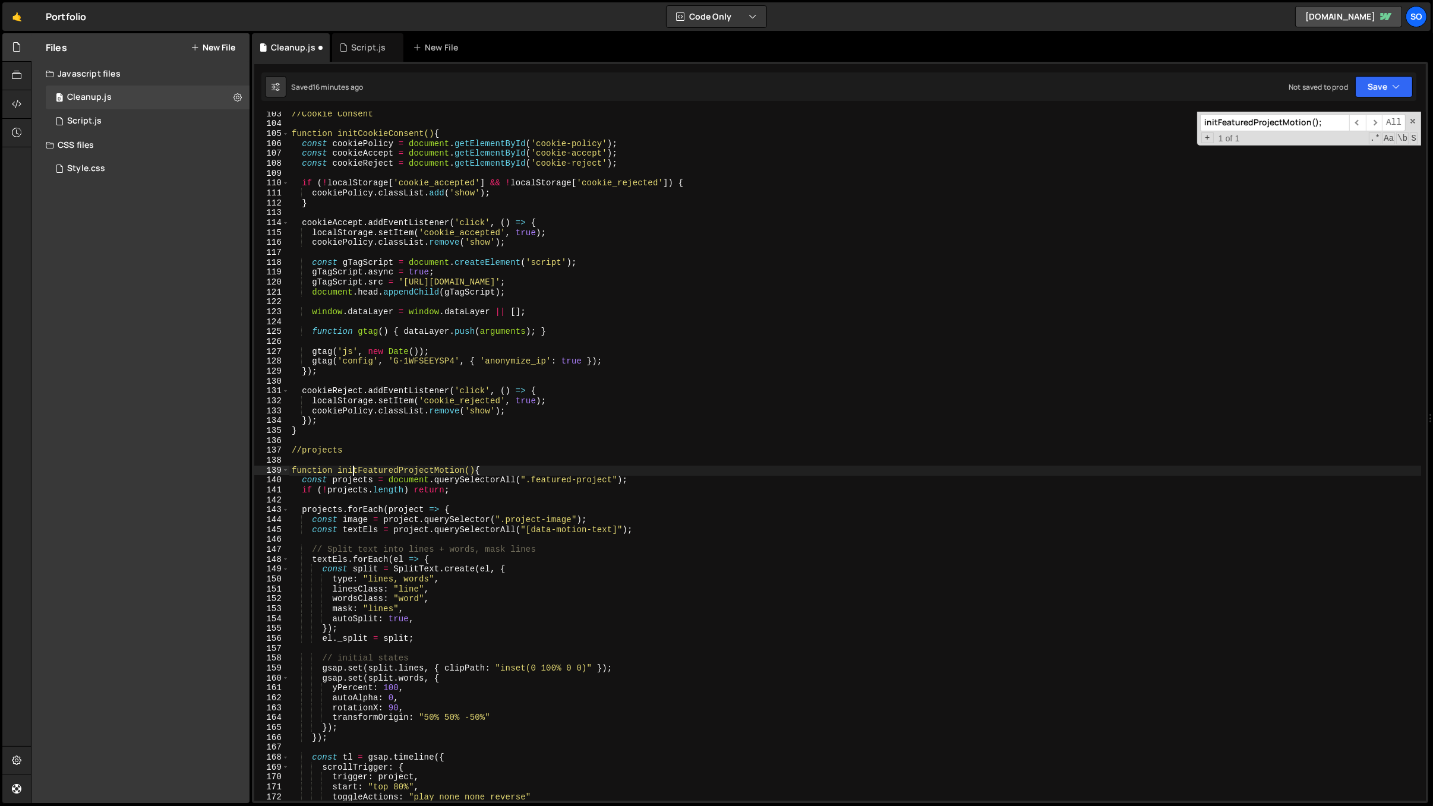
scroll to position [24, 0]
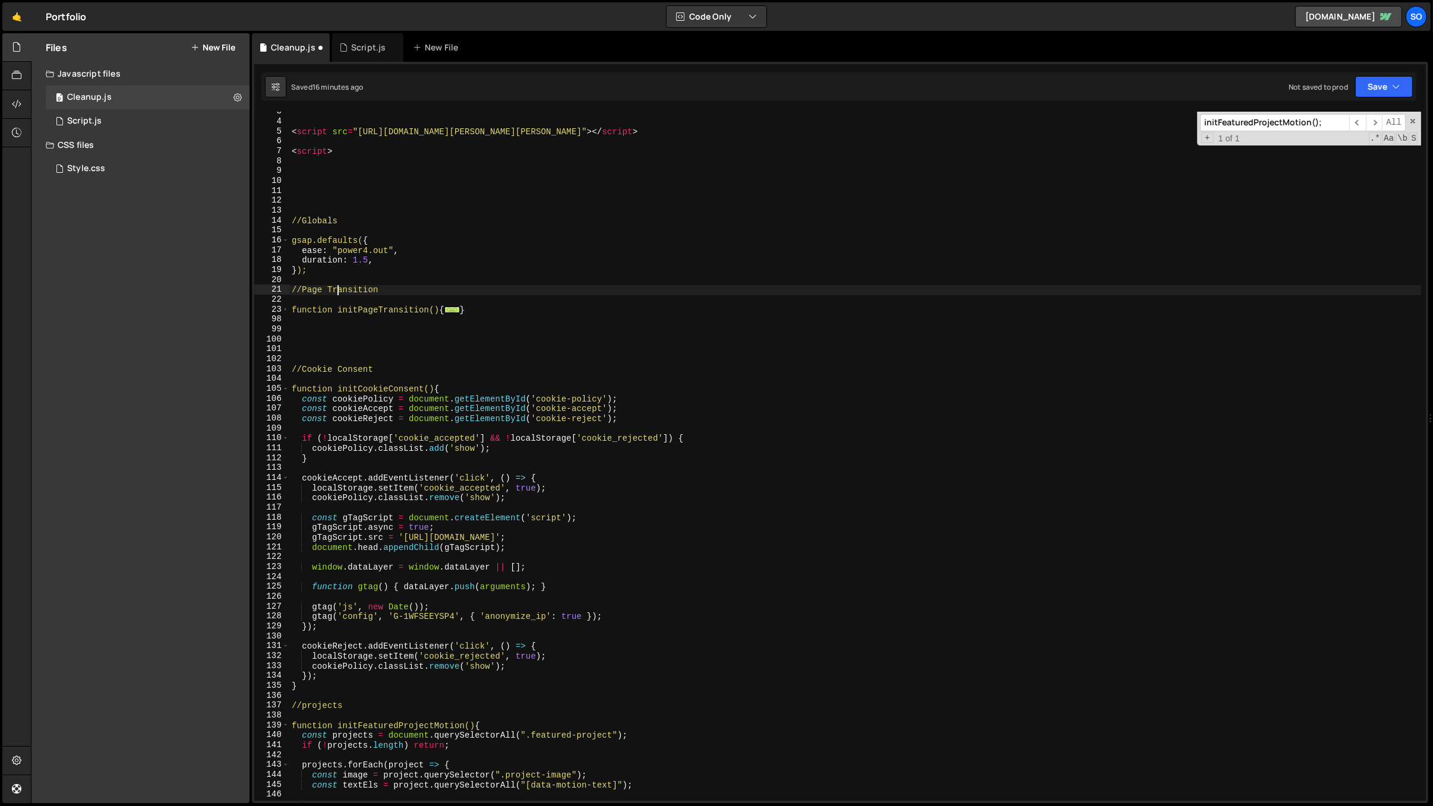
click at [336, 292] on div "< script src = "https://cdn.jsdelivr.net/npm/lenis@1.2.3/dist/lenis.min.js" > <…" at bounding box center [855, 462] width 1133 height 710
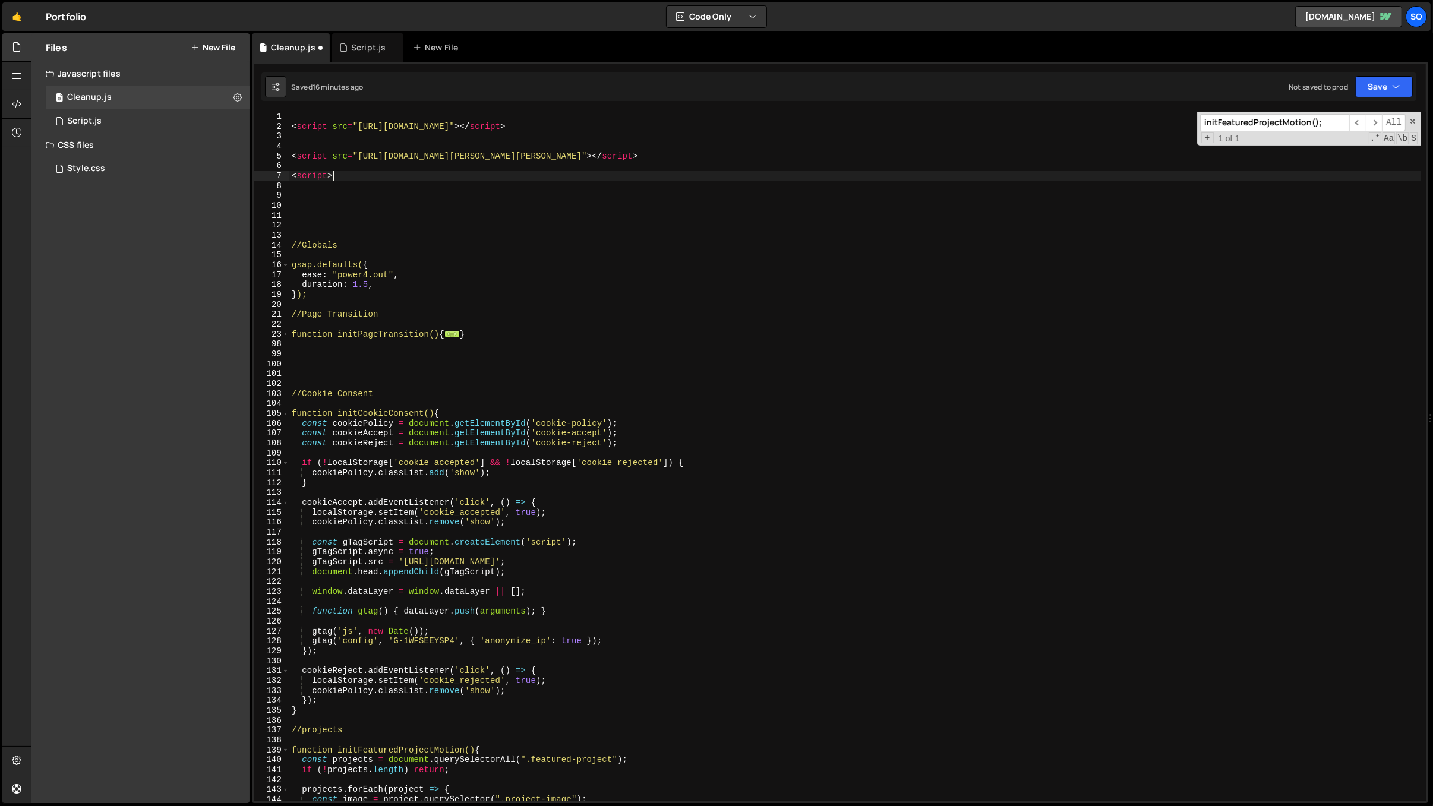
click at [348, 177] on div "< script src = "https://unpkg.com/split-type" > </ script > < script src = "htt…" at bounding box center [855, 467] width 1133 height 710
type textarea "<script>"
click at [352, 194] on div "< script src = "https://unpkg.com/split-type" > </ script > < script src = "htt…" at bounding box center [855, 467] width 1133 height 710
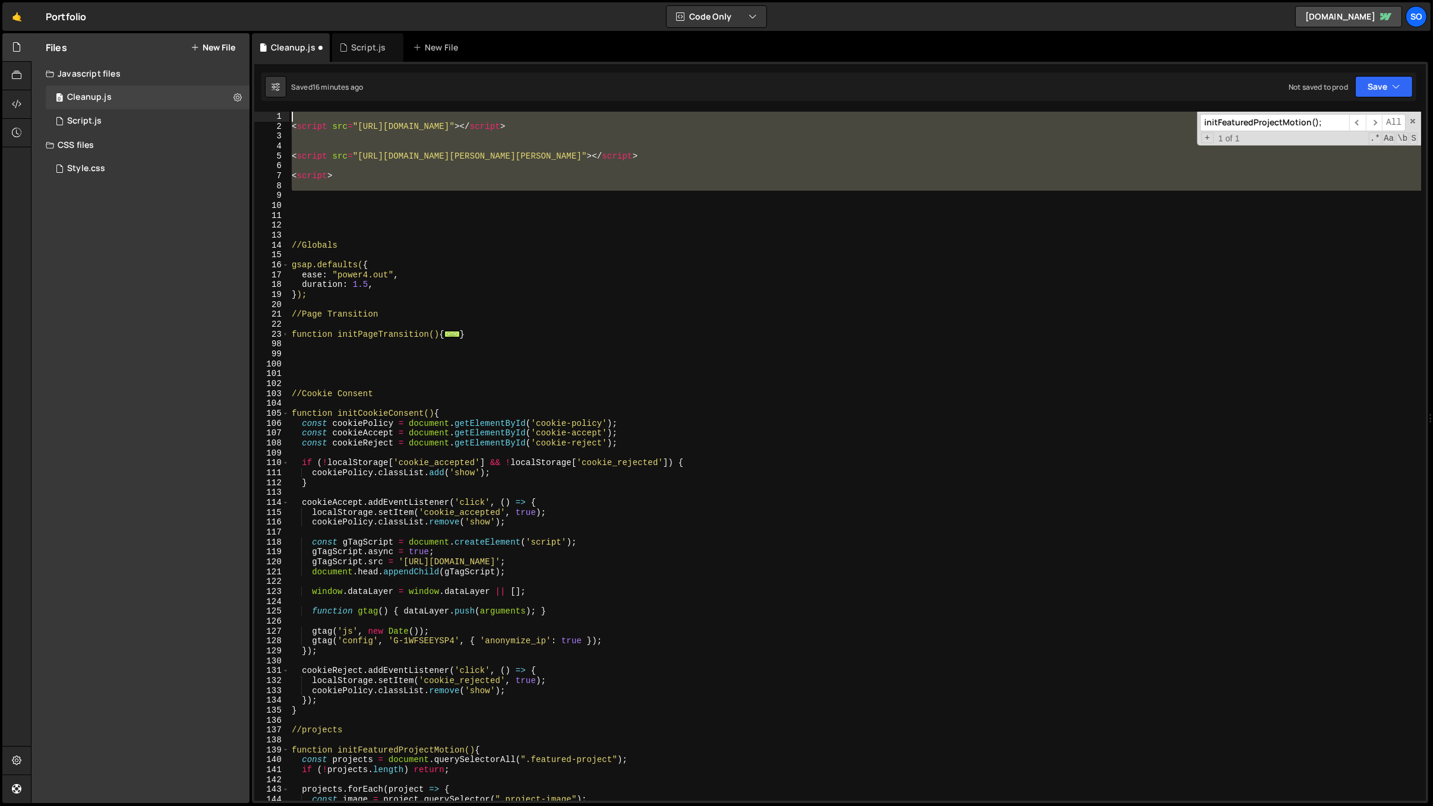
drag, startPoint x: 354, startPoint y: 194, endPoint x: 254, endPoint y: 111, distance: 129.6
click at [254, 112] on div "1 2 3 4 5 6 7 8 9 10 11 12 13 14 15 16 17 18 19 20 21 22 23 98 99 100 101 102 1…" at bounding box center [840, 456] width 1172 height 689
type textarea "<script src="https://unpkg.com/split-type"></script>"
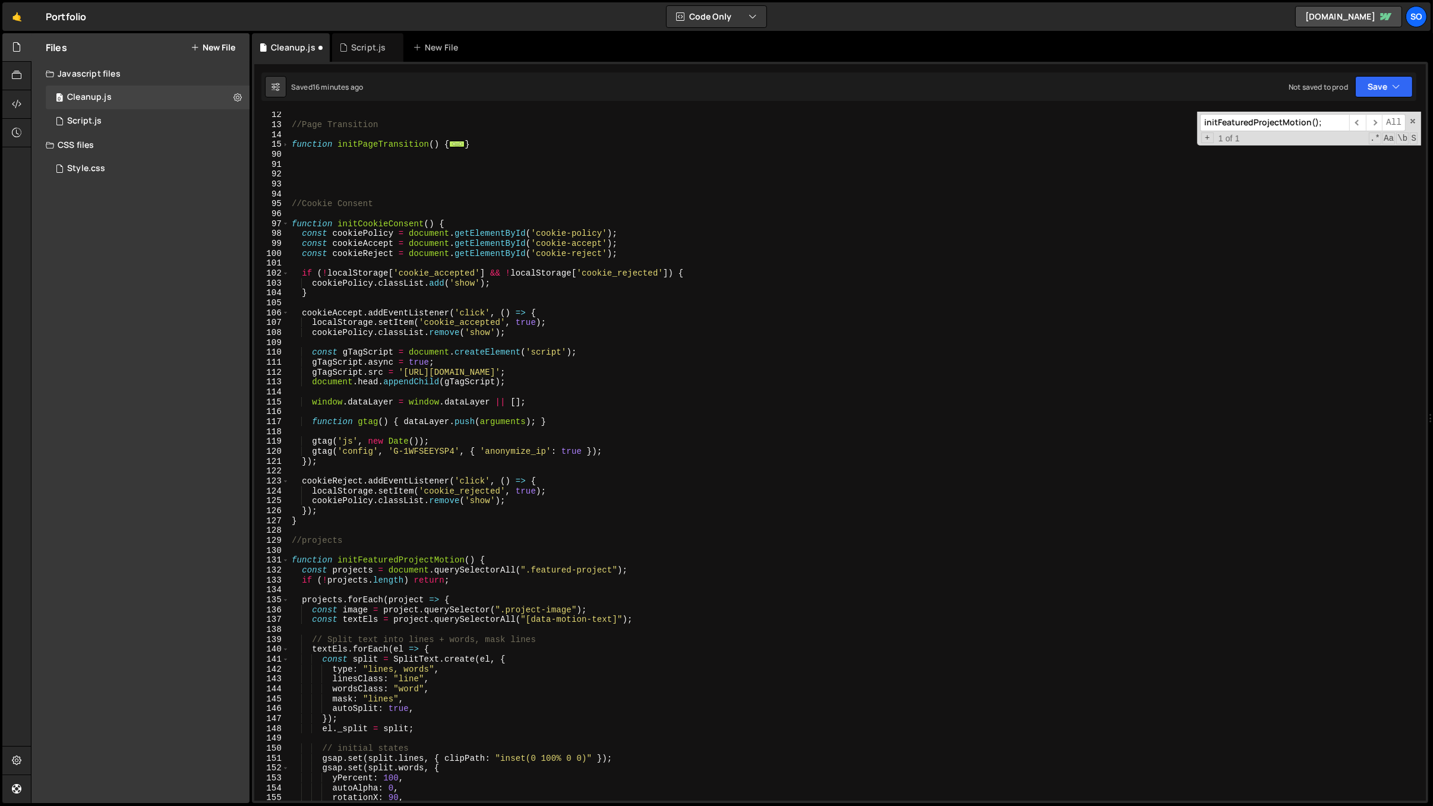
scroll to position [205, 0]
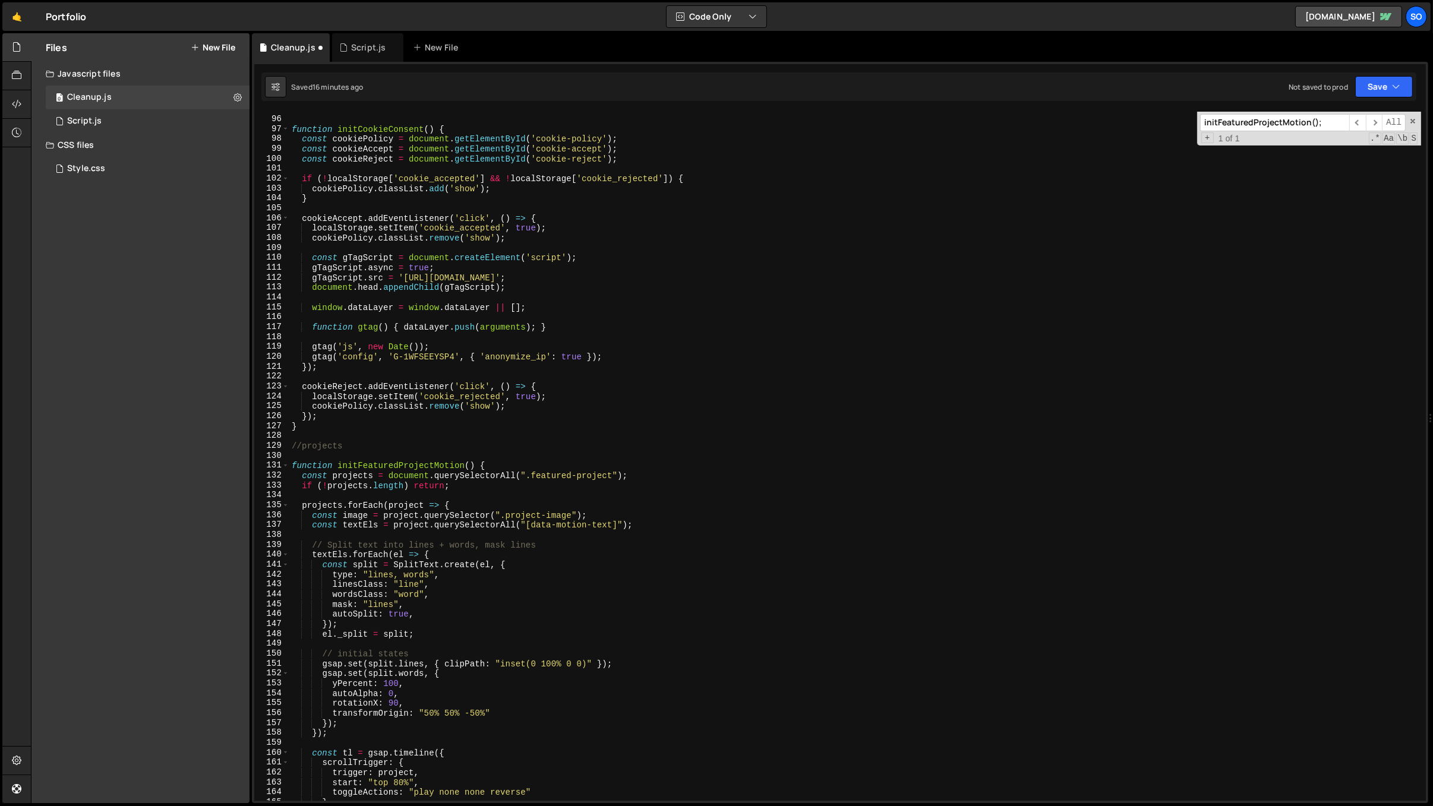
click at [337, 477] on div "//Cookie Consent function initCookieConsent ( ) { const cookiePolicy = document…" at bounding box center [855, 460] width 1133 height 710
click at [353, 465] on div "//Cookie Consent function initCookieConsent ( ) { const cookiePolicy = document…" at bounding box center [855, 460] width 1133 height 710
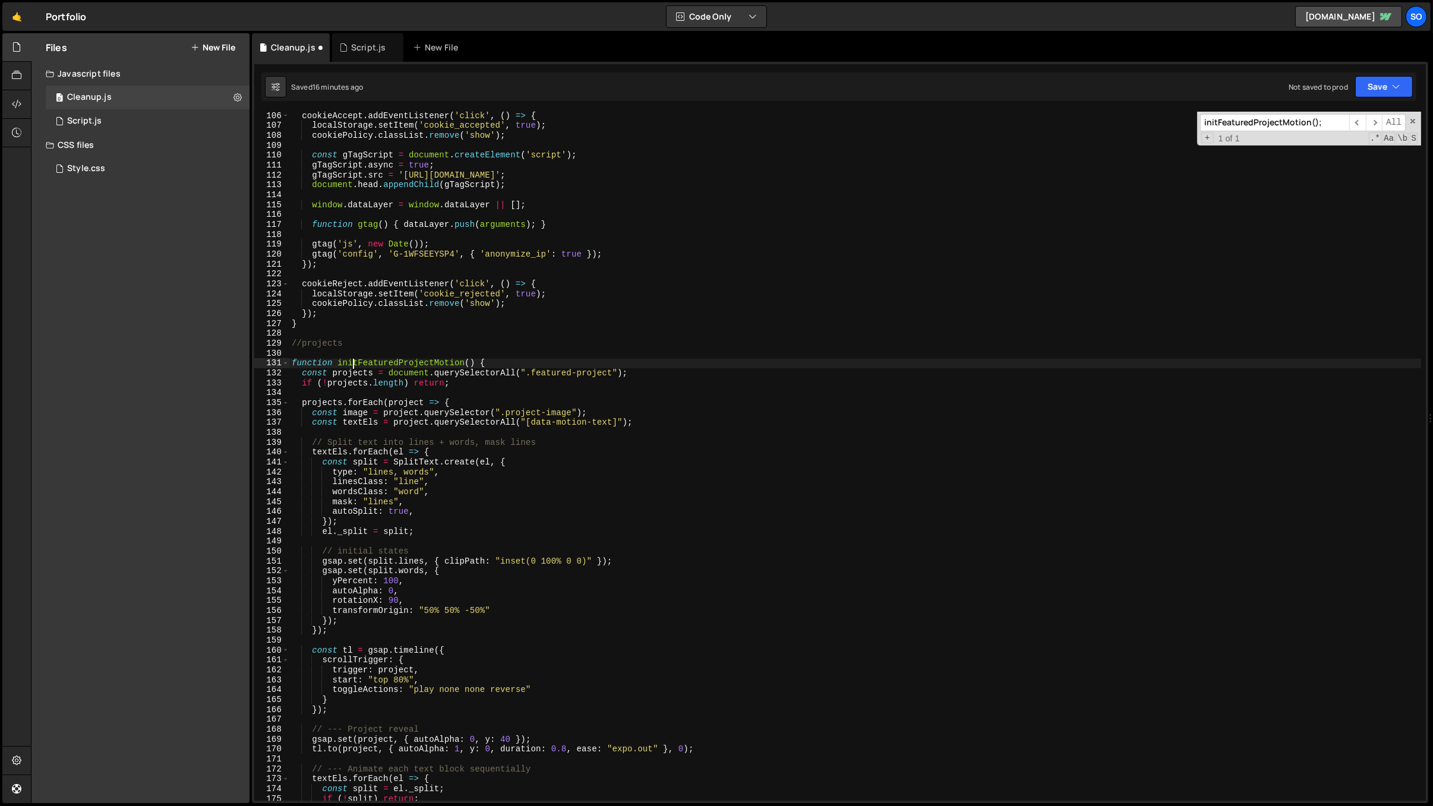
click at [480, 469] on div "cookieAccept . addEventListener ( 'click' , ( ) => { localStorage . setItem ( '…" at bounding box center [855, 466] width 1133 height 710
click at [368, 451] on div "cookieAccept . addEventListener ( 'click' , ( ) => { localStorage . setItem ( '…" at bounding box center [855, 466] width 1133 height 710
click at [396, 448] on div "cookieAccept . addEventListener ( 'click' , ( ) => { localStorage . setItem ( '…" at bounding box center [855, 466] width 1133 height 710
click at [354, 427] on div "cookieAccept . addEventListener ( 'click' , ( ) => { localStorage . setItem ( '…" at bounding box center [855, 466] width 1133 height 710
click at [487, 415] on div "cookieAccept . addEventListener ( 'click' , ( ) => { localStorage . setItem ( '…" at bounding box center [855, 466] width 1133 height 710
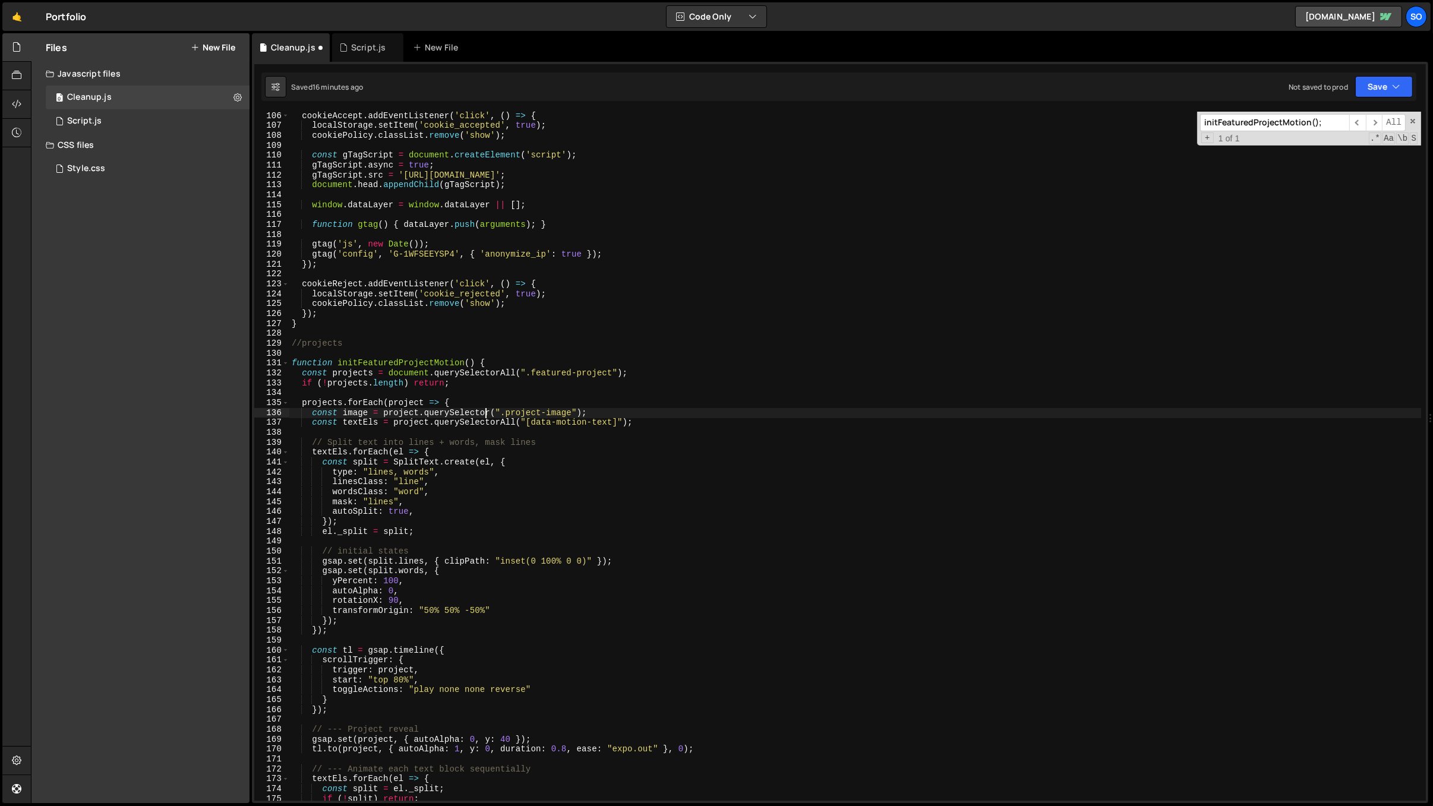
click at [661, 415] on div "cookieAccept . addEventListener ( 'click' , ( ) => { localStorage . setItem ( '…" at bounding box center [855, 466] width 1133 height 710
click at [600, 419] on div "cookieAccept . addEventListener ( 'click' , ( ) => { localStorage . setItem ( '…" at bounding box center [855, 466] width 1133 height 710
click at [610, 424] on div "cookieAccept . addEventListener ( 'click' , ( ) => { localStorage . setItem ( '…" at bounding box center [855, 466] width 1133 height 710
drag, startPoint x: 613, startPoint y: 423, endPoint x: 533, endPoint y: 426, distance: 79.7
click at [533, 426] on div "cookieAccept . addEventListener ( 'click' , ( ) => { localStorage . setItem ( '…" at bounding box center [855, 466] width 1133 height 710
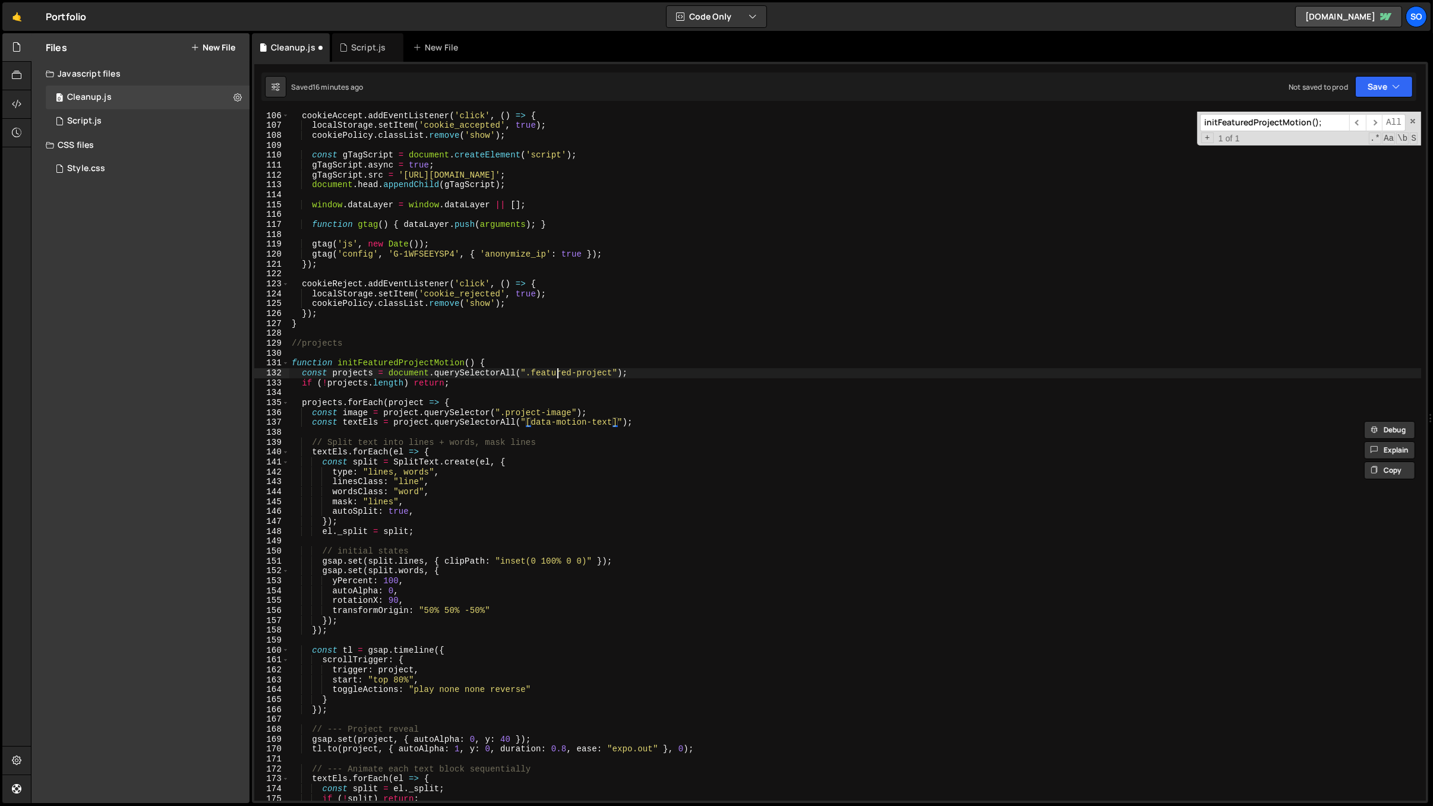
click at [554, 372] on div "cookieAccept . addEventListener ( 'click' , ( ) => { localStorage . setItem ( '…" at bounding box center [855, 466] width 1133 height 710
click at [570, 422] on div "cookieAccept . addEventListener ( 'click' , ( ) => { localStorage . setItem ( '…" at bounding box center [855, 466] width 1133 height 710
click at [636, 422] on div "cookieAccept . addEventListener ( 'click' , ( ) => { localStorage . setItem ( '…" at bounding box center [855, 466] width 1133 height 710
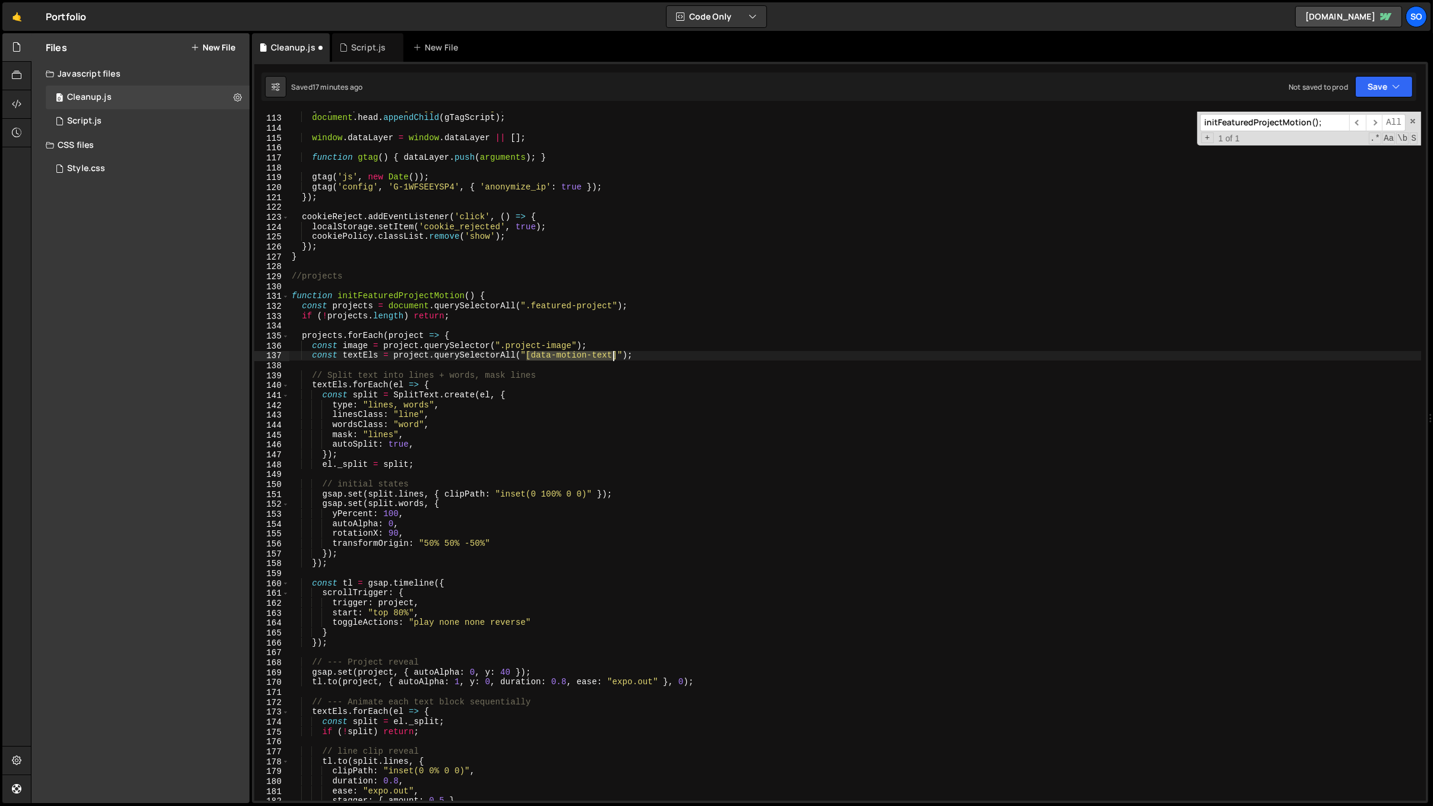
drag, startPoint x: 526, startPoint y: 354, endPoint x: 616, endPoint y: 357, distance: 90.4
click at [616, 357] on div "gTagScript . src = 'https://www.googletagmanager.com/gtag/js?id=G-1WFSEEYSP4' ;…" at bounding box center [855, 458] width 1133 height 710
click at [466, 468] on div "gTagScript . src = 'https://www.googletagmanager.com/gtag/js?id=G-1WFSEEYSP4' ;…" at bounding box center [855, 458] width 1133 height 710
click at [339, 295] on div "gTagScript . src = 'https://www.googletagmanager.com/gtag/js?id=G-1WFSEEYSP4' ;…" at bounding box center [855, 458] width 1133 height 710
click at [424, 311] on div "gTagScript . src = 'https://www.googletagmanager.com/gtag/js?id=G-1WFSEEYSP4' ;…" at bounding box center [855, 458] width 1133 height 710
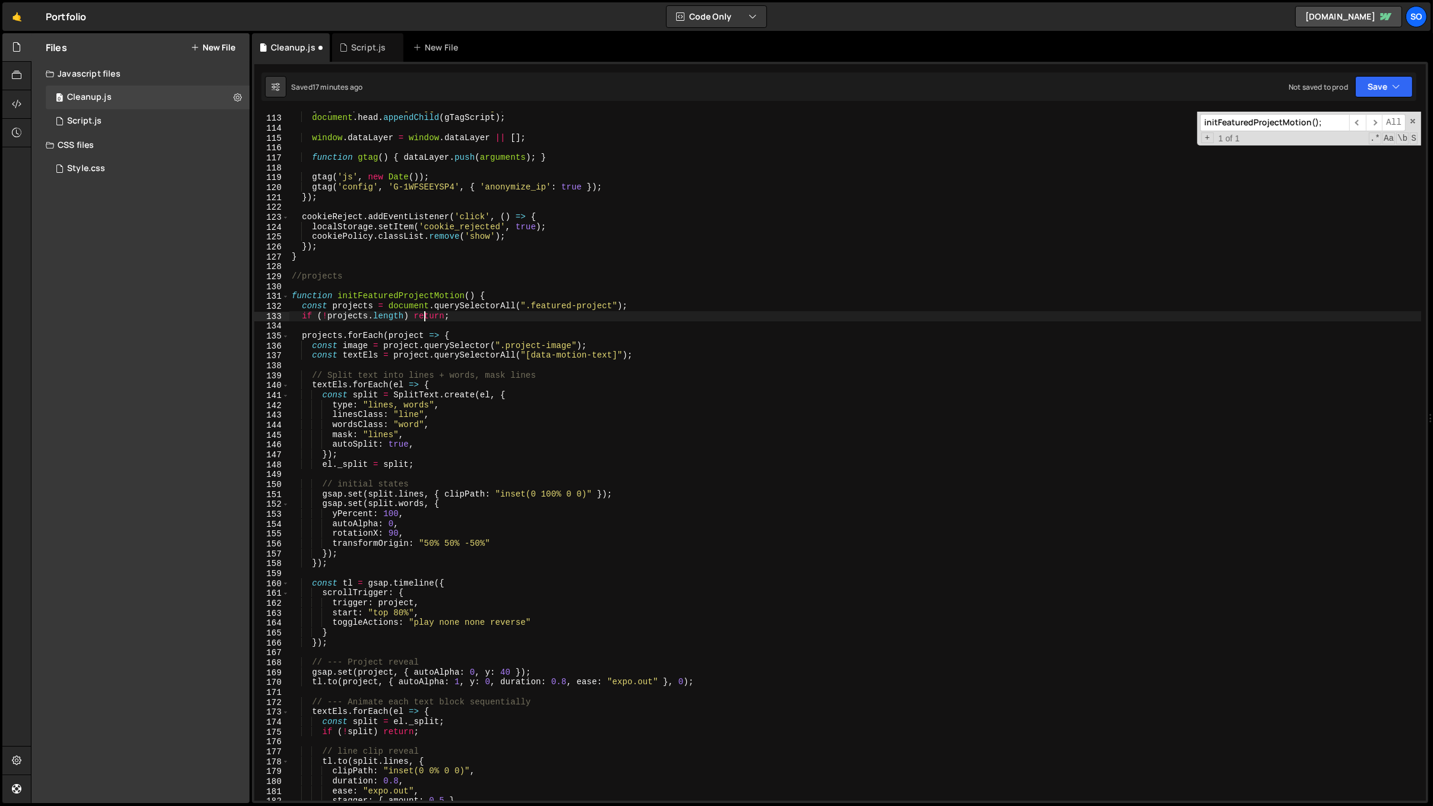
click at [436, 318] on div "gTagScript . src = 'https://www.googletagmanager.com/gtag/js?id=G-1WFSEEYSP4' ;…" at bounding box center [855, 458] width 1133 height 710
click at [361, 313] on div "gTagScript . src = 'https://www.googletagmanager.com/gtag/js?id=G-1WFSEEYSP4' ;…" at bounding box center [855, 458] width 1133 height 710
click at [583, 307] on div "gTagScript . src = 'https://www.googletagmanager.com/gtag/js?id=G-1WFSEEYSP4' ;…" at bounding box center [855, 458] width 1133 height 710
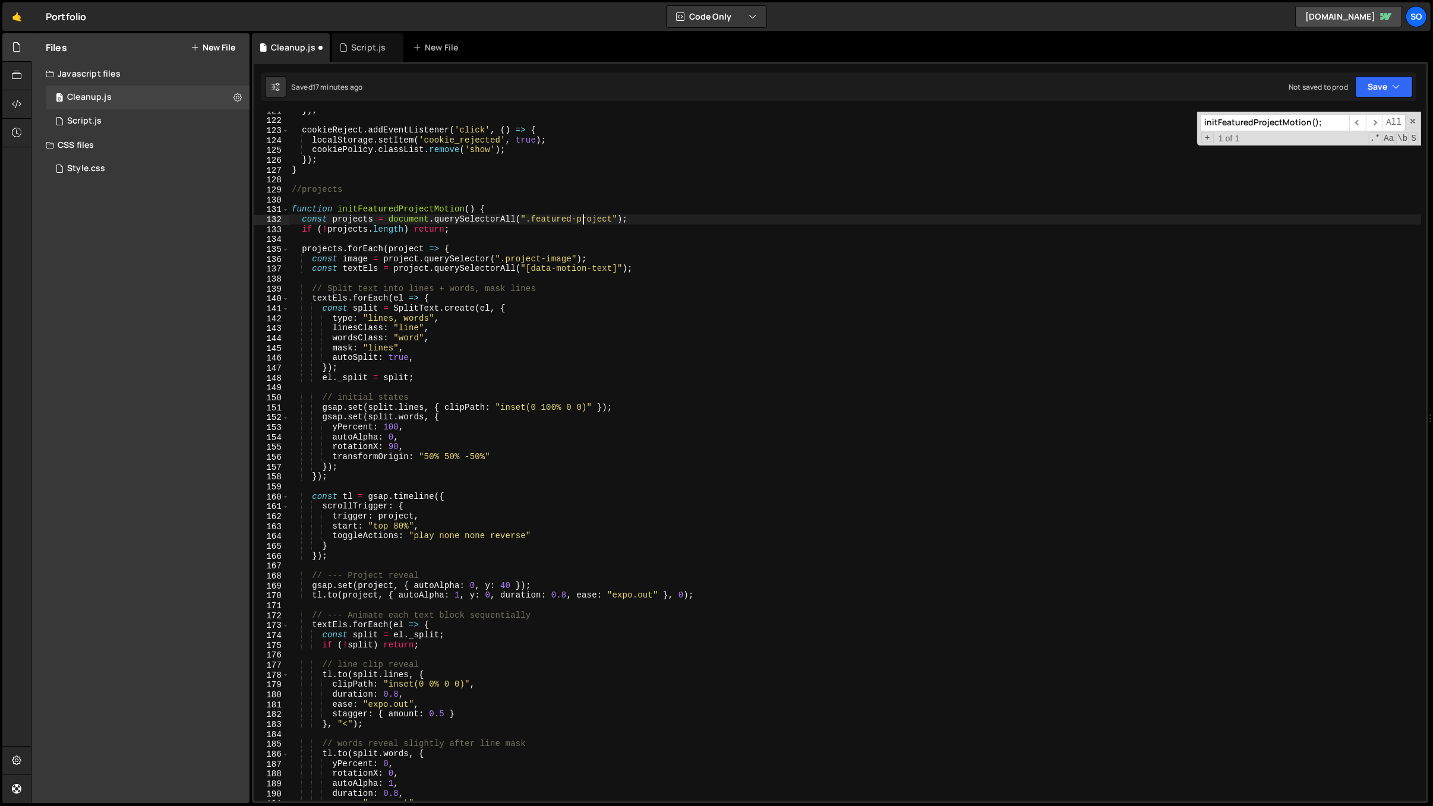
click at [366, 362] on div "}) ; cookieReject . addEventListener ( 'click' , ( ) => { localStorage . setIte…" at bounding box center [855, 461] width 1133 height 710
click at [396, 358] on div "}) ; cookieReject . addEventListener ( 'click' , ( ) => { localStorage . setIte…" at bounding box center [855, 461] width 1133 height 710
click at [366, 321] on div "}) ; cookieReject . addEventListener ( 'click' , ( ) => { localStorage . setIte…" at bounding box center [855, 461] width 1133 height 710
click at [372, 339] on div "}) ; cookieReject . addEventListener ( 'click' , ( ) => { localStorage . setIte…" at bounding box center [855, 461] width 1133 height 710
click at [409, 341] on div "}) ; cookieReject . addEventListener ( 'click' , ( ) => { localStorage . setIte…" at bounding box center [855, 461] width 1133 height 710
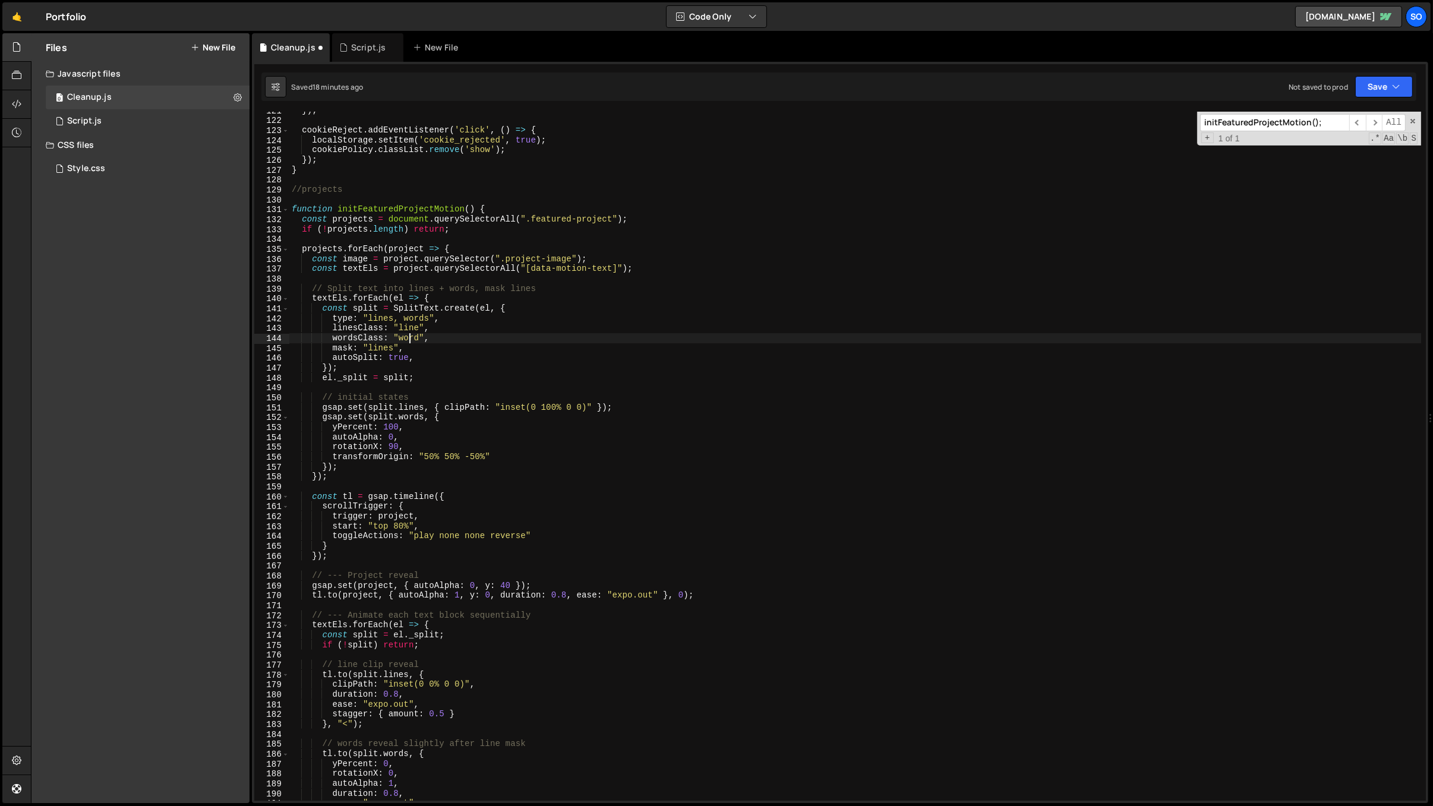
click at [418, 339] on div "}) ; cookieReject . addEventListener ( 'click' , ( ) => { localStorage . setIte…" at bounding box center [855, 461] width 1133 height 710
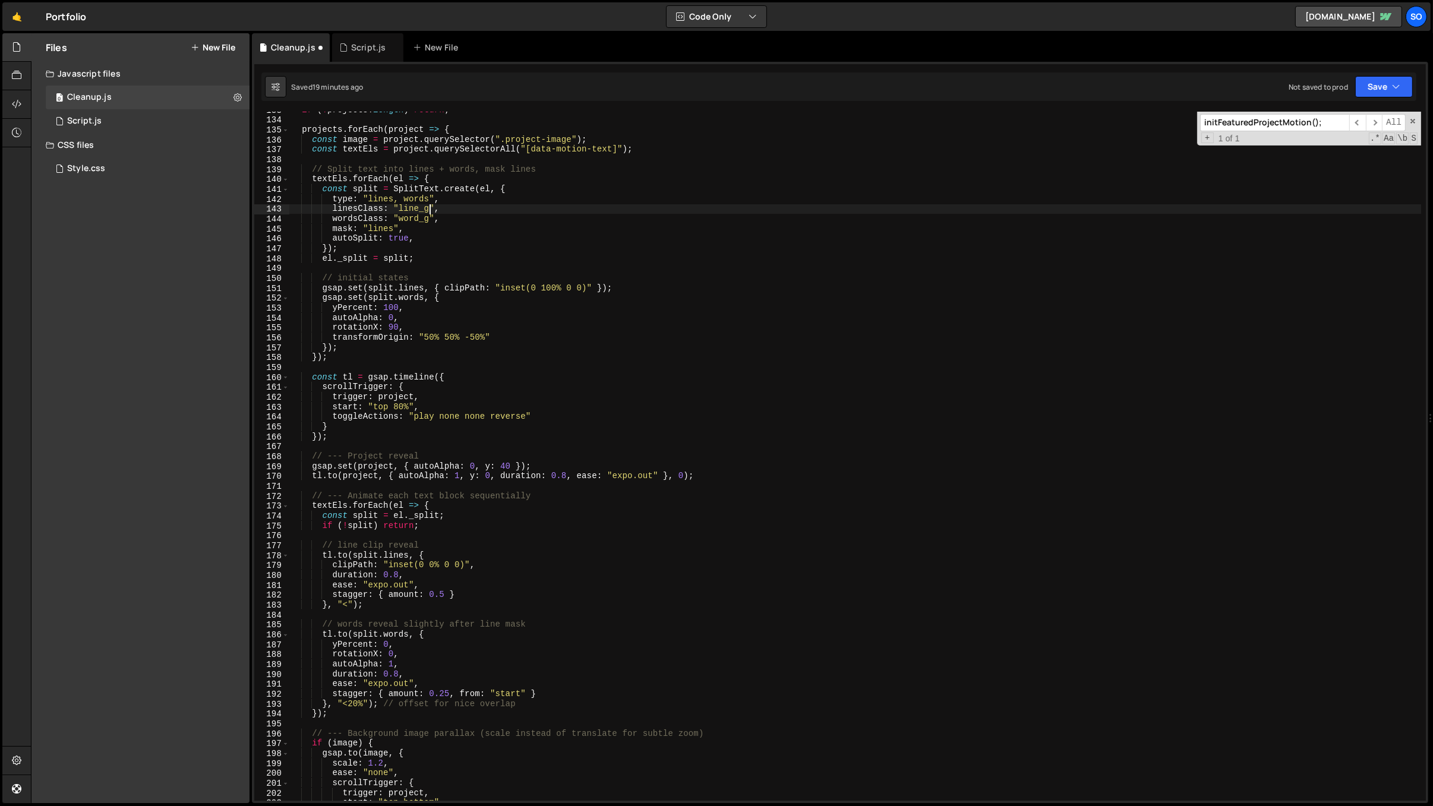
scroll to position [596, 0]
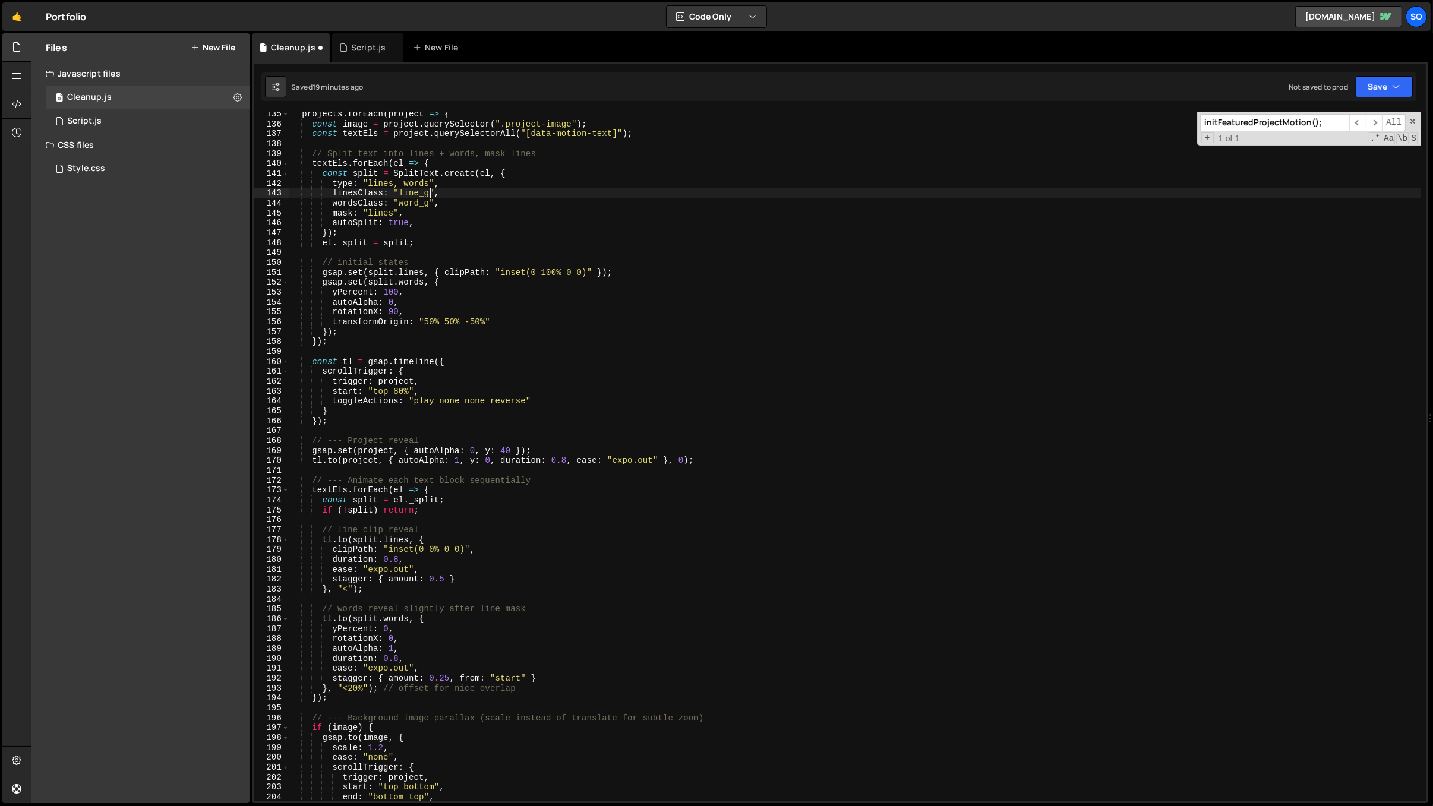
click at [411, 280] on div "projects . forEach ( project => { const image = project . querySelector ( ".pro…" at bounding box center [855, 464] width 1133 height 710
type textarea "gsap.set(split.words, {"
click at [422, 286] on div "projects . forEach ( project => { const image = project . querySelector ( ".pro…" at bounding box center [855, 464] width 1133 height 710
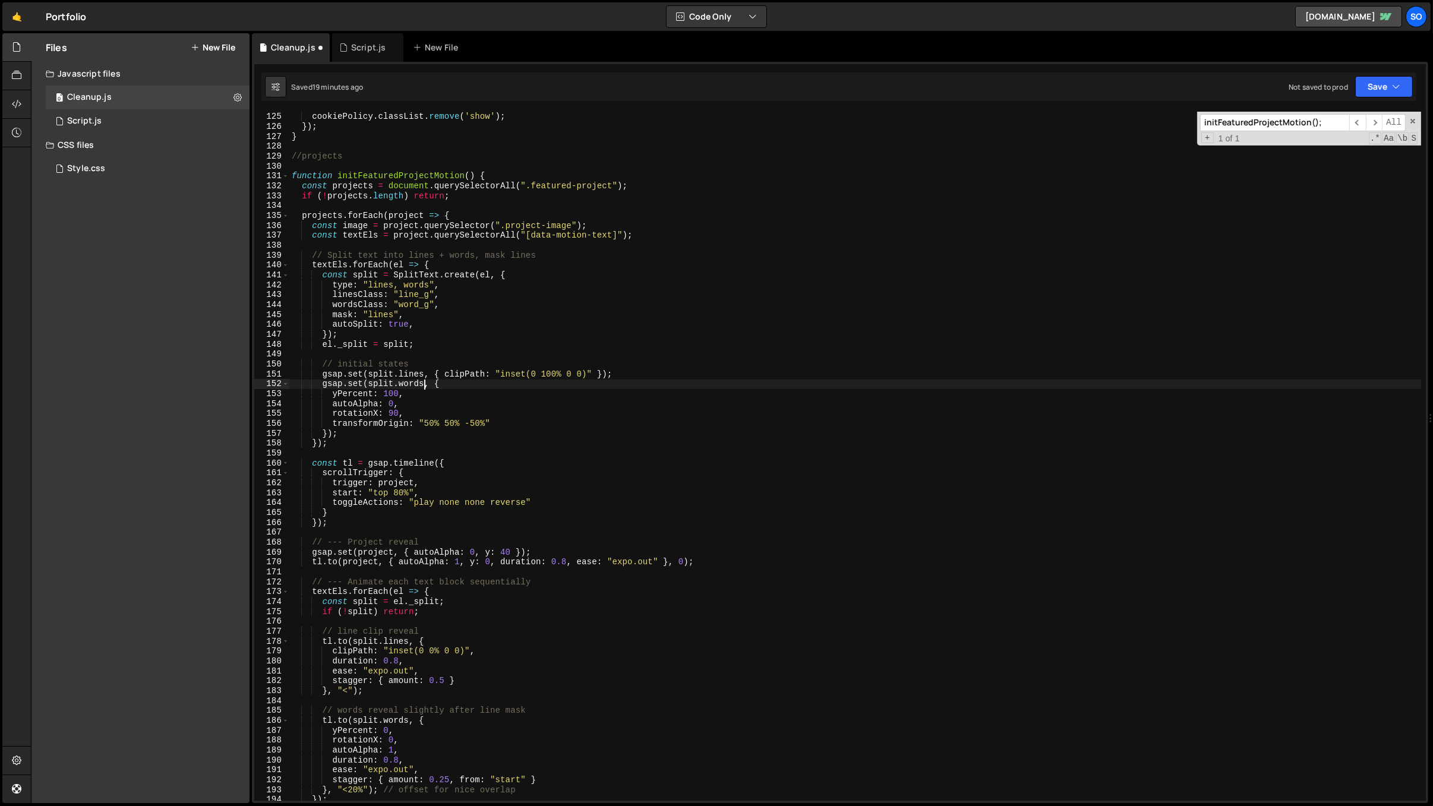
scroll to position [286, 0]
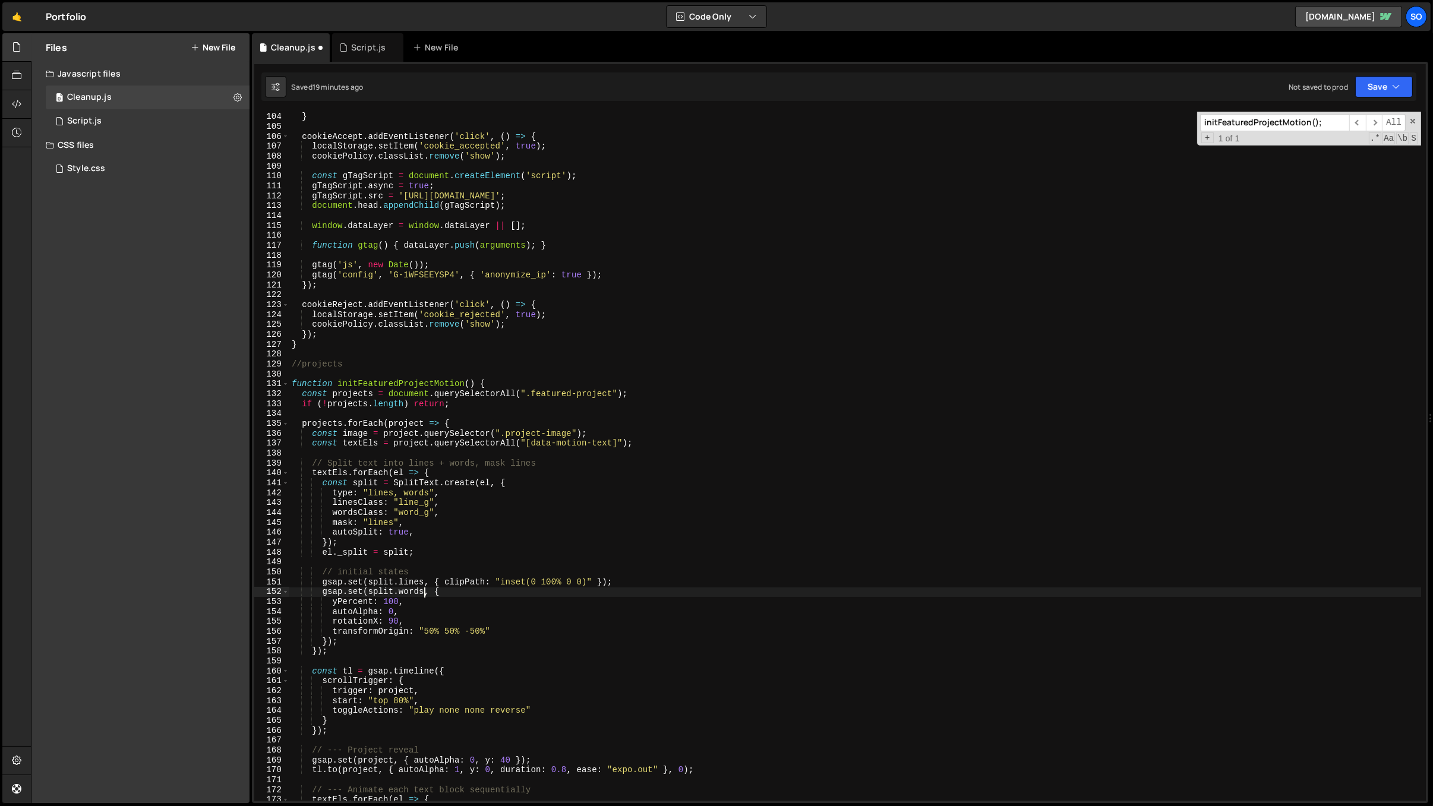
click at [291, 379] on div "cookiePolicy . classList . add ( 'show' ) ; } cookieAccept . addEventListener (…" at bounding box center [855, 457] width 1133 height 710
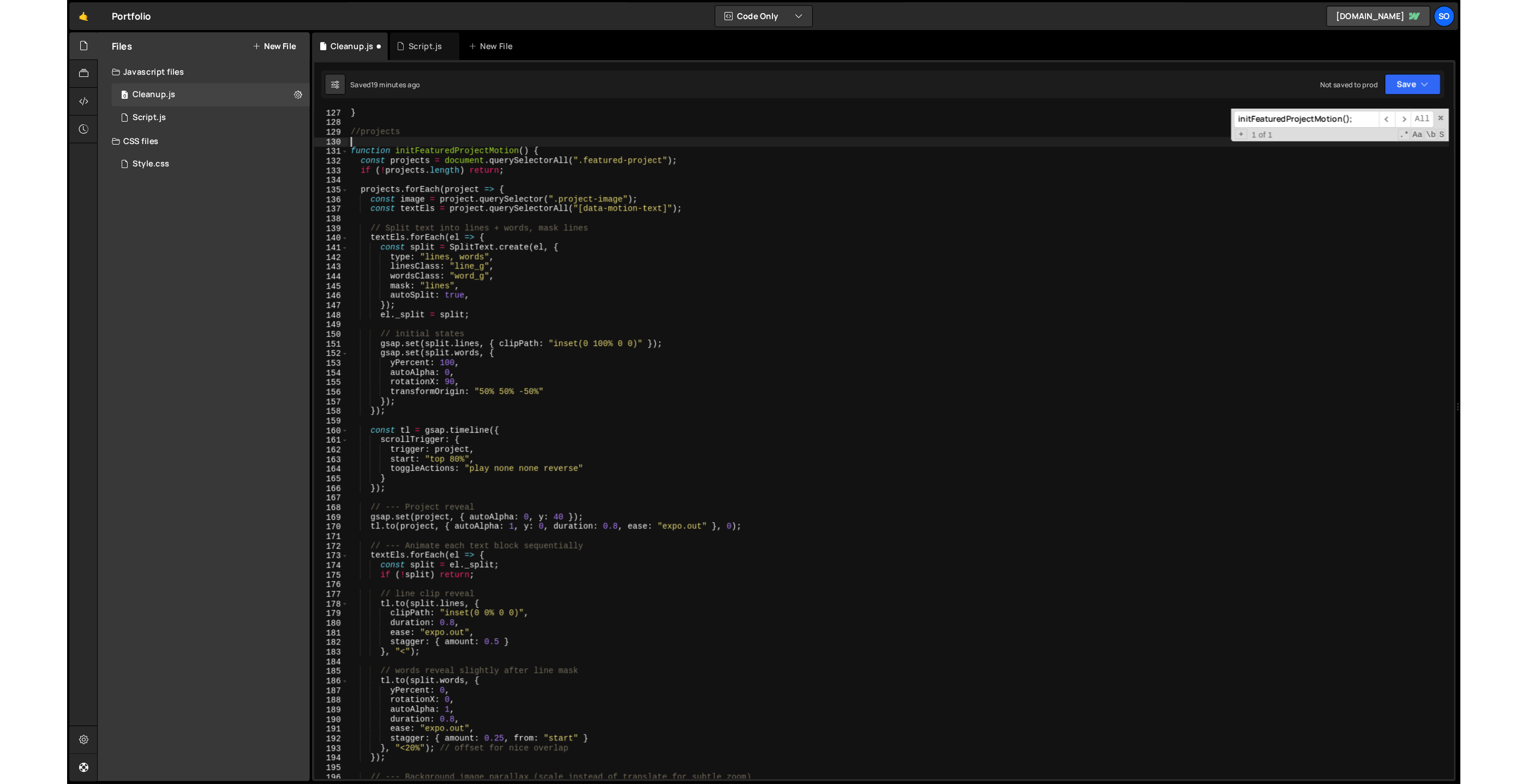
scroll to position [653, 0]
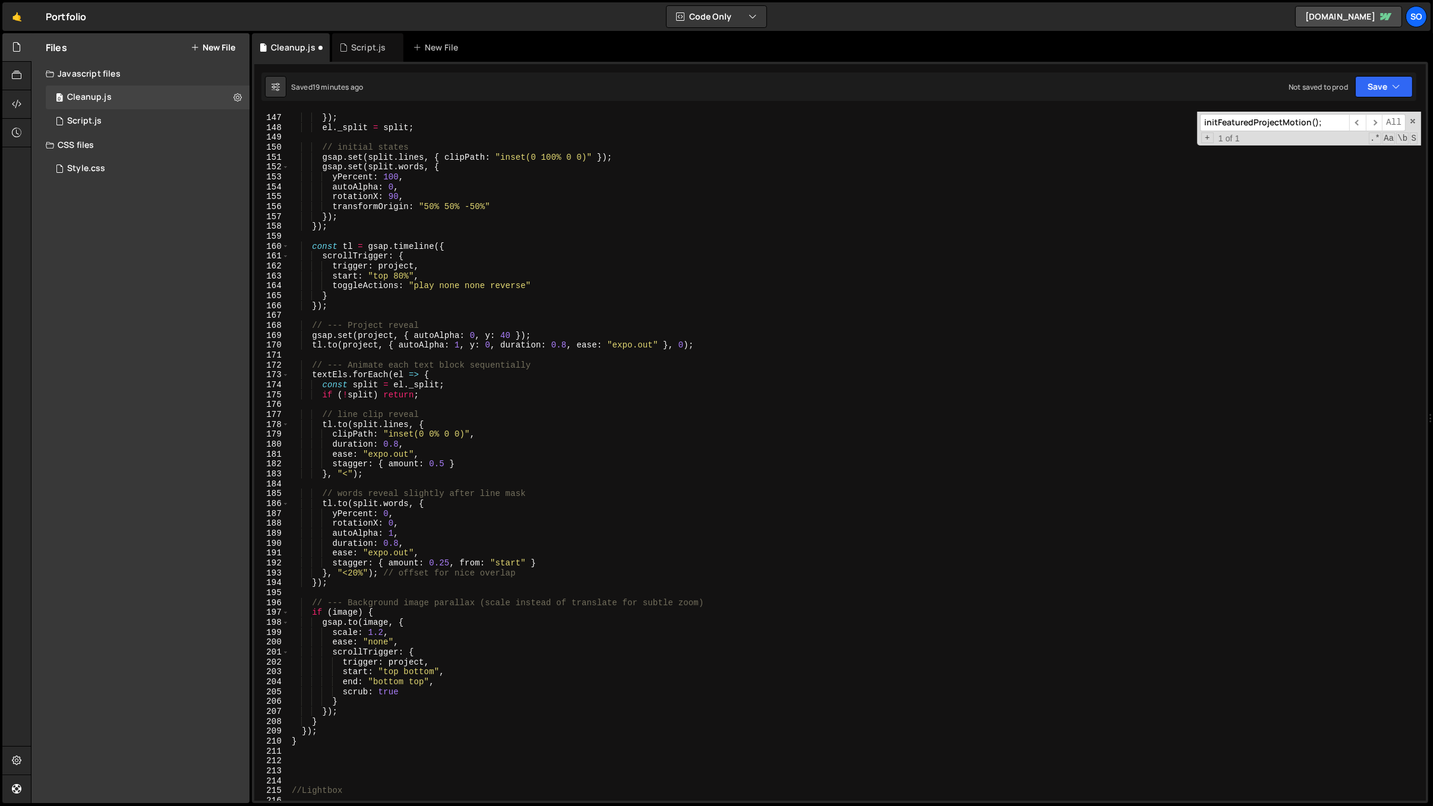
click at [321, 497] on div "autoSplit : true , }) ; el . _split = split ; // initial states gsap . set ( sp…" at bounding box center [855, 458] width 1133 height 710
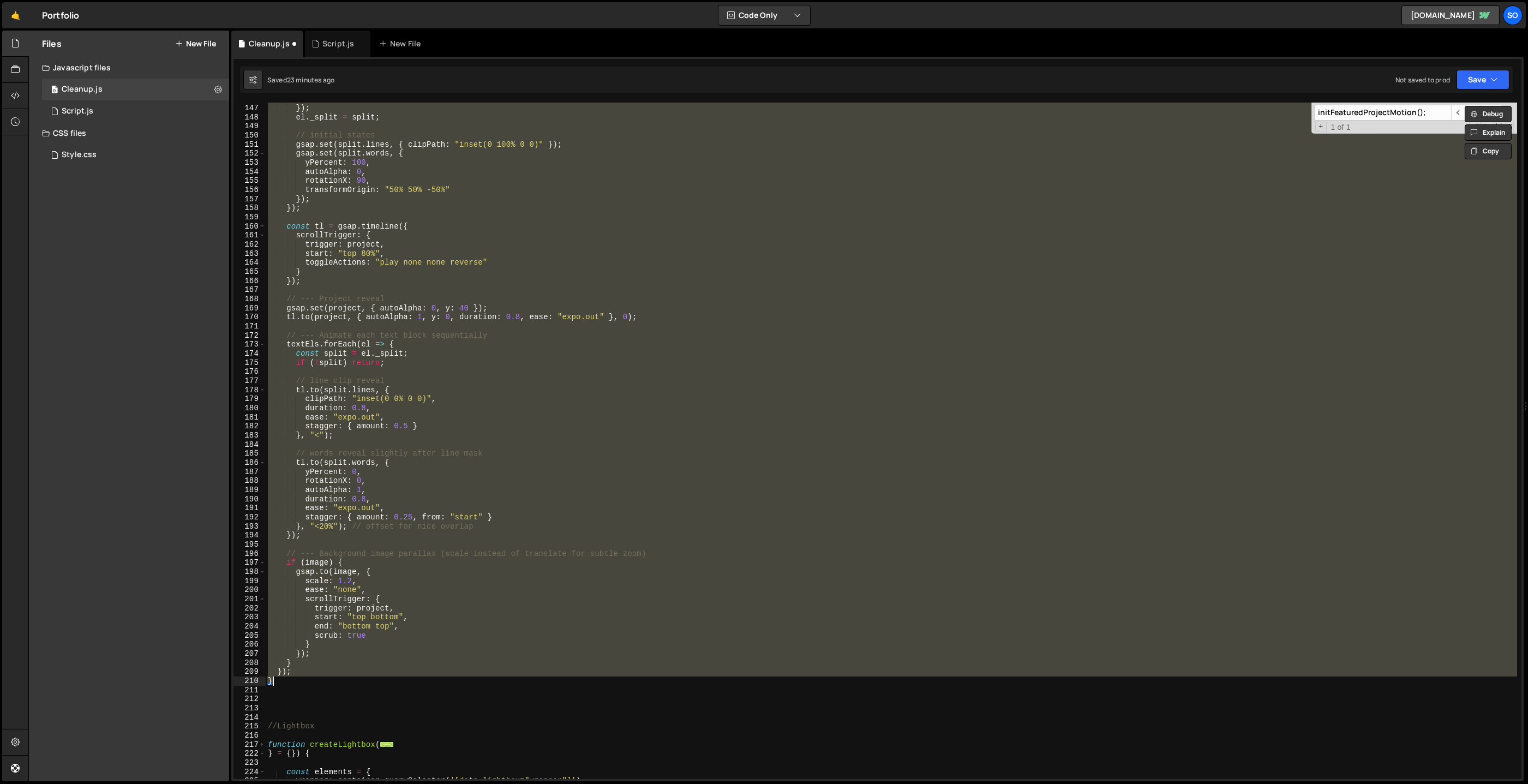
click at [592, 308] on div "autoSplit : true , }) ; el . _split = split ; // initial states gsap . set ( sp…" at bounding box center [891, 441] width 1252 height 677
type textarea "gsap.set(project, { autoAlpha: 0, y: 40 });"
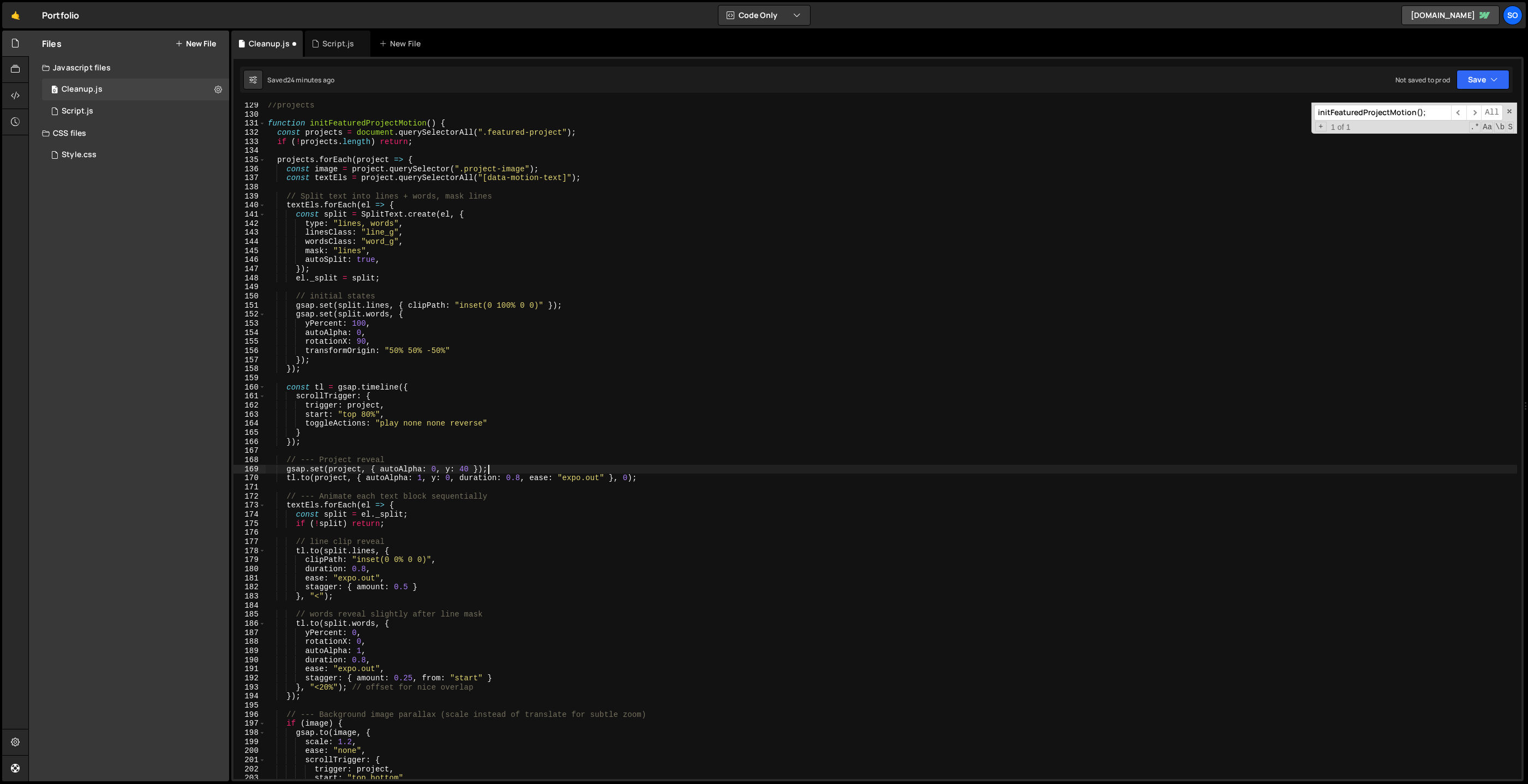
scroll to position [480, 0]
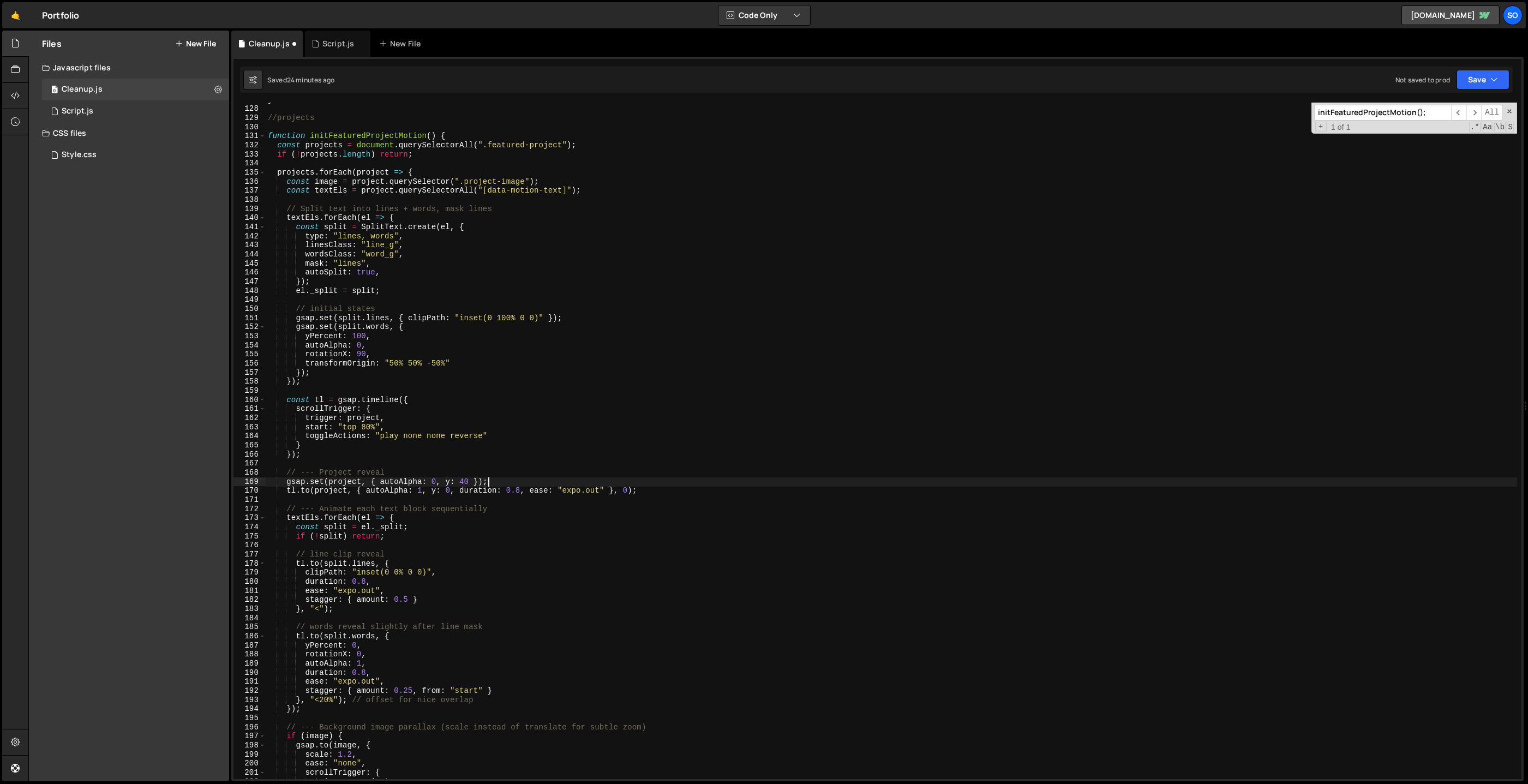
click at [402, 297] on div "} //projects function initFeaturedProjectMotion ( ) { const projects = document…" at bounding box center [892, 443] width 1253 height 696
click at [413, 274] on div "} //projects function initFeaturedProjectMotion ( ) { const projects = document…" at bounding box center [892, 443] width 1253 height 696
click at [267, 135] on div "} //projects function initFeaturedProjectMotion ( ) { const projects = document…" at bounding box center [892, 443] width 1253 height 696
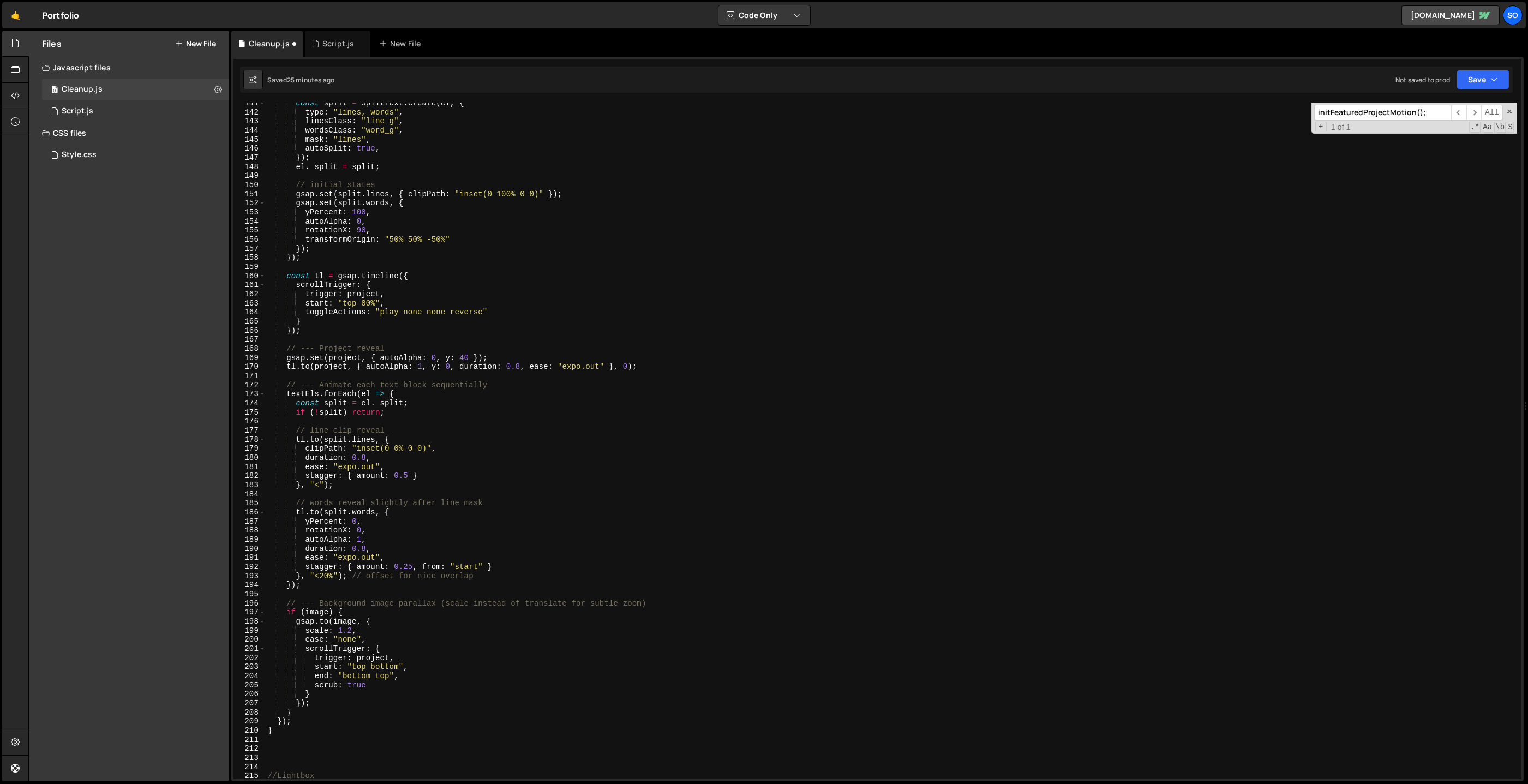
scroll to position [603, 0]
click at [300, 456] on div "const split = SplitText . create ( el , { type : "lines, words" , linesClass : …" at bounding box center [892, 447] width 1253 height 696
type textarea "}); }"
